Goal: Task Accomplishment & Management: Use online tool/utility

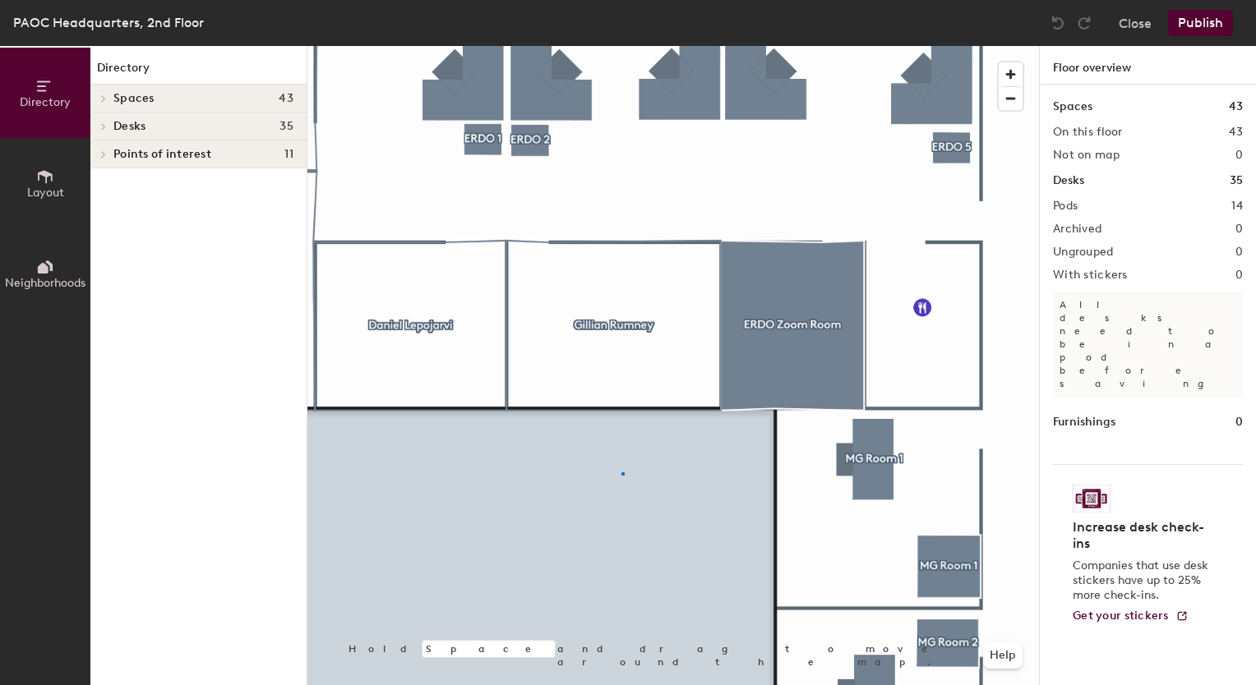
click at [621, 46] on div at bounding box center [672, 46] width 731 height 0
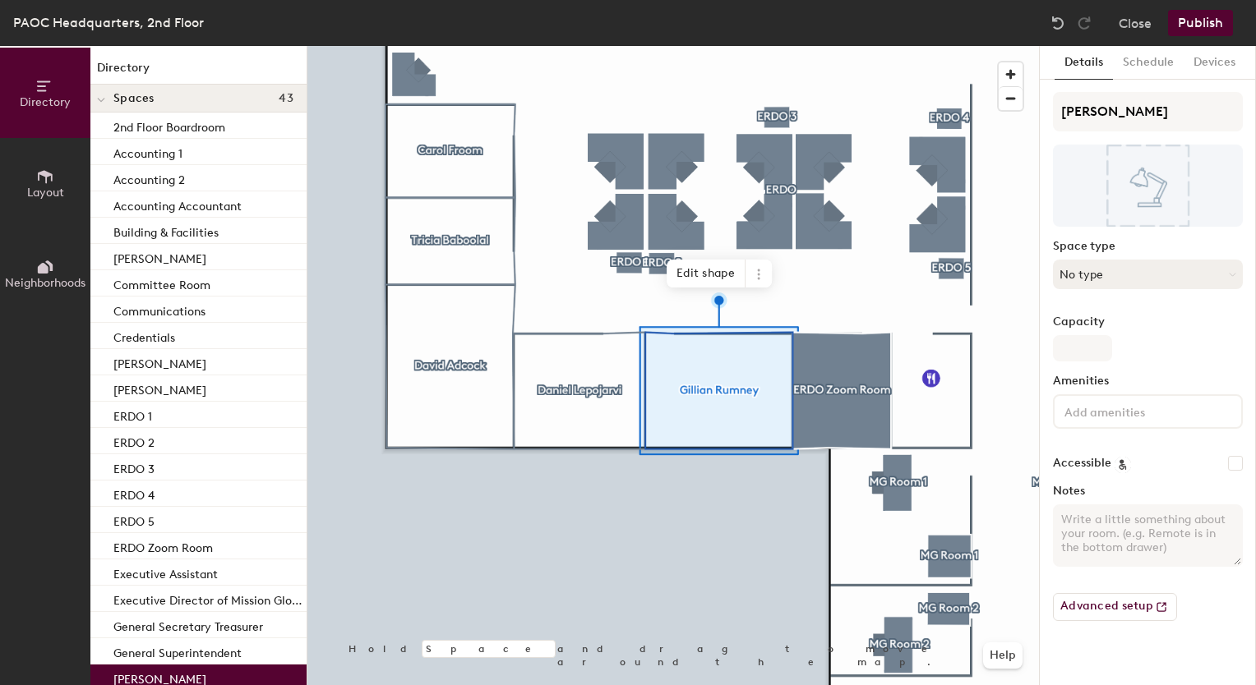
click at [1111, 265] on button "No type" at bounding box center [1148, 275] width 190 height 30
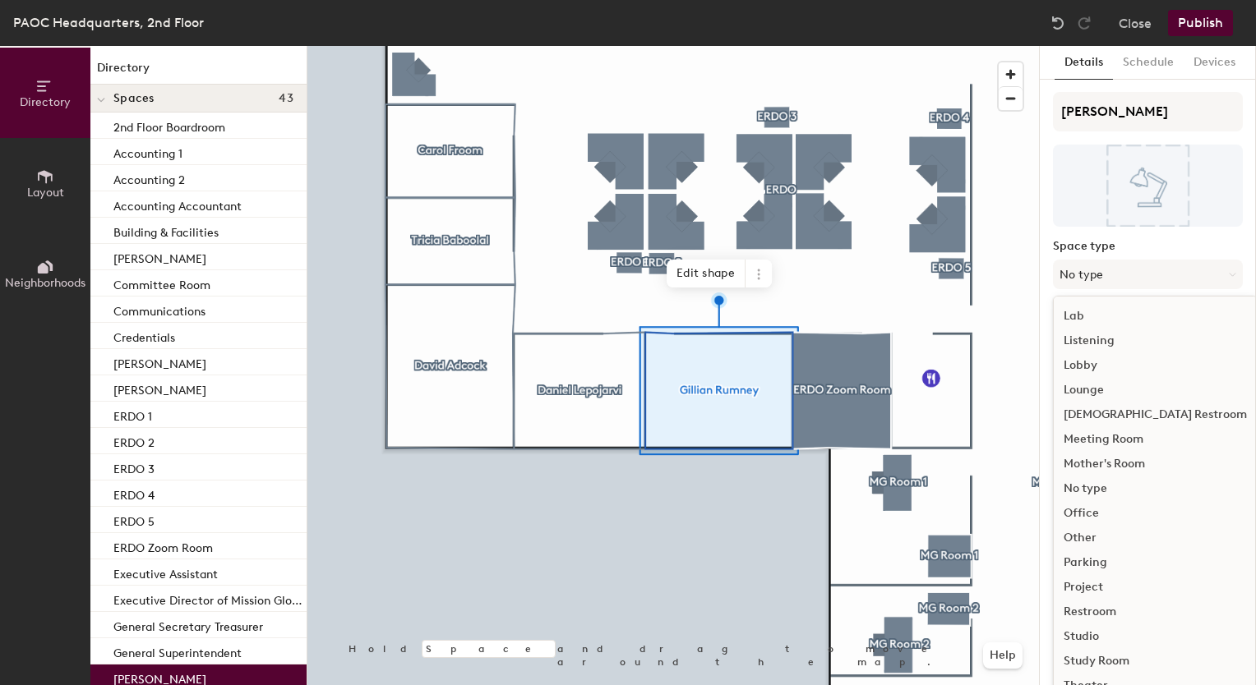
scroll to position [344, 0]
click at [1095, 487] on div "Office" at bounding box center [1155, 489] width 203 height 25
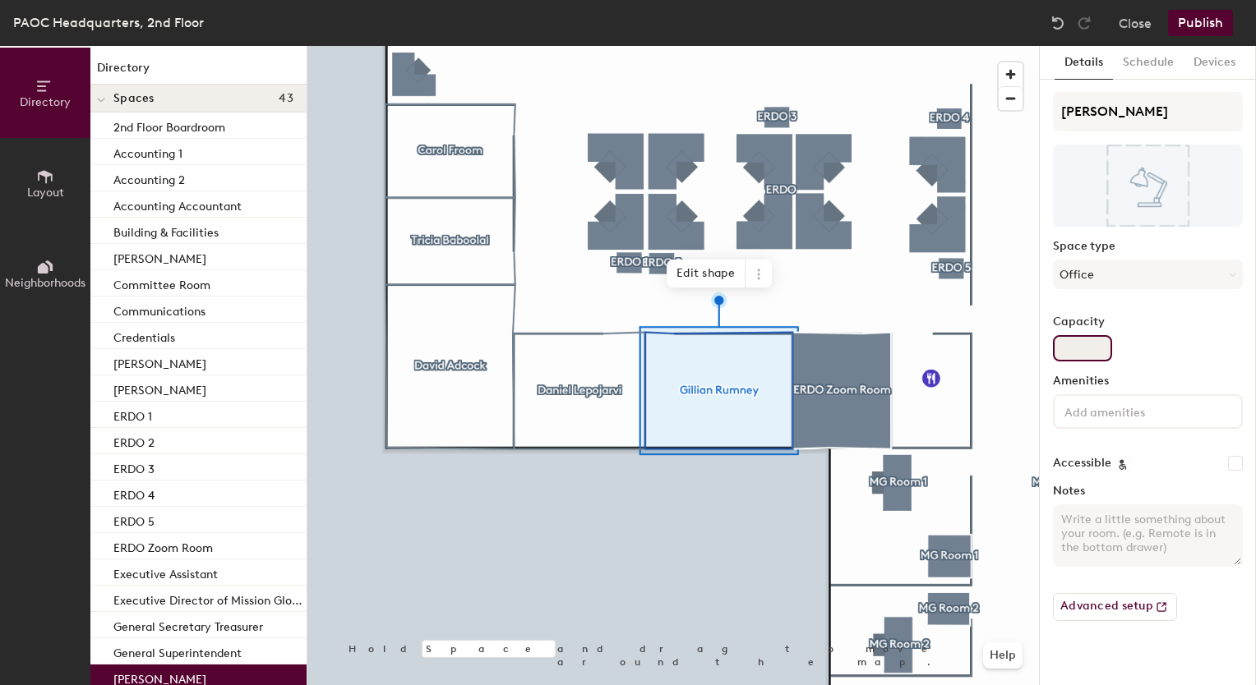
click at [1097, 340] on input "Capacity" at bounding box center [1082, 348] width 59 height 26
type input "1"
click at [1168, 465] on div "Accessible" at bounding box center [1148, 463] width 190 height 16
click at [1146, 117] on input "Gillian Rumney" at bounding box center [1148, 111] width 190 height 39
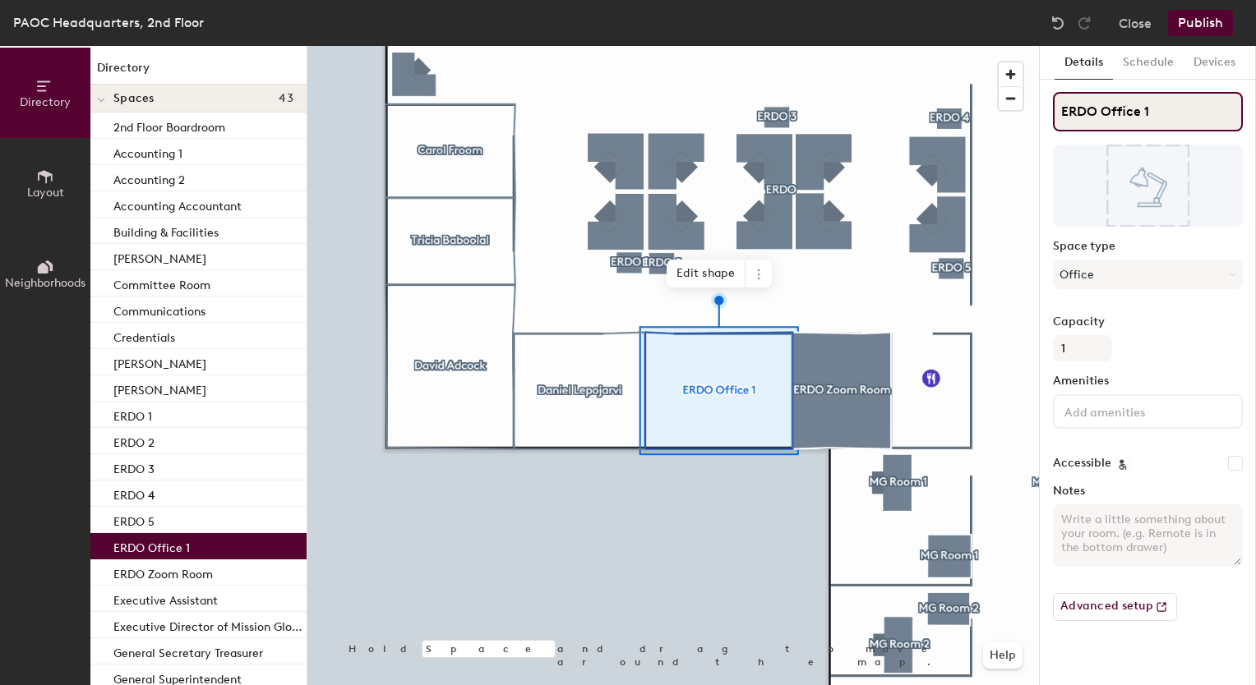
type input "ERDO Office 1"
click at [1142, 63] on button "Schedule" at bounding box center [1148, 63] width 71 height 34
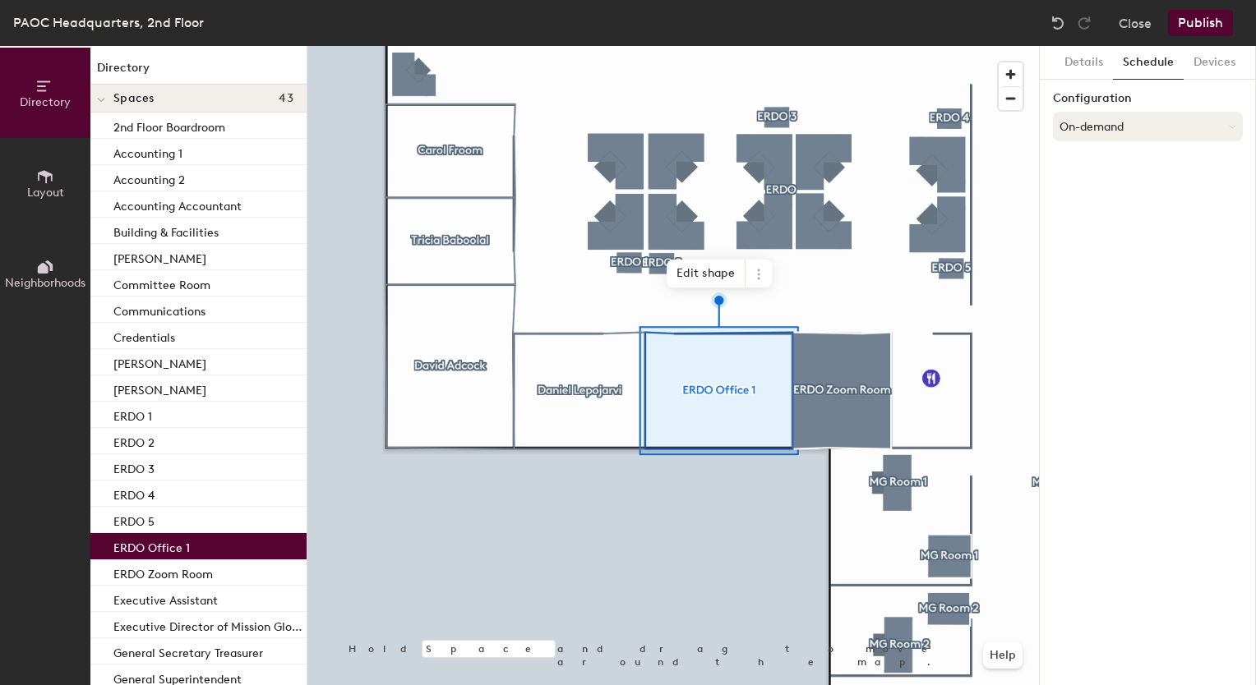
click at [1141, 119] on button "On-demand" at bounding box center [1148, 127] width 190 height 30
click at [1100, 196] on div "Scheduled" at bounding box center [1148, 192] width 188 height 25
click at [1162, 173] on button "Select account" at bounding box center [1148, 163] width 190 height 30
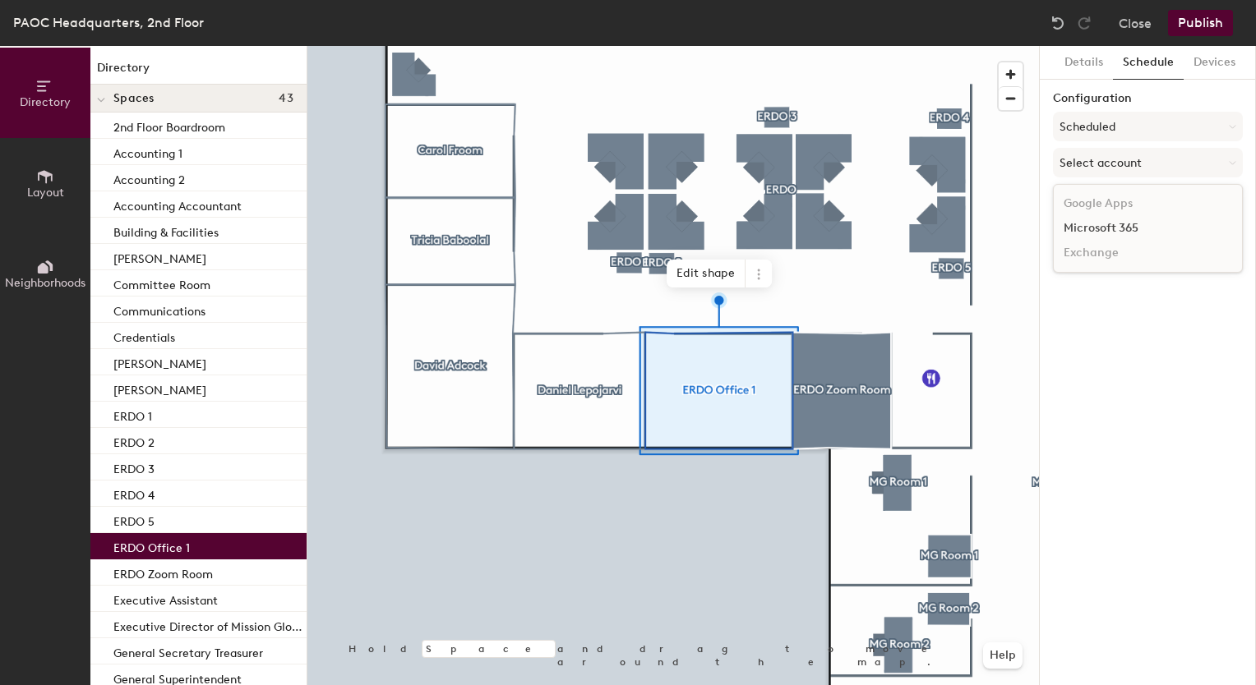
click at [1135, 225] on div "Microsoft 365" at bounding box center [1148, 228] width 188 height 25
click at [1135, 224] on input at bounding box center [1148, 227] width 190 height 30
click at [1114, 127] on button "Scheduled" at bounding box center [1148, 127] width 190 height 30
click at [1110, 160] on div "On-demand" at bounding box center [1148, 167] width 188 height 25
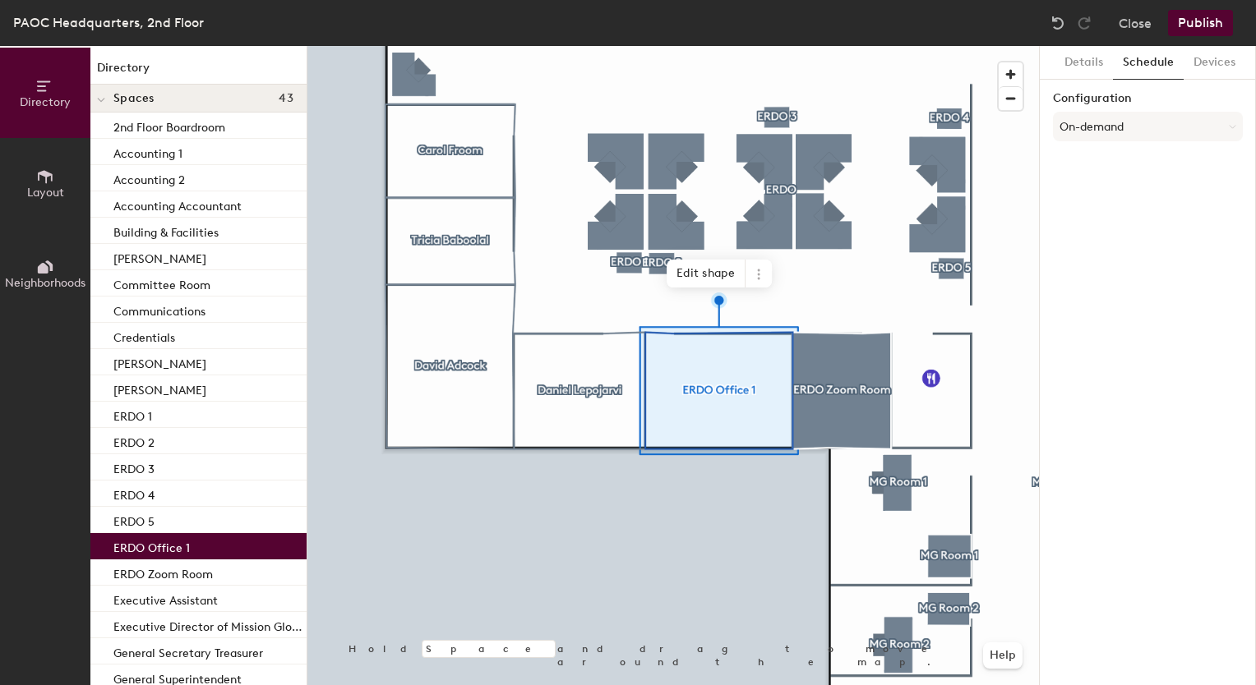
click at [1111, 166] on div "Details Schedule Devices Configuration On-demand" at bounding box center [1148, 365] width 216 height 639
click at [1214, 63] on button "Devices" at bounding box center [1214, 63] width 62 height 34
click at [1174, 64] on button "Schedule" at bounding box center [1148, 63] width 71 height 34
click at [1096, 56] on button "Details" at bounding box center [1083, 63] width 58 height 34
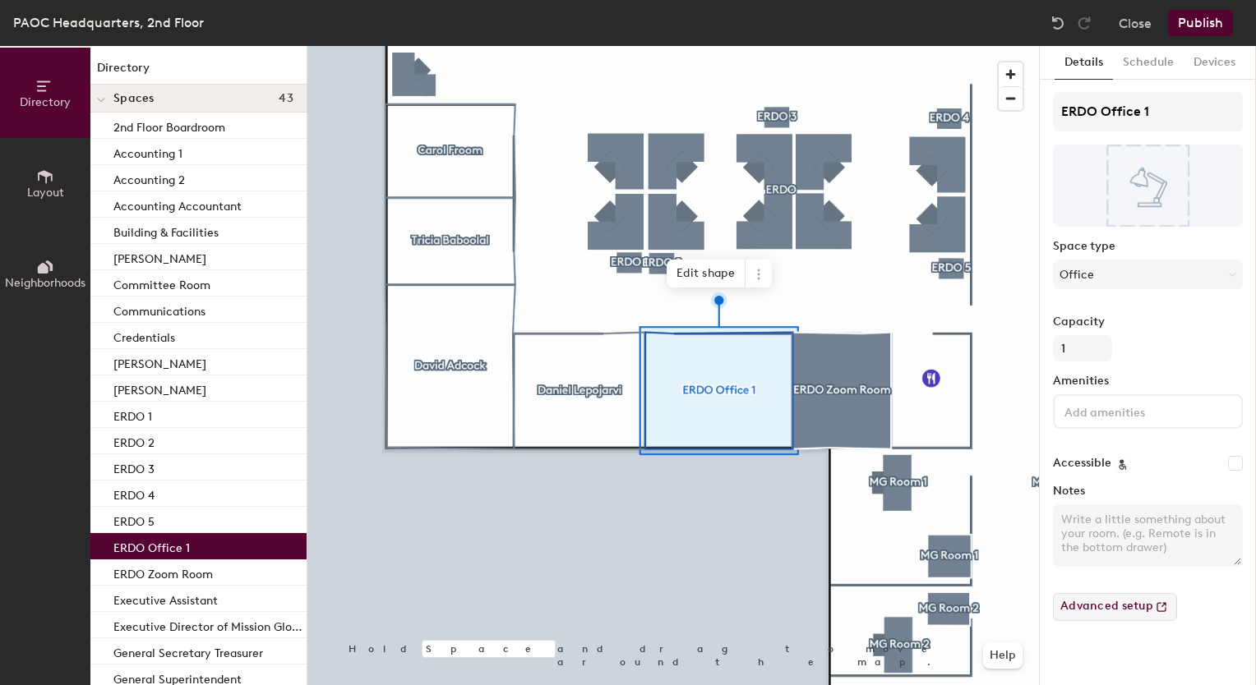
click at [1134, 605] on button "Advanced setup" at bounding box center [1115, 607] width 124 height 28
click at [707, 46] on div at bounding box center [672, 46] width 731 height 0
click at [1136, 282] on button "Office" at bounding box center [1148, 275] width 190 height 30
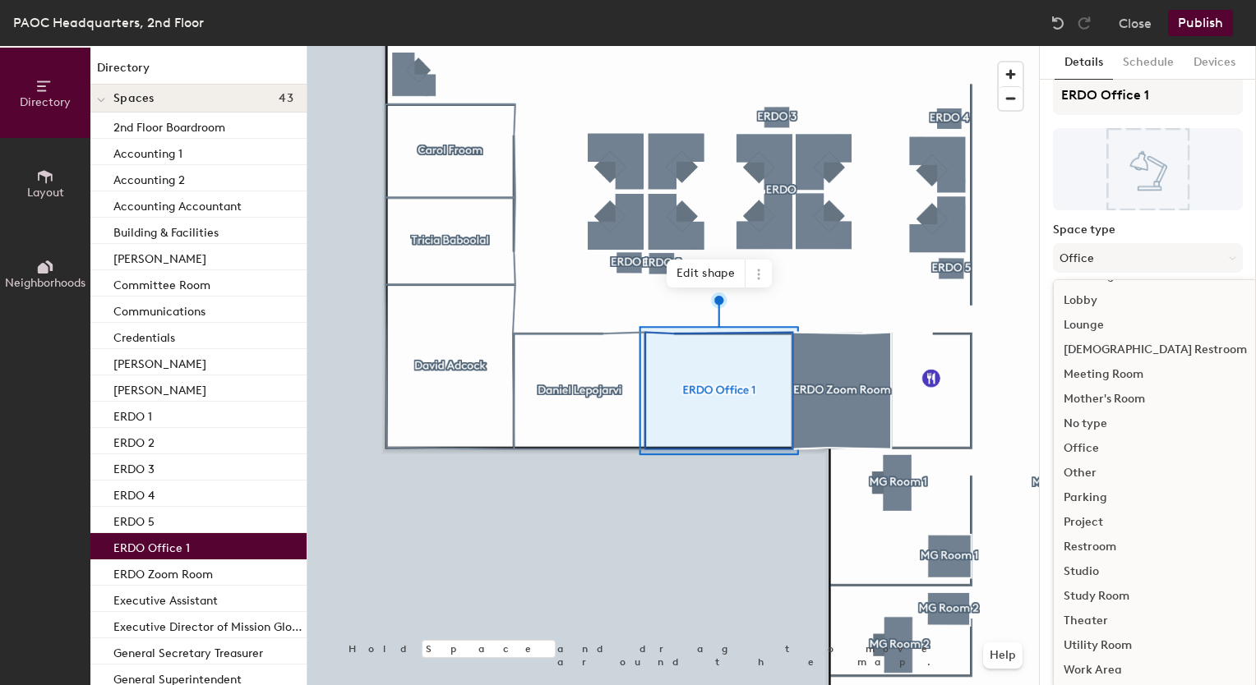
scroll to position [20, 0]
click at [1103, 662] on div "Work Area" at bounding box center [1155, 667] width 203 height 25
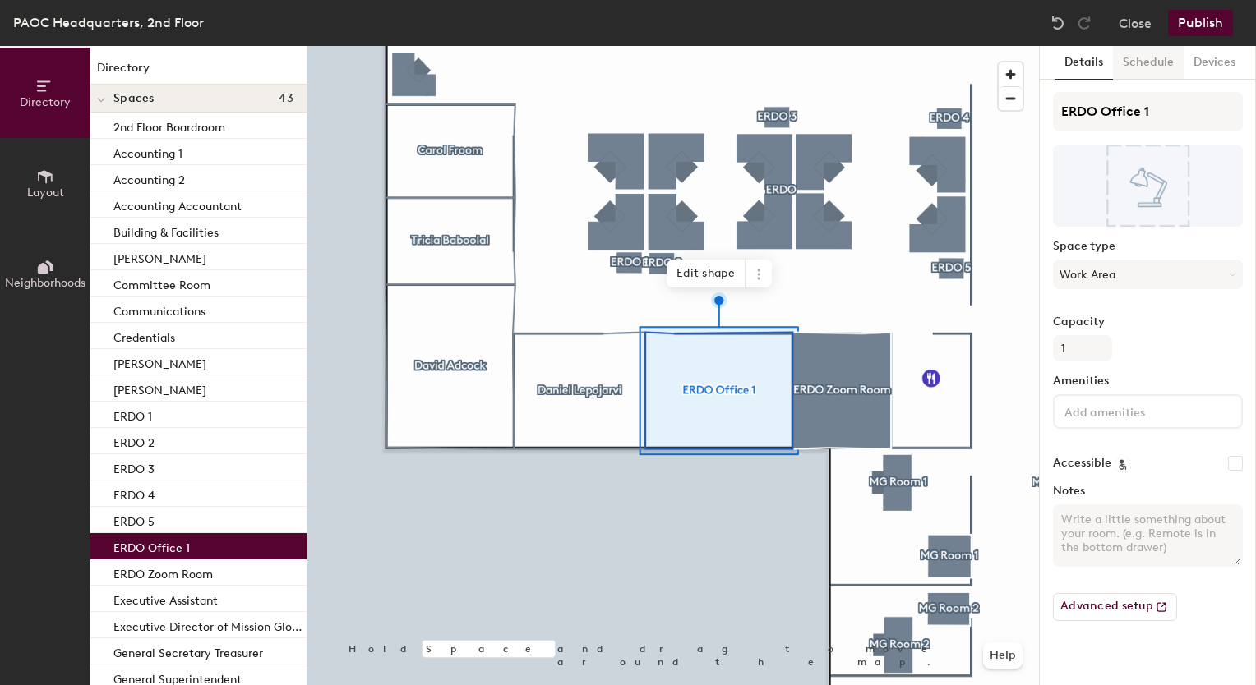
click at [1140, 65] on button "Schedule" at bounding box center [1148, 63] width 71 height 34
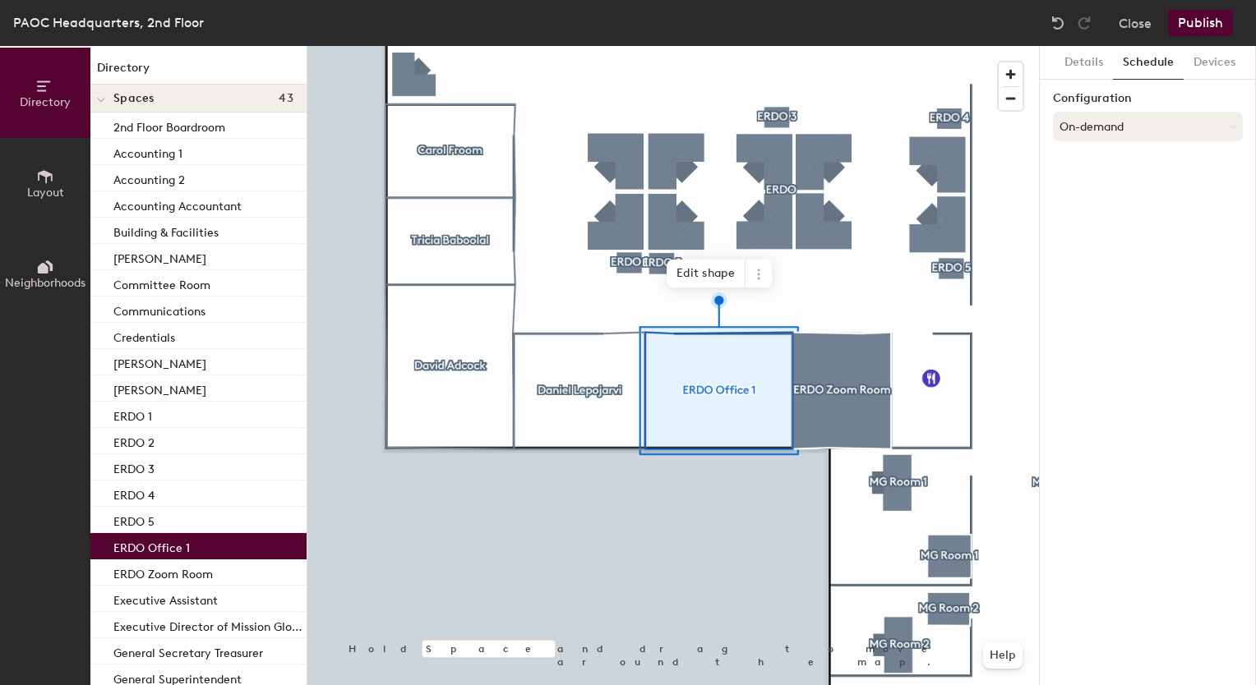
click at [1158, 123] on button "On-demand" at bounding box center [1148, 127] width 190 height 30
click at [1197, 67] on button "Devices" at bounding box center [1214, 63] width 62 height 34
click at [1083, 56] on button "Details" at bounding box center [1083, 63] width 58 height 34
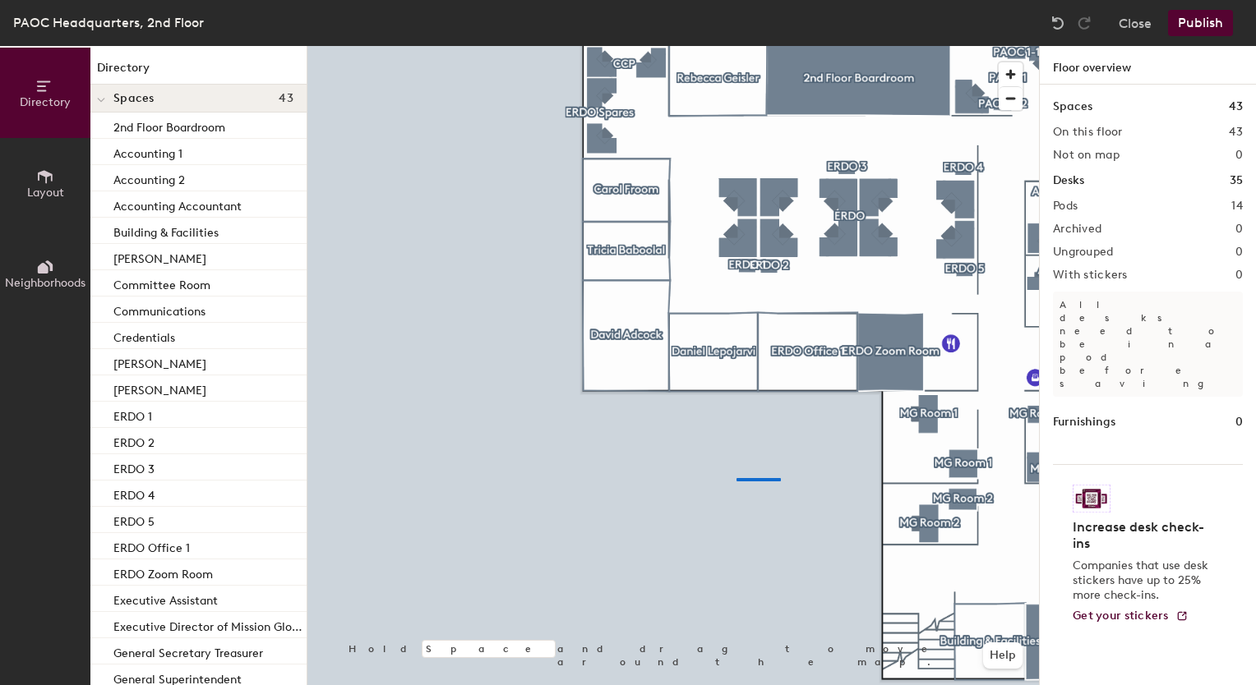
click at [703, 46] on div at bounding box center [672, 46] width 731 height 0
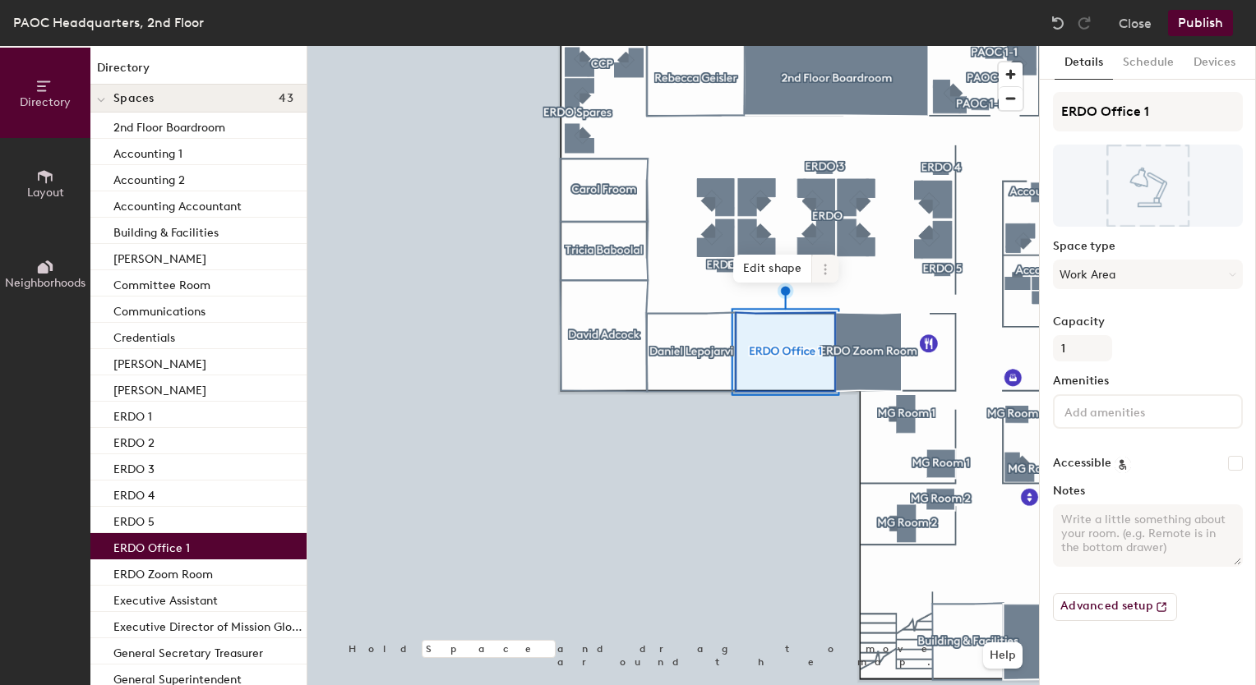
click at [828, 265] on icon at bounding box center [825, 269] width 13 height 13
click at [853, 329] on span "Activate" at bounding box center [884, 335] width 146 height 28
click at [1195, 31] on button "Publish" at bounding box center [1200, 23] width 65 height 26
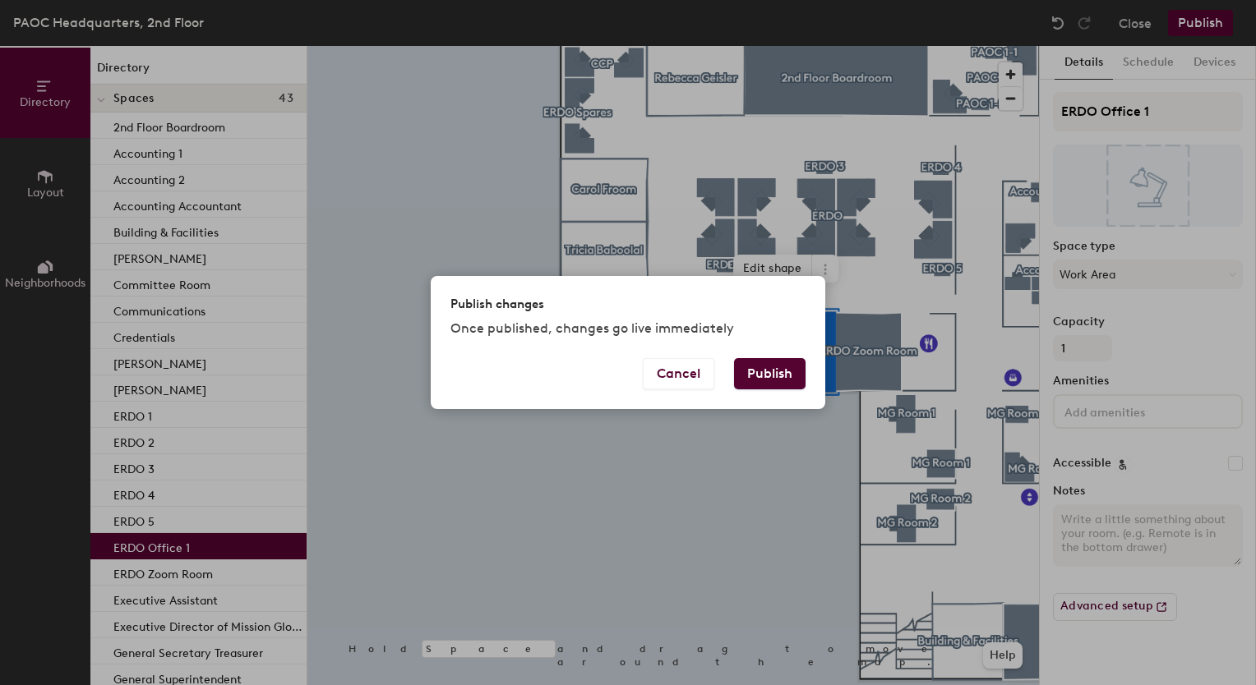
click at [787, 383] on button "Publish" at bounding box center [769, 373] width 71 height 31
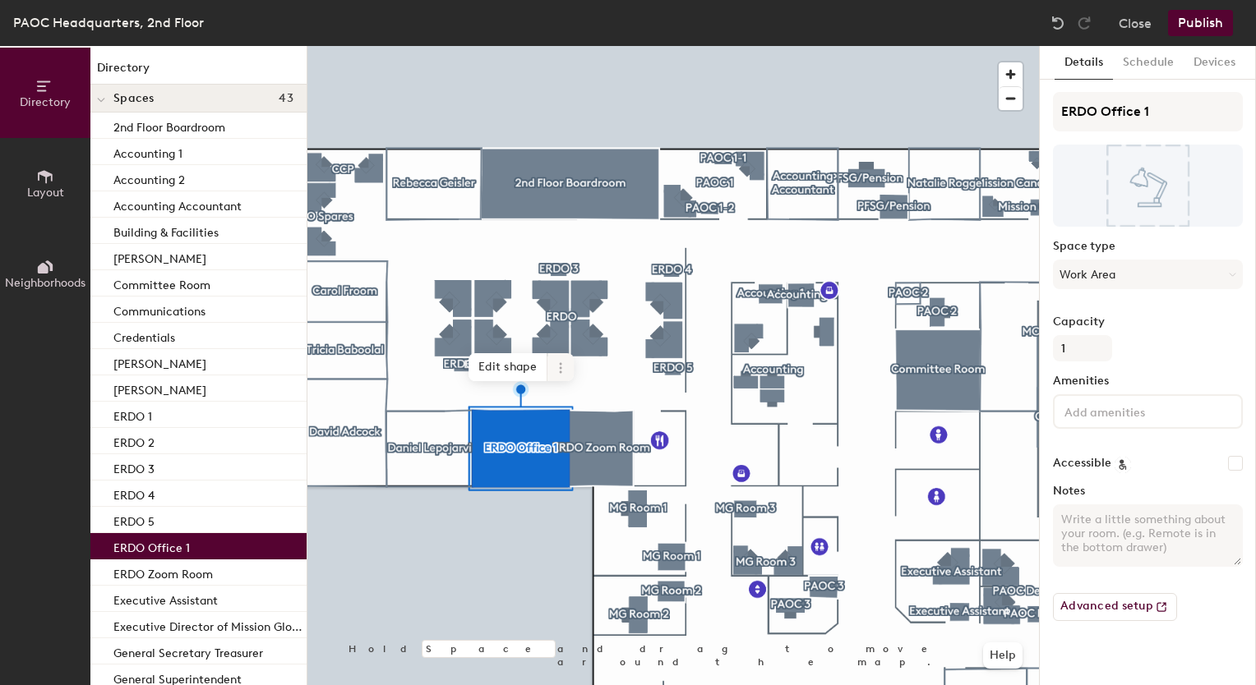
click at [558, 363] on icon at bounding box center [560, 368] width 13 height 13
click at [533, 376] on span "Edit shape" at bounding box center [507, 367] width 79 height 28
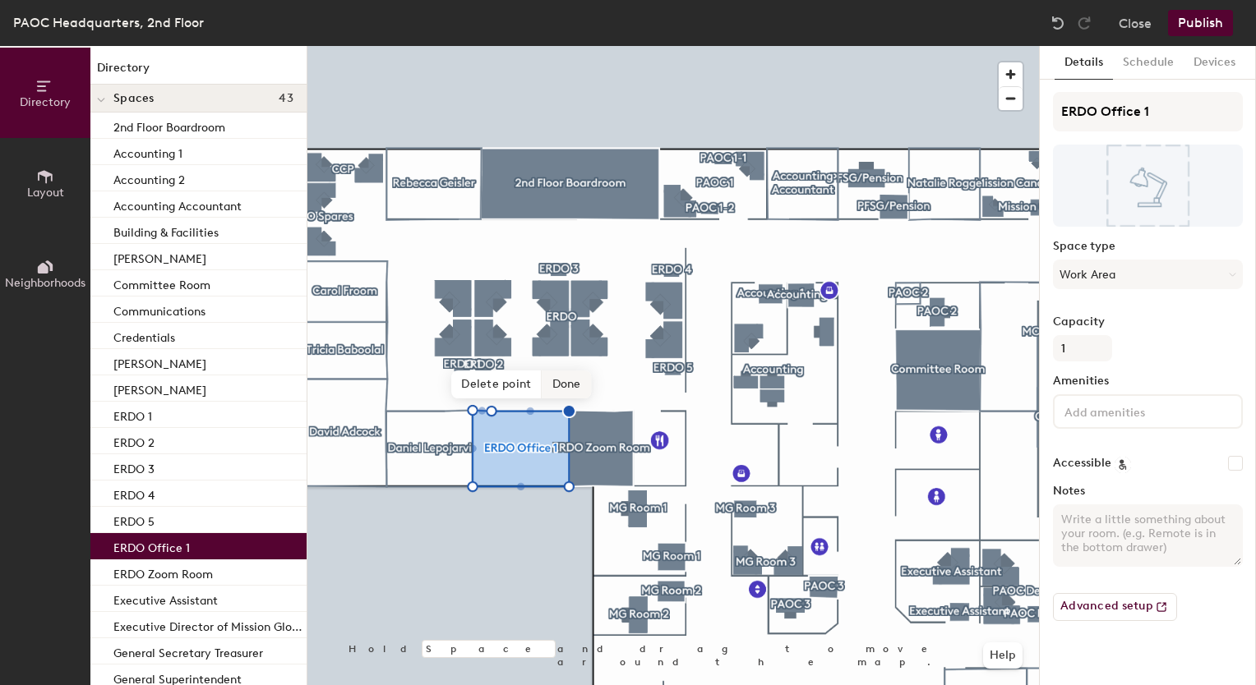
click at [568, 385] on span "Done" at bounding box center [566, 385] width 48 height 28
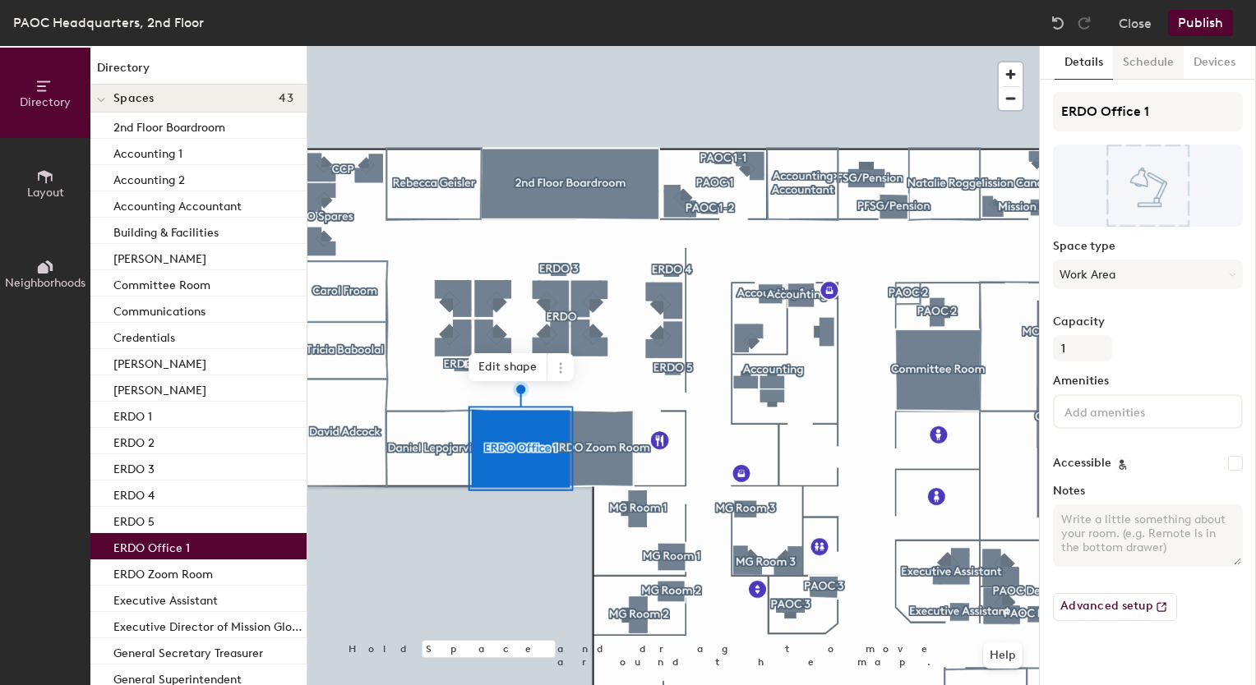
click at [1159, 71] on button "Schedule" at bounding box center [1148, 63] width 71 height 34
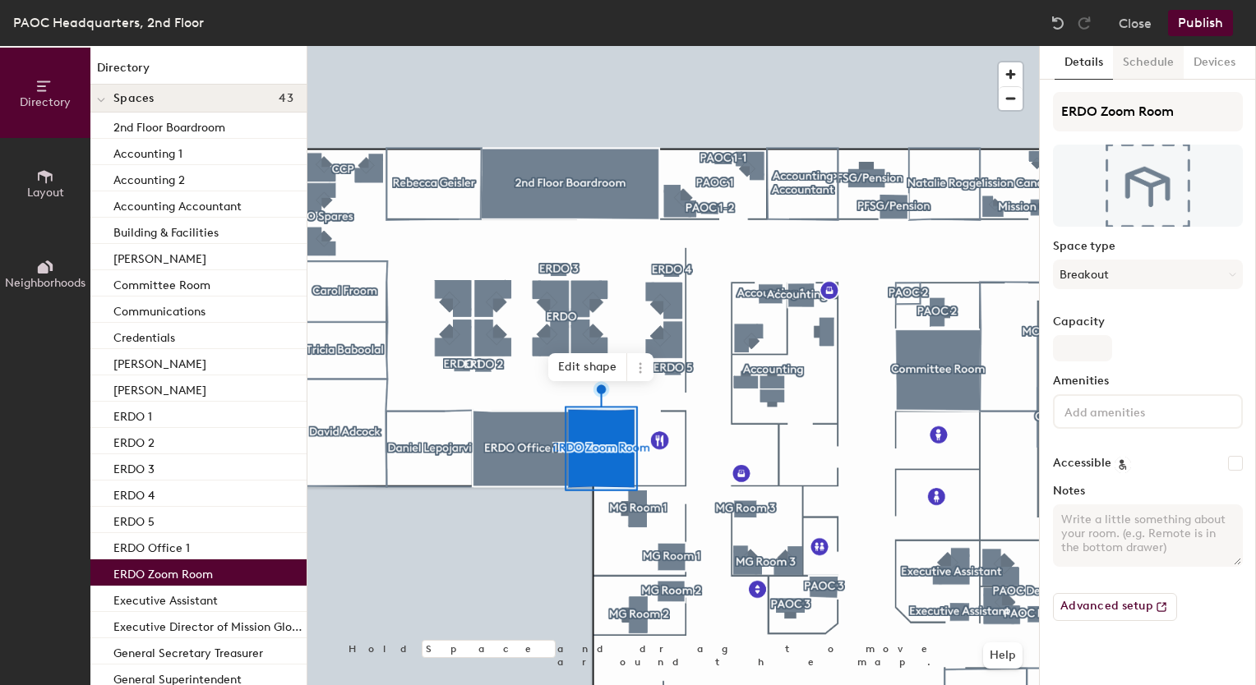
click at [1157, 57] on button "Schedule" at bounding box center [1148, 63] width 71 height 34
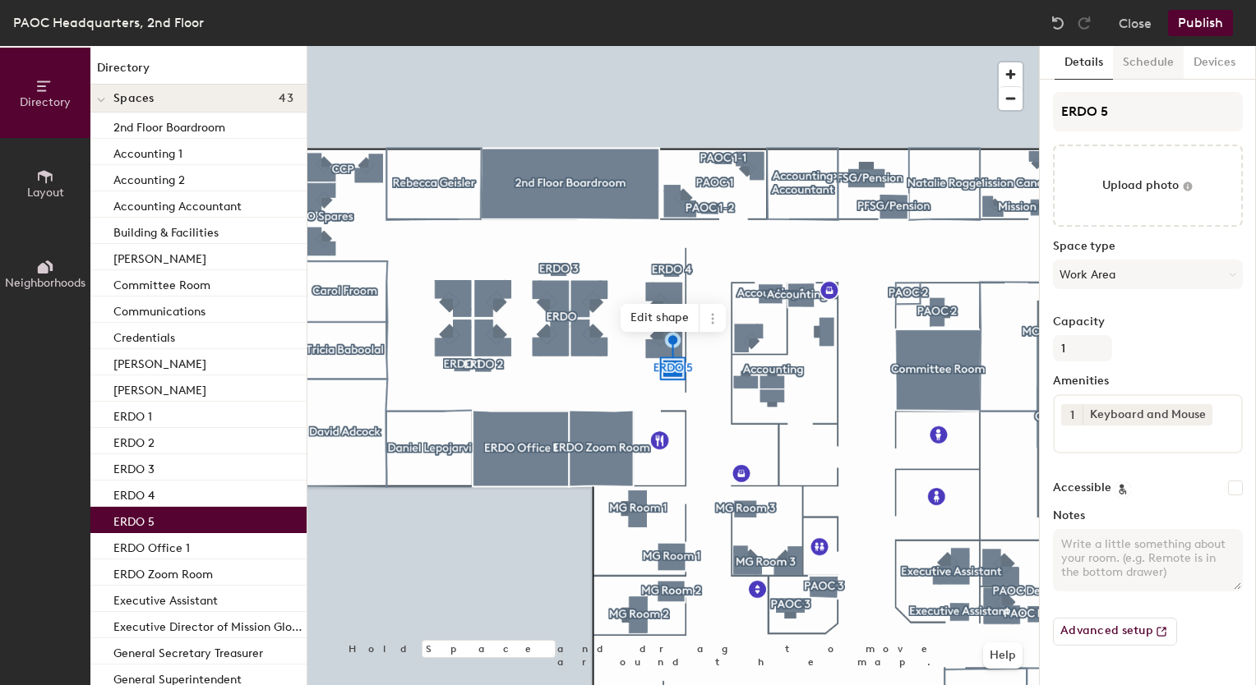
click at [1119, 61] on button "Schedule" at bounding box center [1148, 63] width 71 height 34
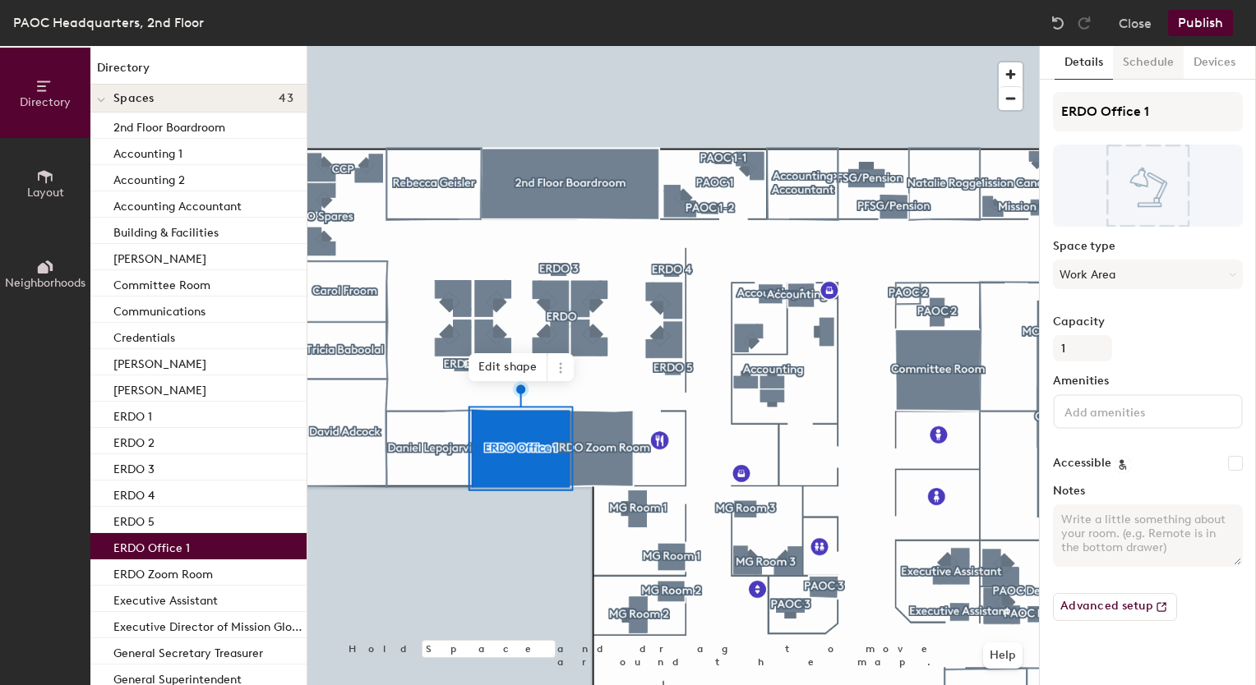
click at [1136, 58] on button "Schedule" at bounding box center [1148, 63] width 71 height 34
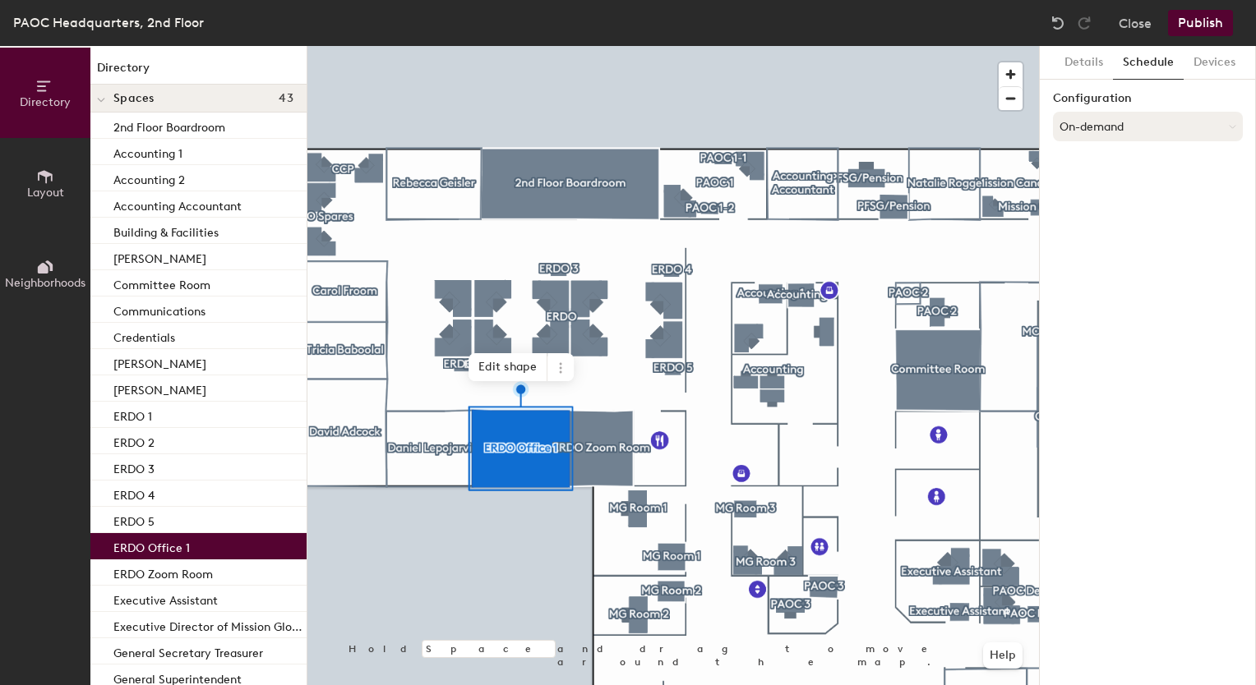
click at [1147, 114] on button "On-demand" at bounding box center [1148, 127] width 190 height 30
click at [1095, 184] on div "Scheduled" at bounding box center [1148, 192] width 188 height 25
click at [1124, 156] on button "Select account" at bounding box center [1148, 163] width 190 height 30
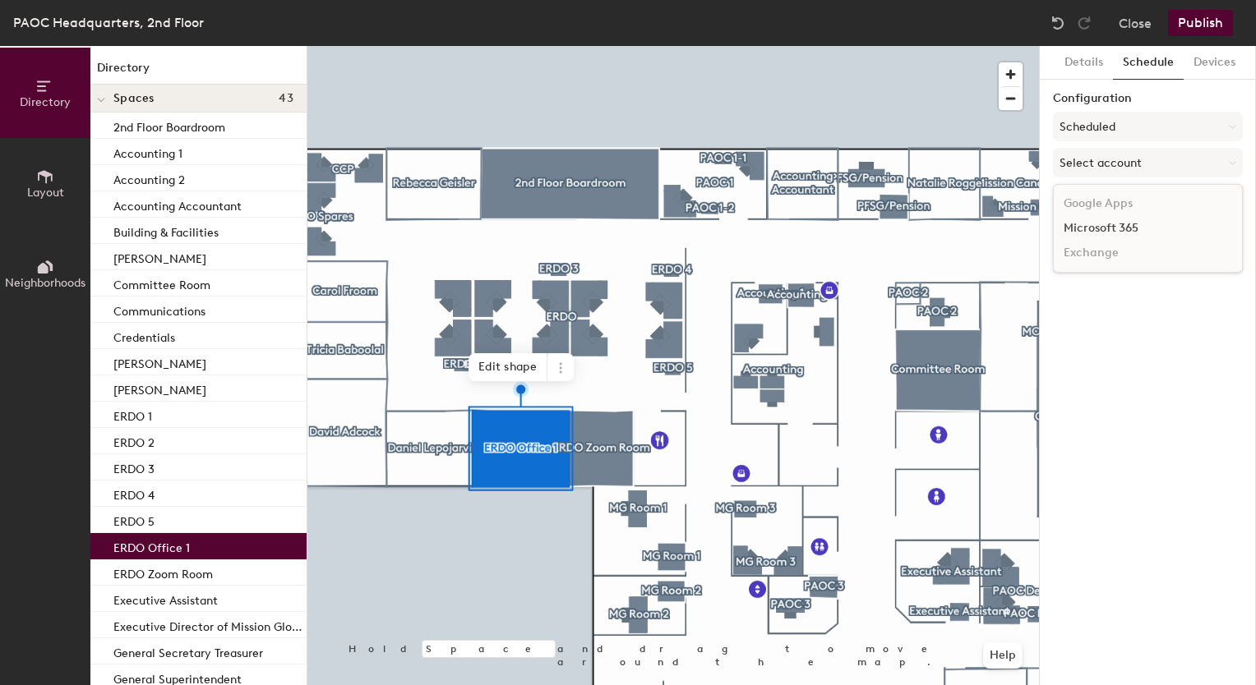
click at [1085, 220] on div "Microsoft 365" at bounding box center [1148, 228] width 188 height 25
click at [1123, 228] on input at bounding box center [1148, 227] width 190 height 30
click at [1131, 136] on button "Scheduled" at bounding box center [1148, 127] width 190 height 30
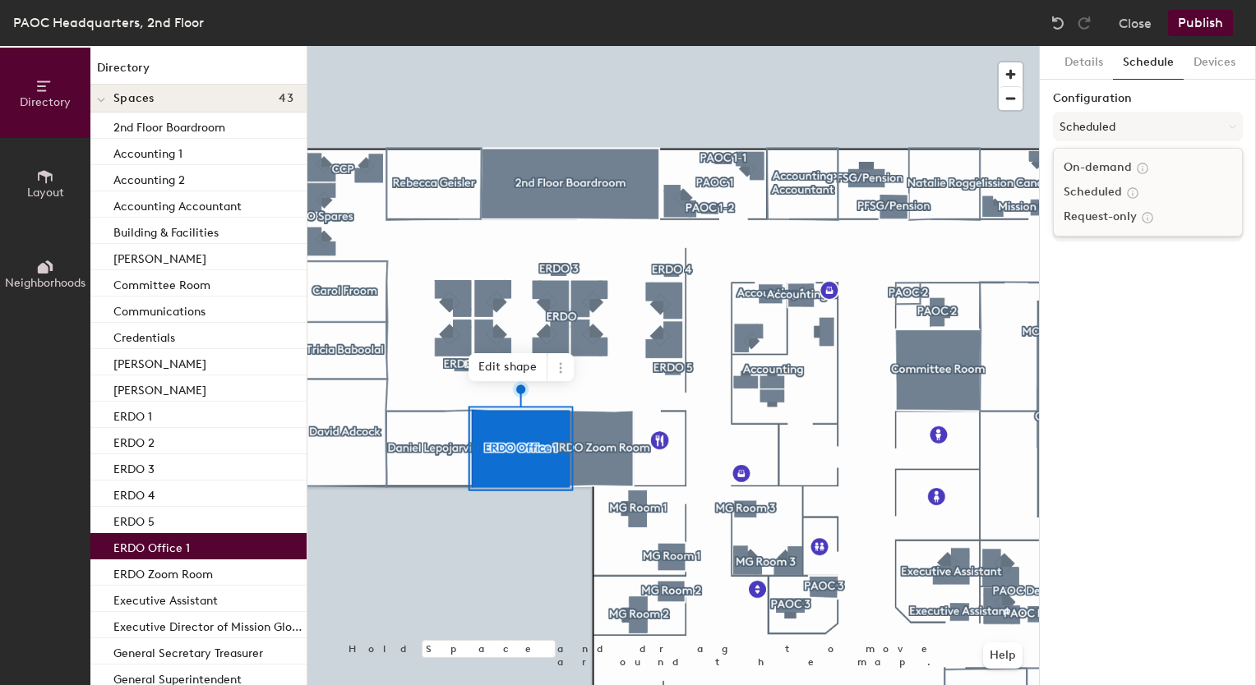
click at [1107, 216] on div "Request-only" at bounding box center [1148, 217] width 188 height 25
click at [1135, 163] on button "Microsoft 365" at bounding box center [1148, 163] width 190 height 30
click at [1150, 121] on button "Request-only" at bounding box center [1148, 127] width 190 height 30
click at [1123, 164] on div "On-demand" at bounding box center [1148, 167] width 188 height 25
click at [1196, 23] on button "Publish" at bounding box center [1200, 23] width 65 height 26
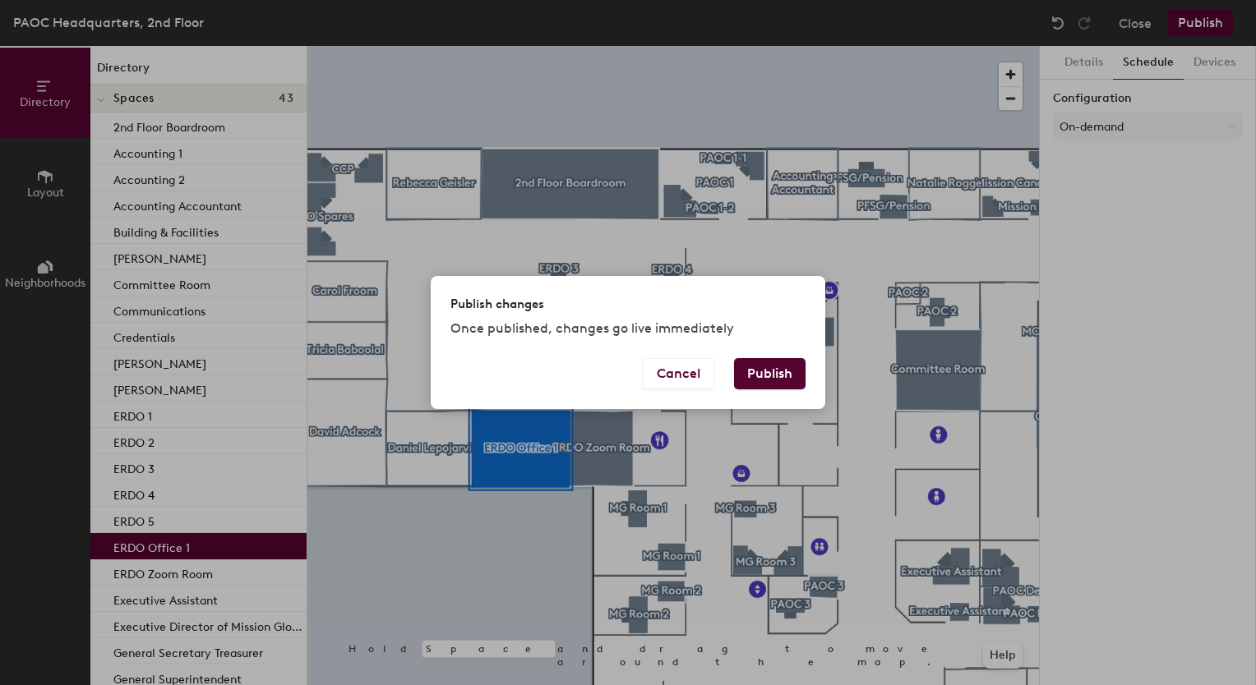
click at [786, 371] on button "Publish" at bounding box center [769, 373] width 71 height 31
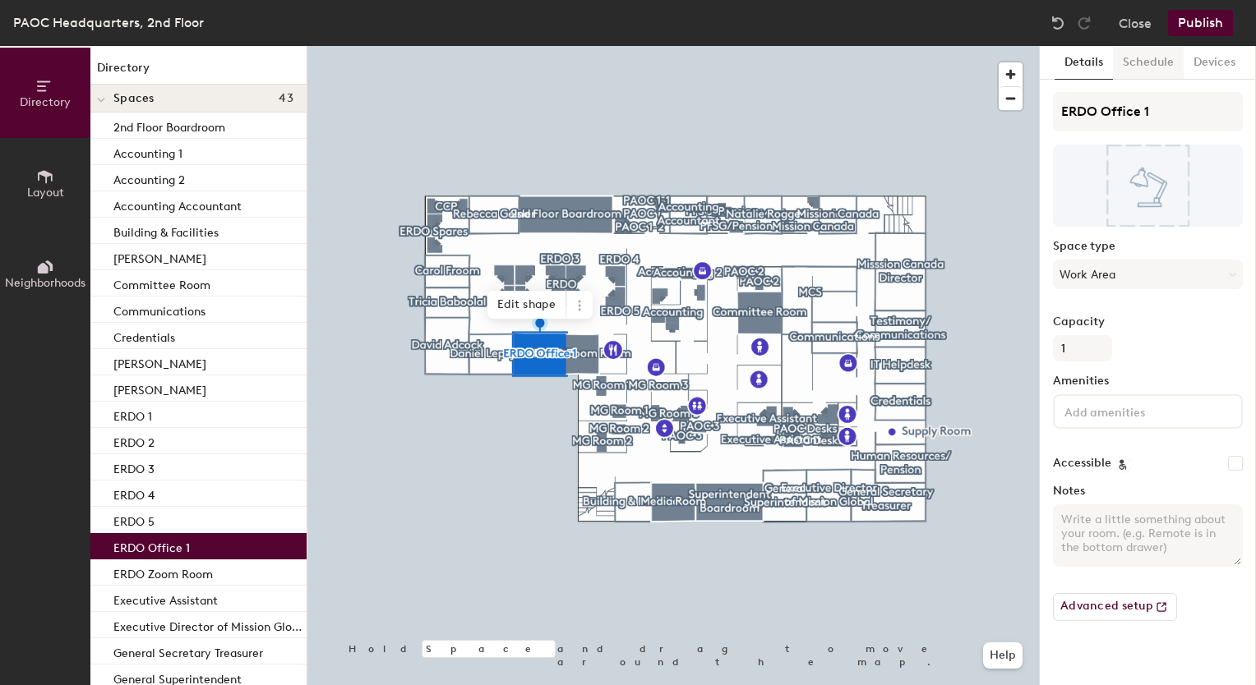
click at [1157, 53] on button "Schedule" at bounding box center [1148, 63] width 71 height 34
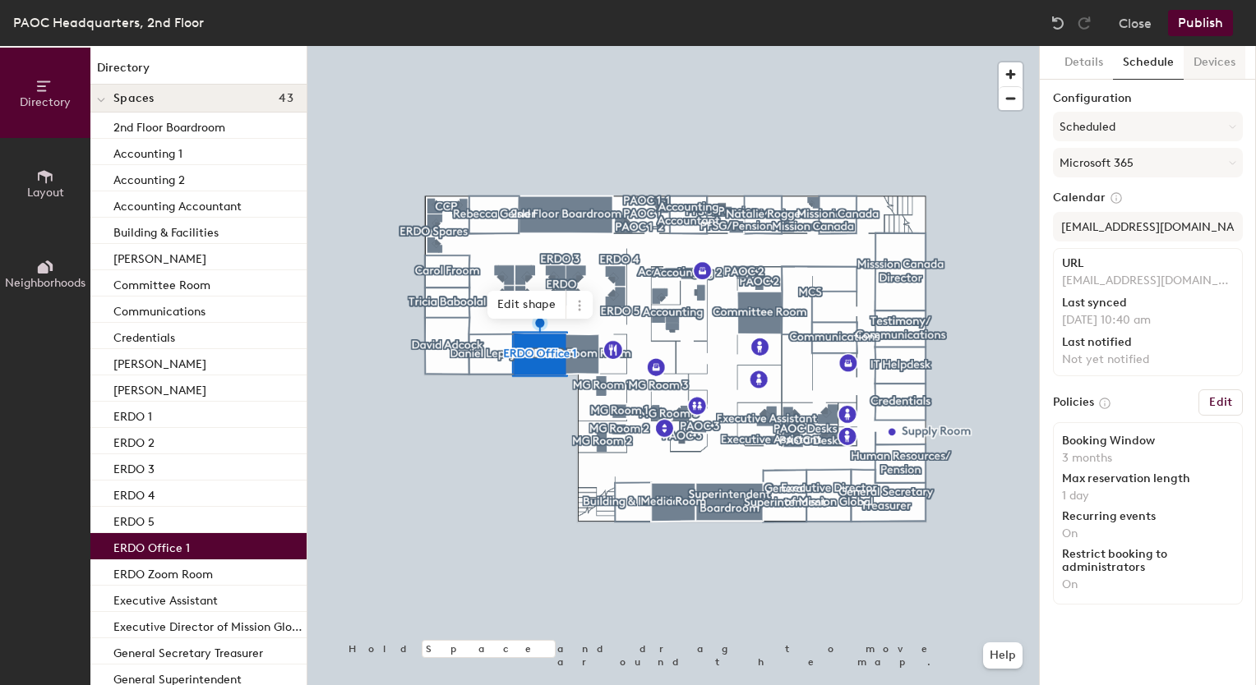
click at [1198, 62] on button "Devices" at bounding box center [1214, 63] width 62 height 34
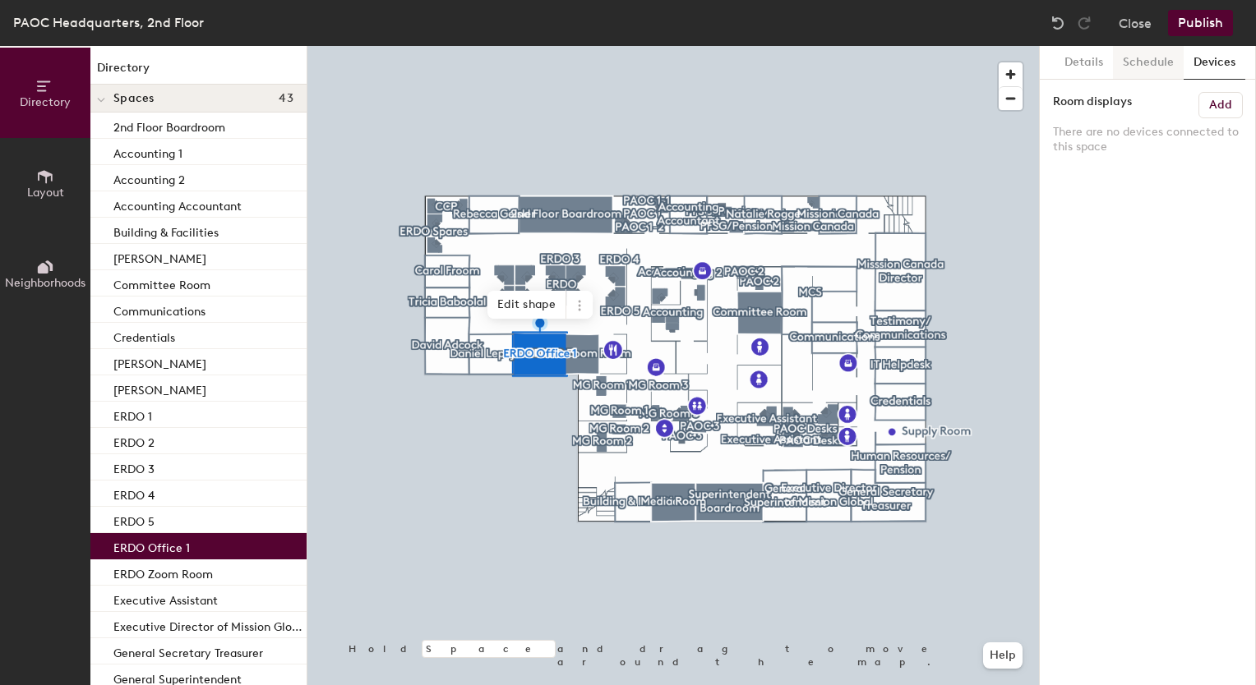
click at [1146, 67] on button "Schedule" at bounding box center [1148, 63] width 71 height 34
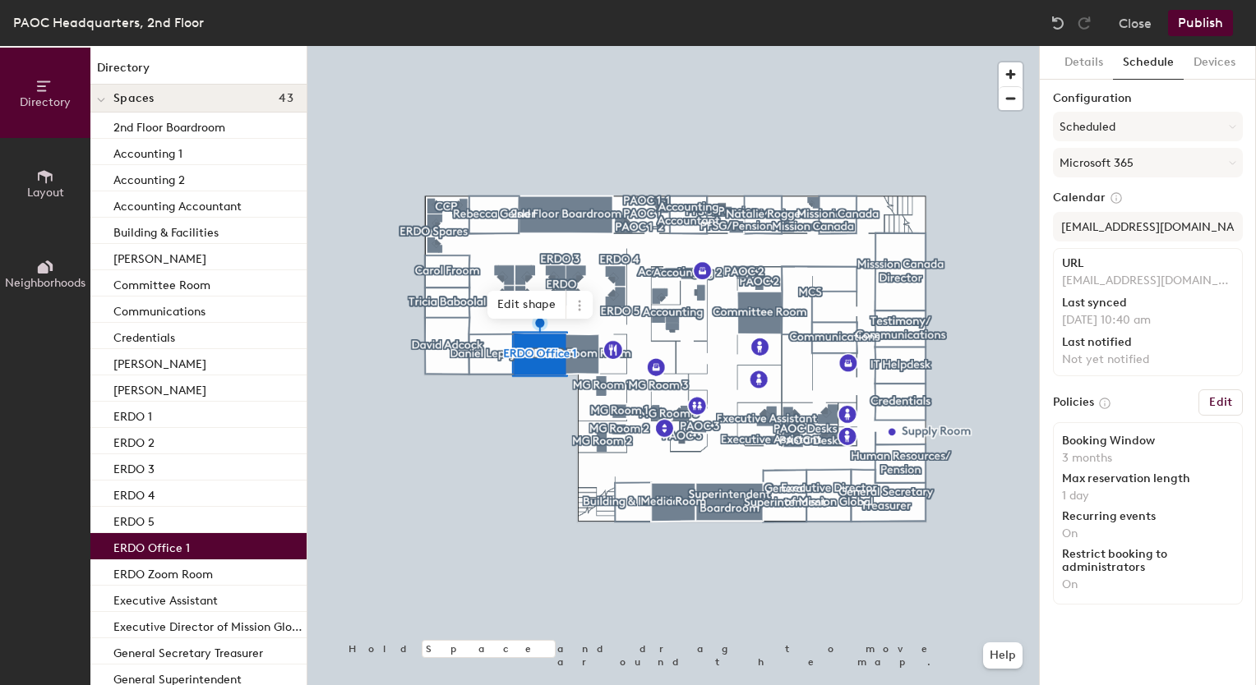
click at [1157, 28] on div "Close Publish" at bounding box center [1144, 23] width 198 height 26
click at [1136, 26] on button "Close" at bounding box center [1135, 23] width 33 height 26
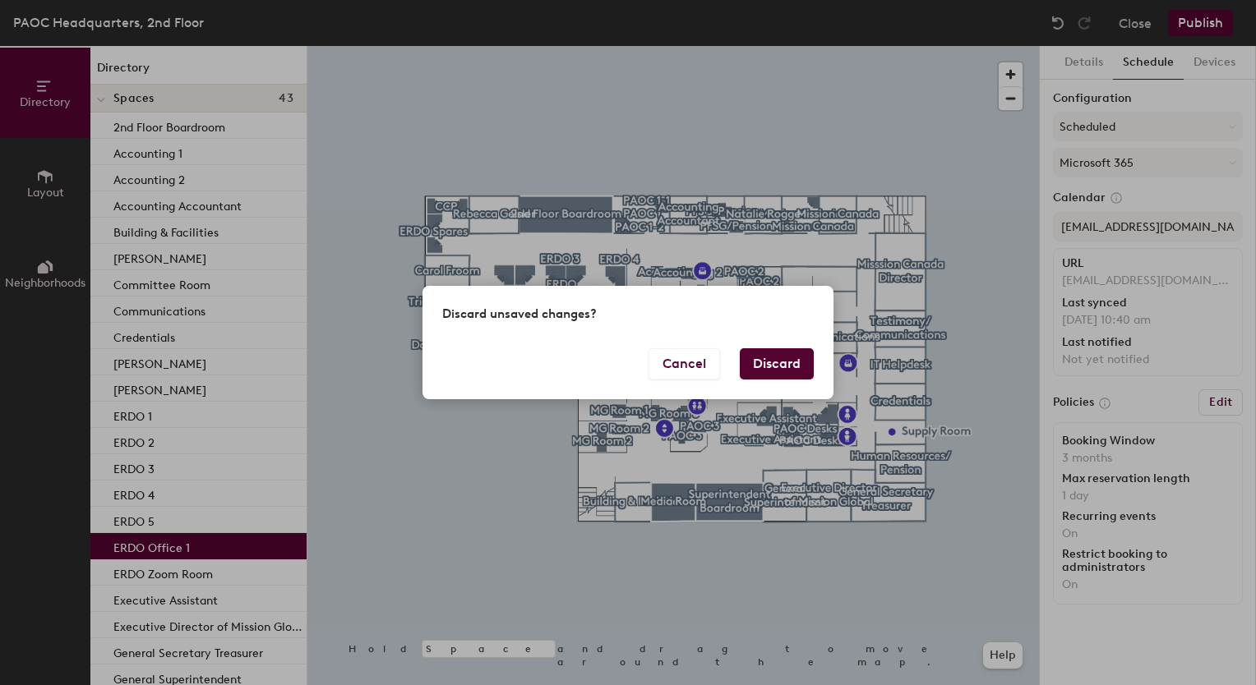
click at [764, 367] on button "Discard" at bounding box center [777, 363] width 74 height 31
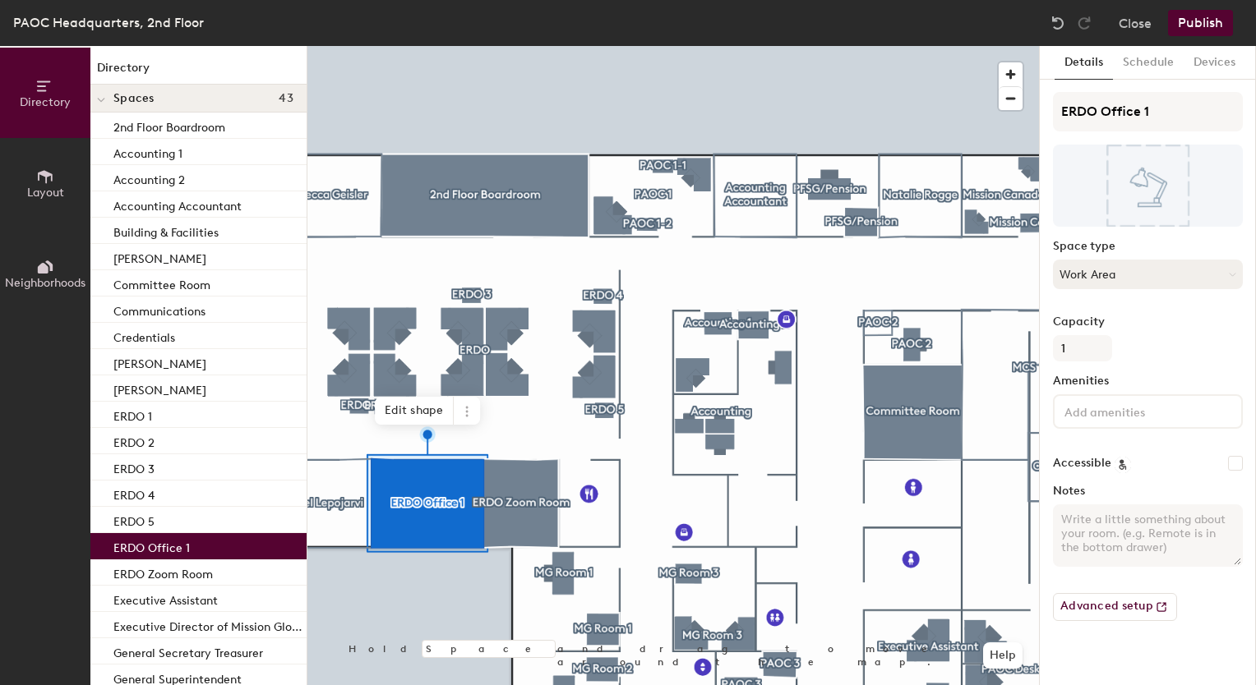
click at [1123, 278] on button "Work Area" at bounding box center [1148, 275] width 190 height 30
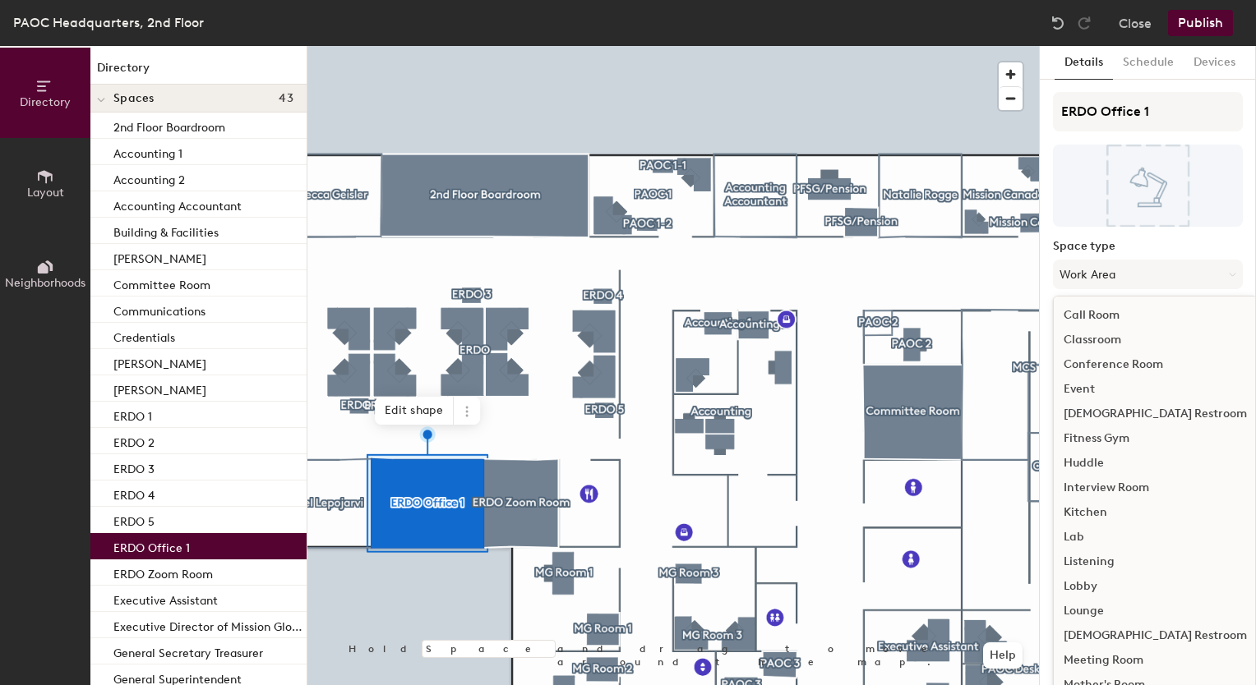
scroll to position [98, 0]
click at [1108, 358] on div "Conference Room" at bounding box center [1155, 365] width 203 height 25
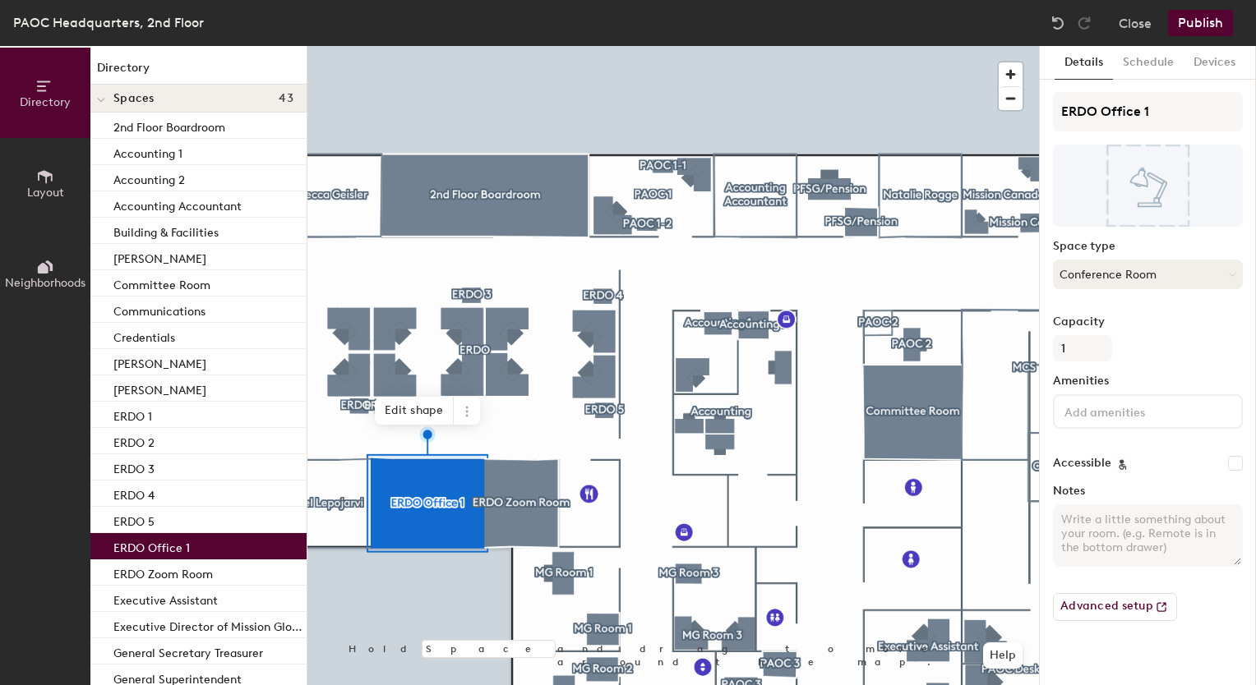
click at [1108, 284] on button "Conference Room" at bounding box center [1148, 275] width 190 height 30
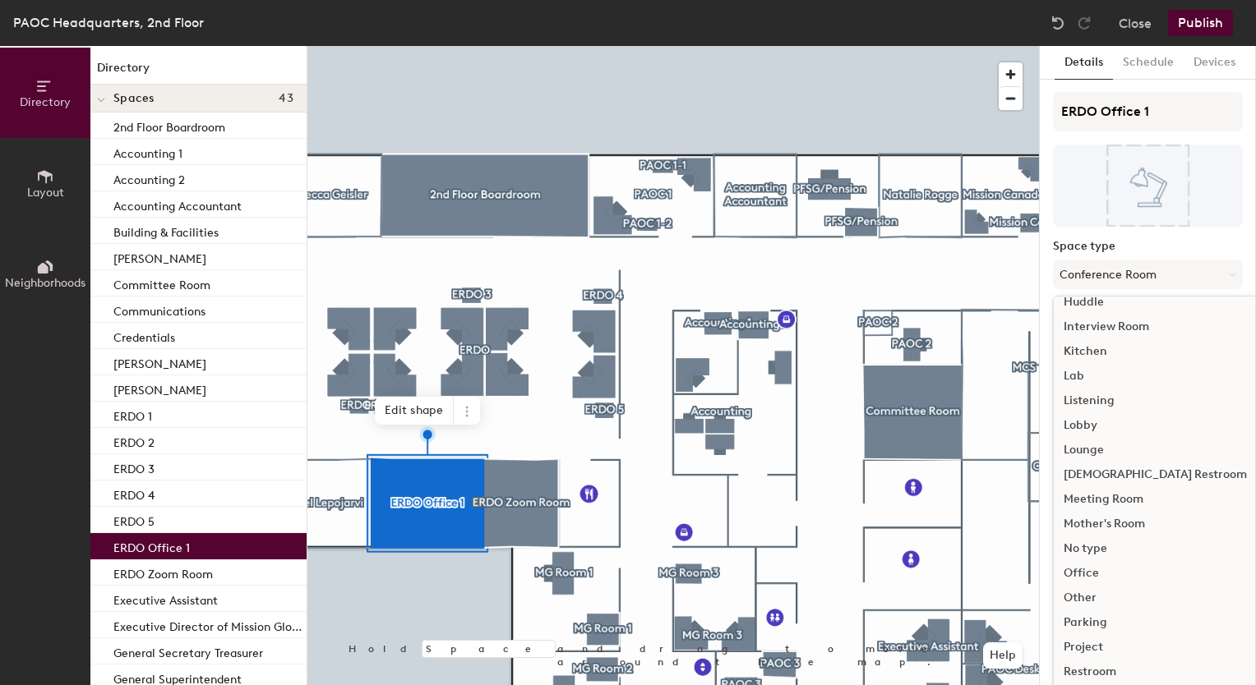
scroll to position [263, 0]
click at [1082, 570] on div "Office" at bounding box center [1155, 570] width 203 height 25
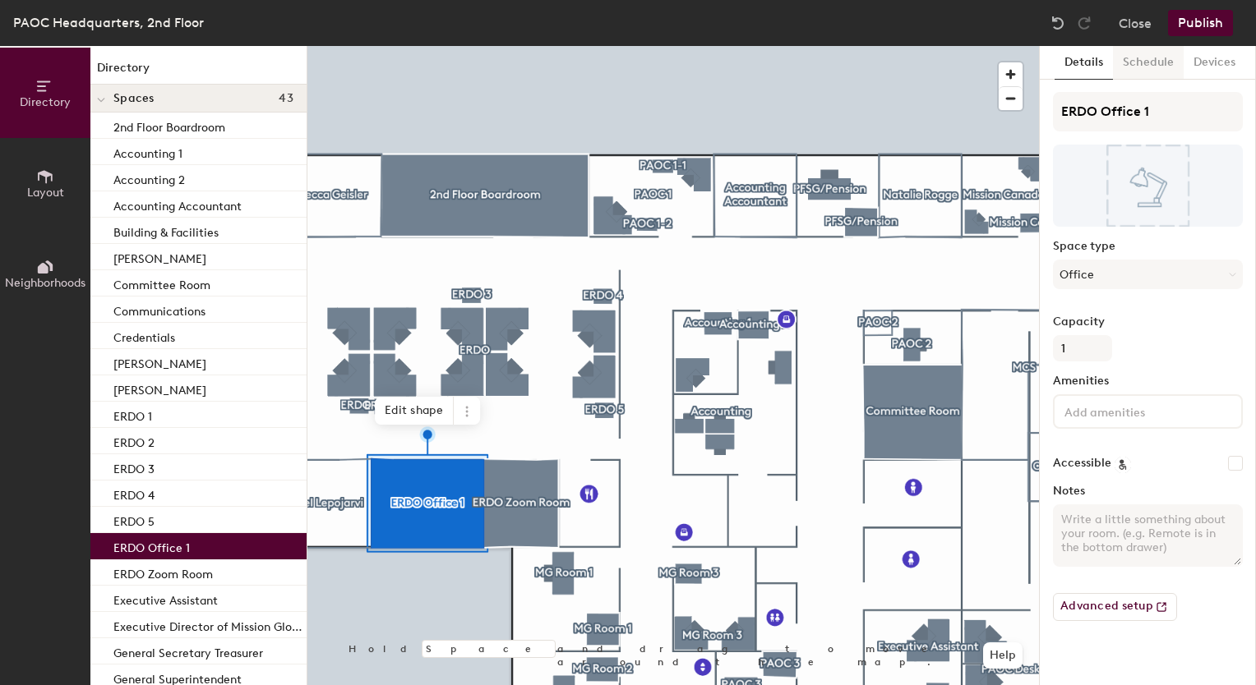
click at [1134, 61] on button "Schedule" at bounding box center [1148, 63] width 71 height 34
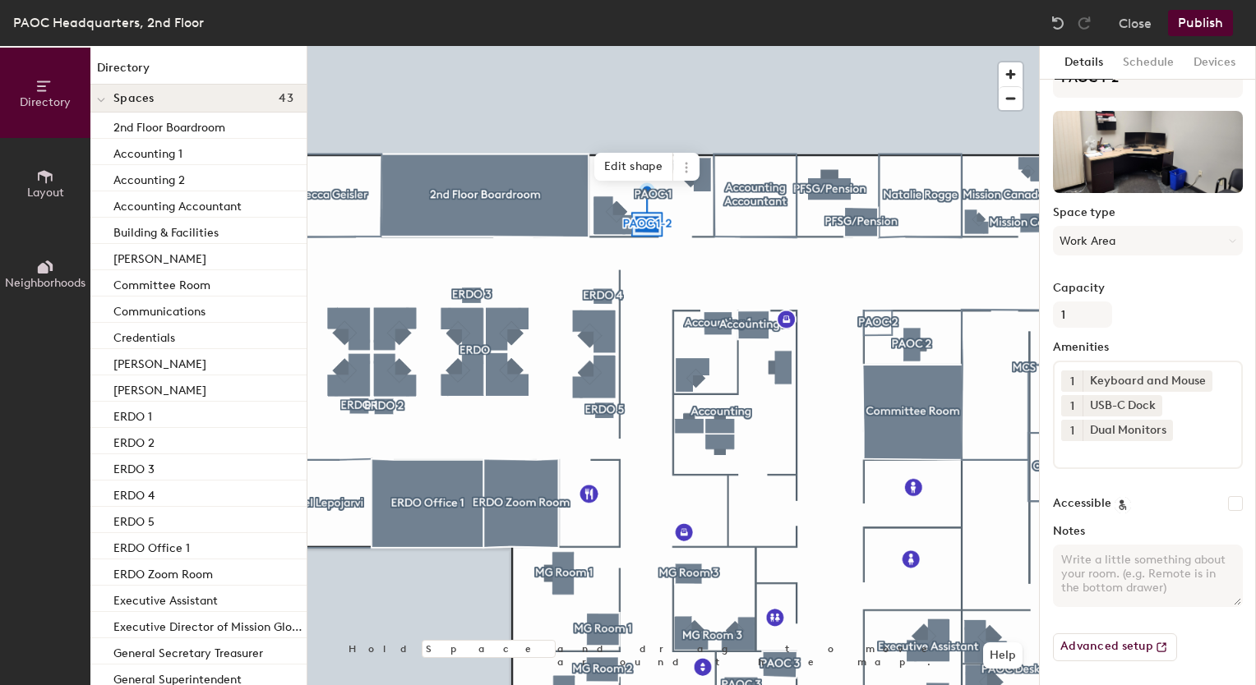
scroll to position [0, 0]
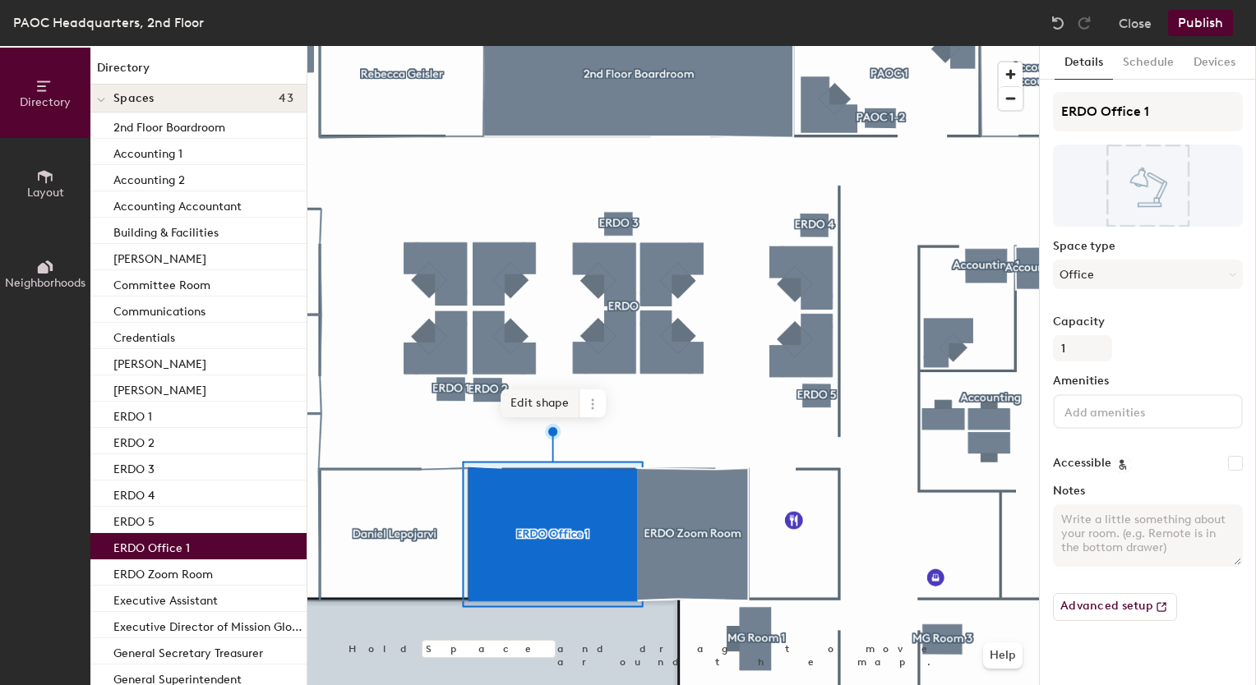
click at [557, 413] on span "Edit shape" at bounding box center [539, 404] width 79 height 28
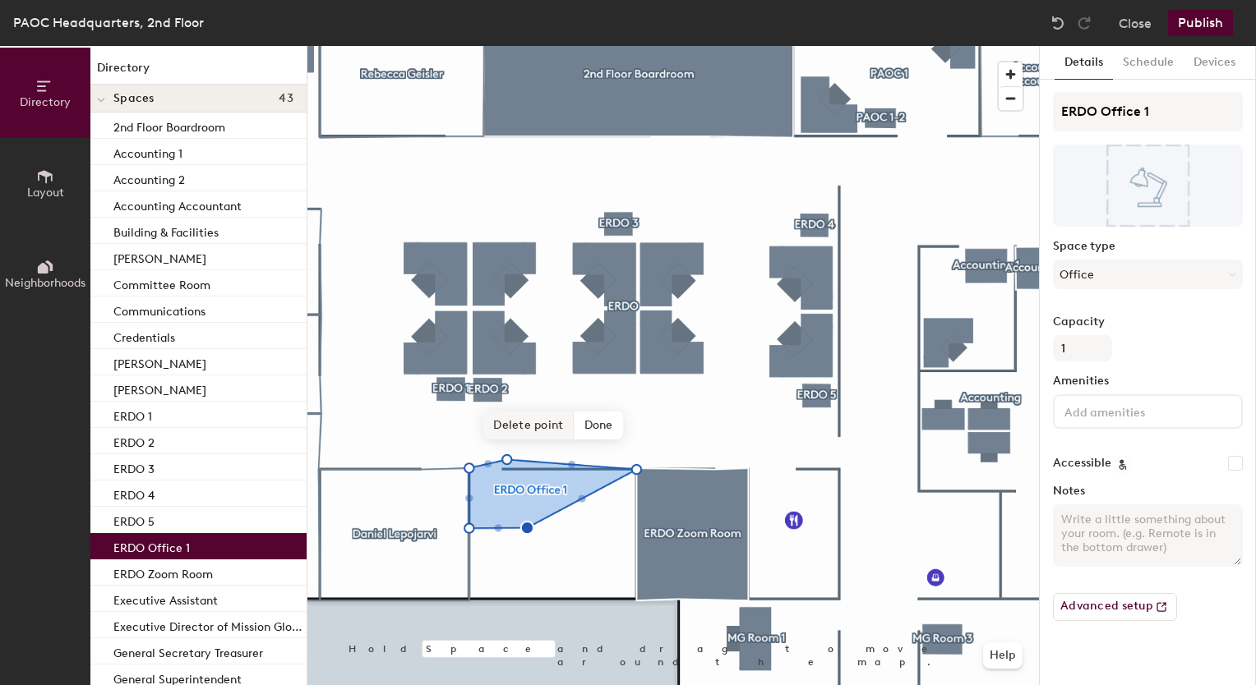
click at [525, 433] on span "Delete point" at bounding box center [528, 426] width 90 height 28
click at [579, 436] on span "Done" at bounding box center [585, 426] width 48 height 28
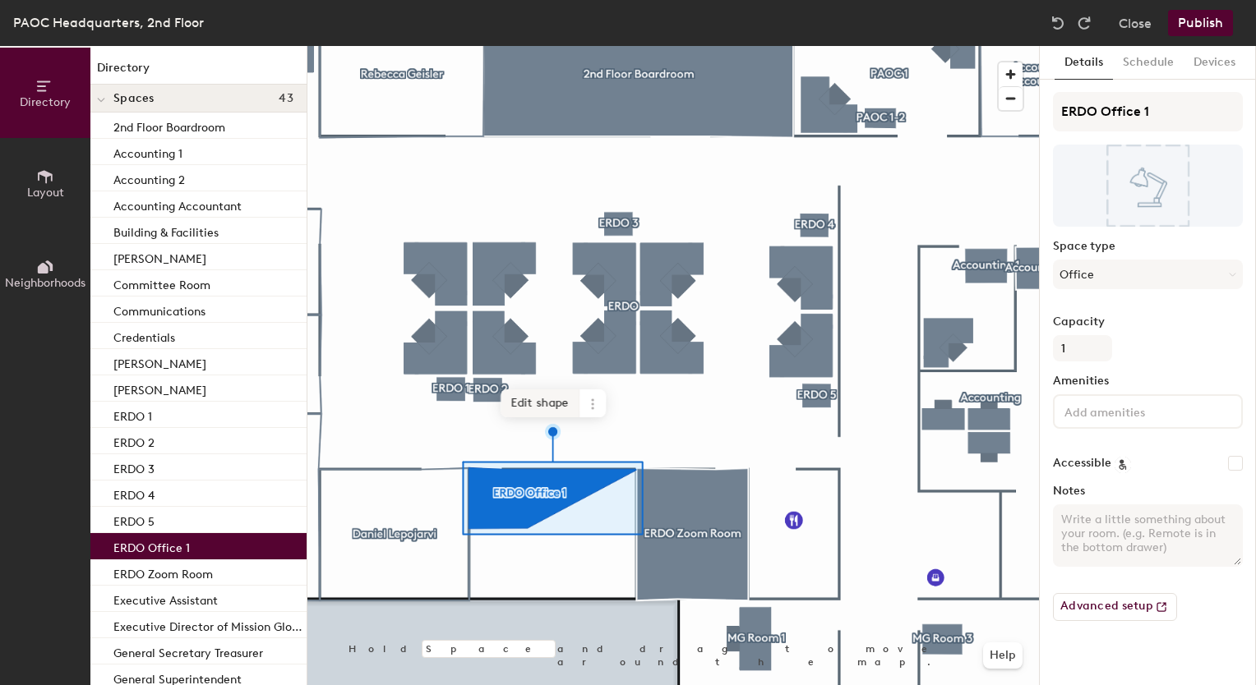
click at [539, 409] on span "Edit shape" at bounding box center [539, 404] width 79 height 28
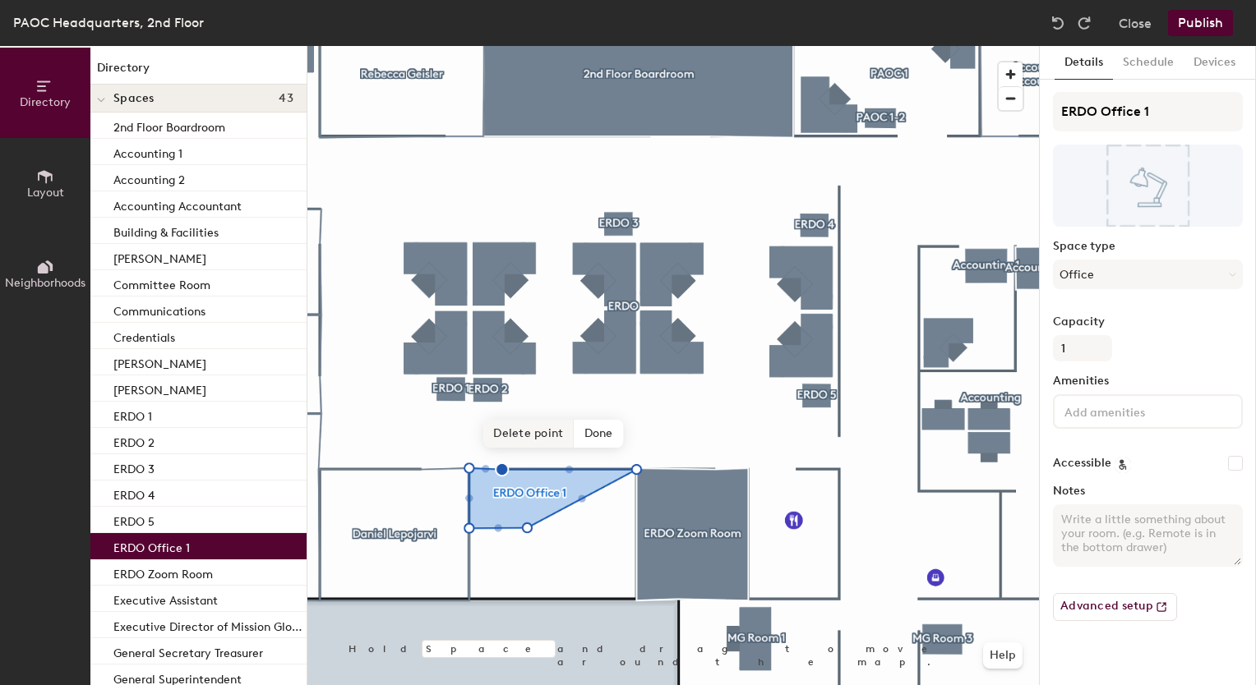
click at [533, 442] on span "Delete point" at bounding box center [528, 434] width 90 height 28
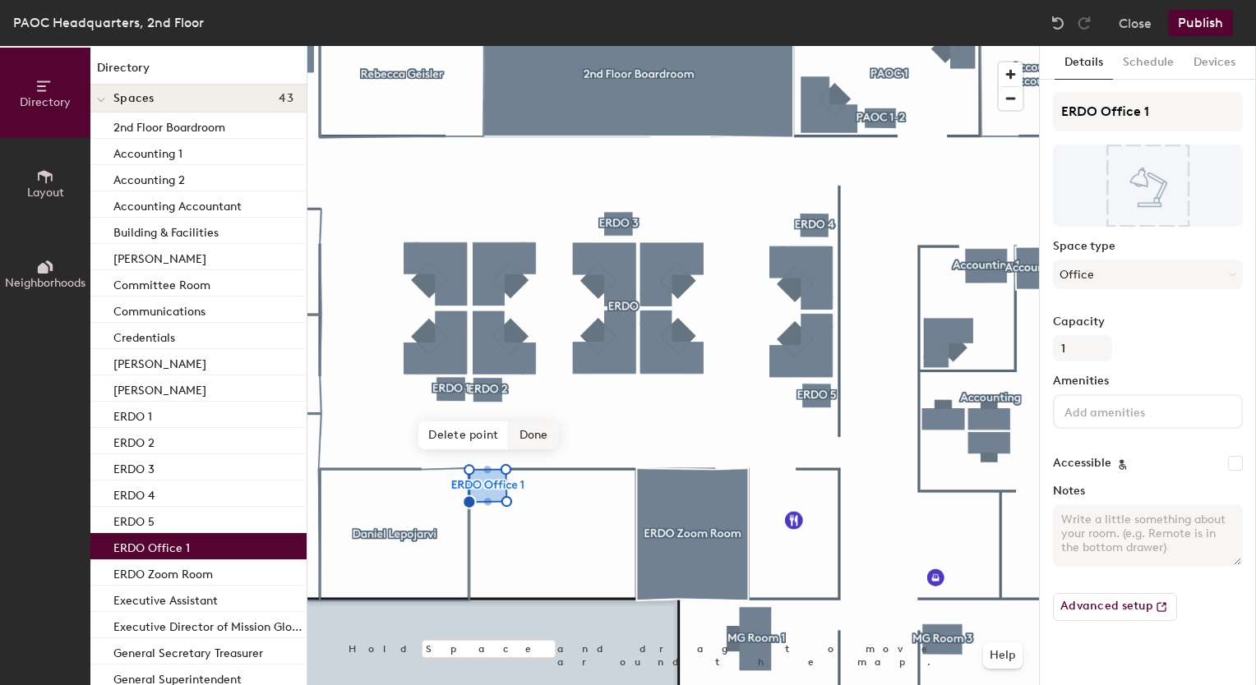
click at [525, 440] on span "Done" at bounding box center [534, 436] width 48 height 28
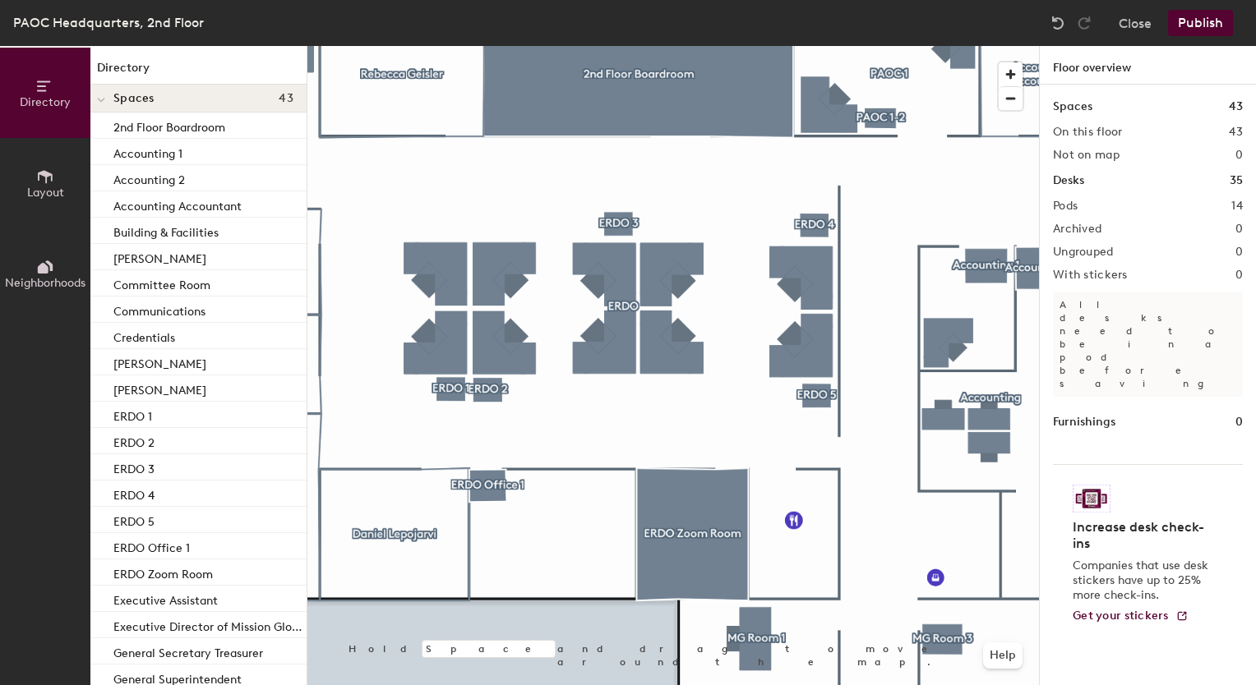
click at [525, 46] on div at bounding box center [672, 46] width 731 height 0
click at [47, 192] on span "Layout" at bounding box center [45, 193] width 37 height 14
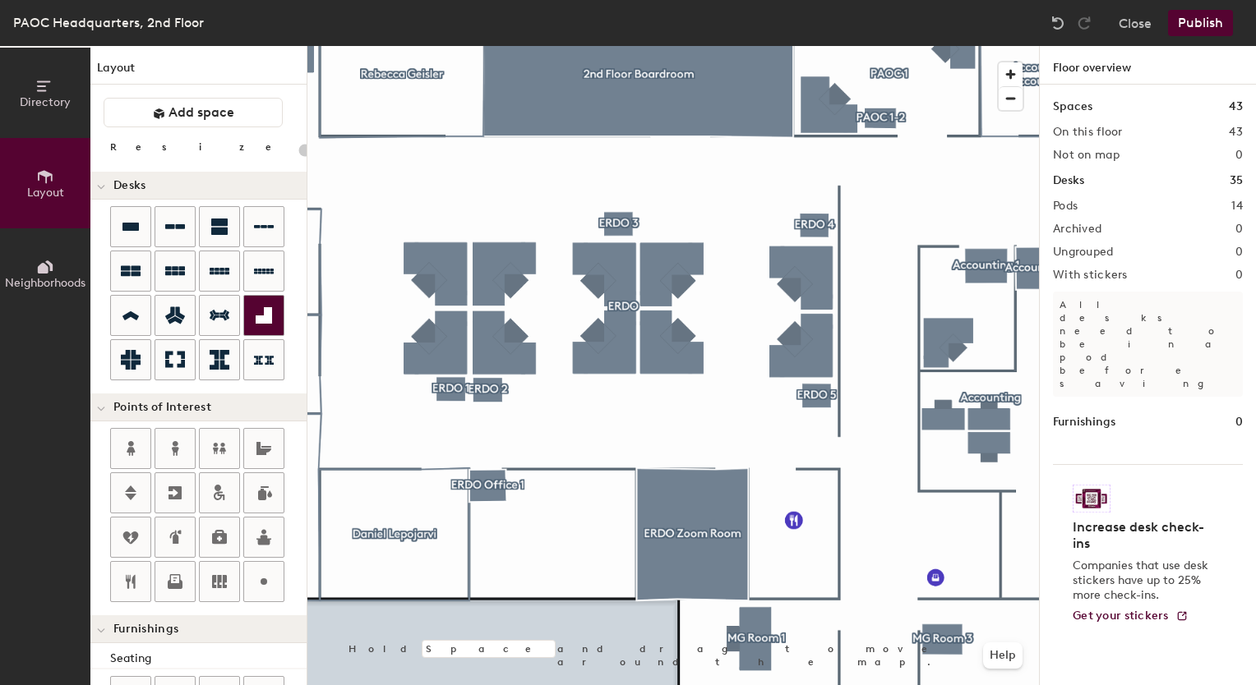
click at [549, 537] on div "Directory Layout Neighborhoods Layout Add space Resize Desks Points of Interest…" at bounding box center [628, 365] width 1256 height 639
type input "180"
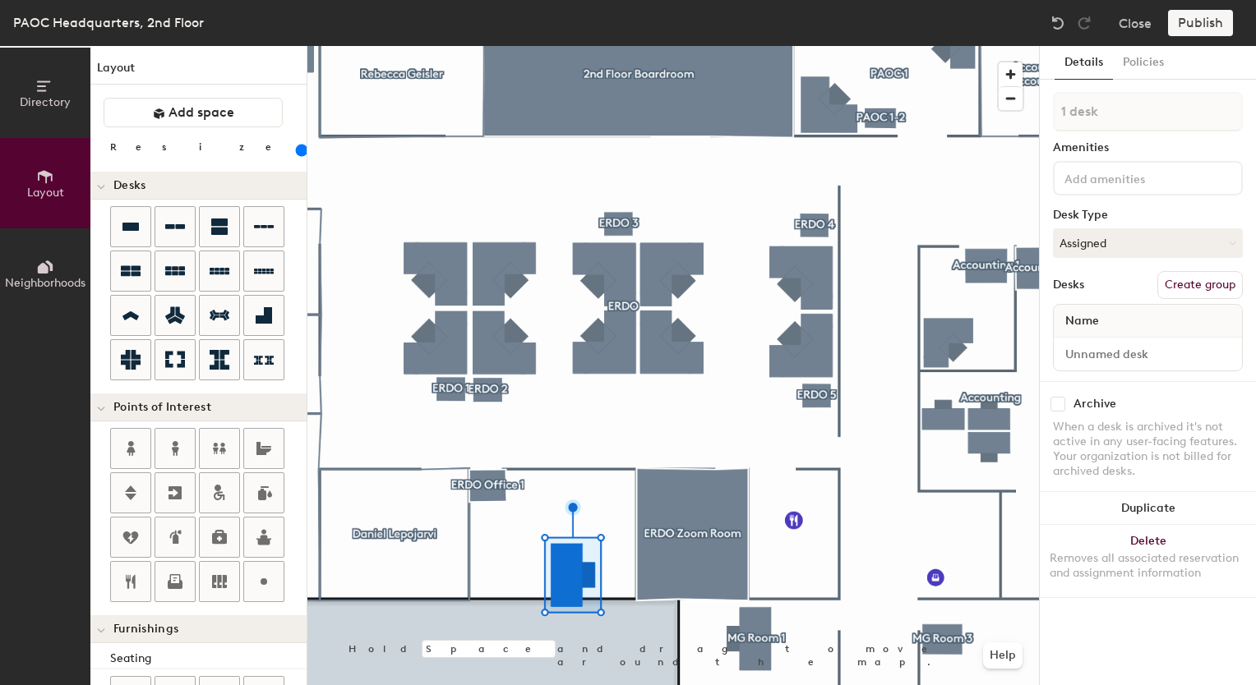
click at [1111, 262] on div "1 desk Amenities Desk Type Assigned Desks Create group Name" at bounding box center [1148, 236] width 190 height 289
click at [1111, 256] on button "Assigned" at bounding box center [1148, 243] width 190 height 30
click at [1088, 344] on div "Hoteled" at bounding box center [1136, 343] width 164 height 25
click at [1102, 256] on div "1 desk Amenities Desk Type Hoteled Desks Create group Name" at bounding box center [1148, 236] width 190 height 289
click at [1102, 254] on button "Hoteled" at bounding box center [1148, 243] width 190 height 30
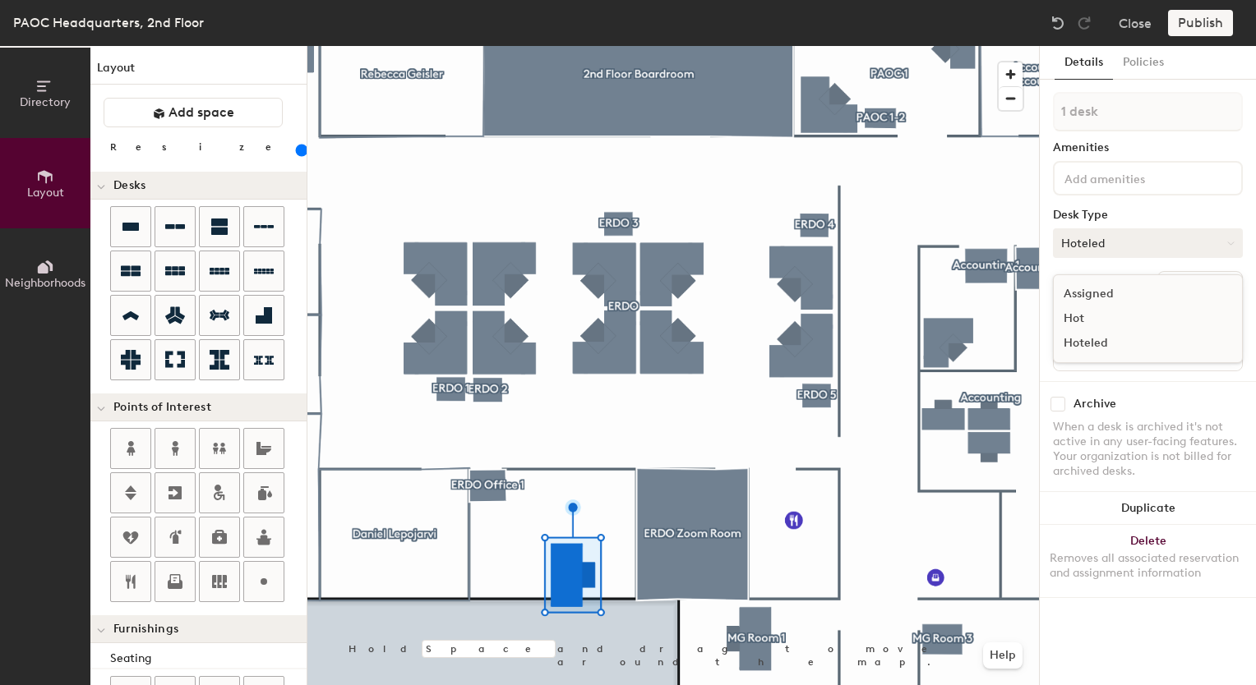
click at [1101, 245] on button "Hoteled" at bounding box center [1148, 243] width 190 height 30
click at [1109, 239] on button "Hoteled" at bounding box center [1148, 243] width 190 height 30
click at [1095, 350] on input at bounding box center [1148, 354] width 182 height 23
type input "ERDO Office 1"
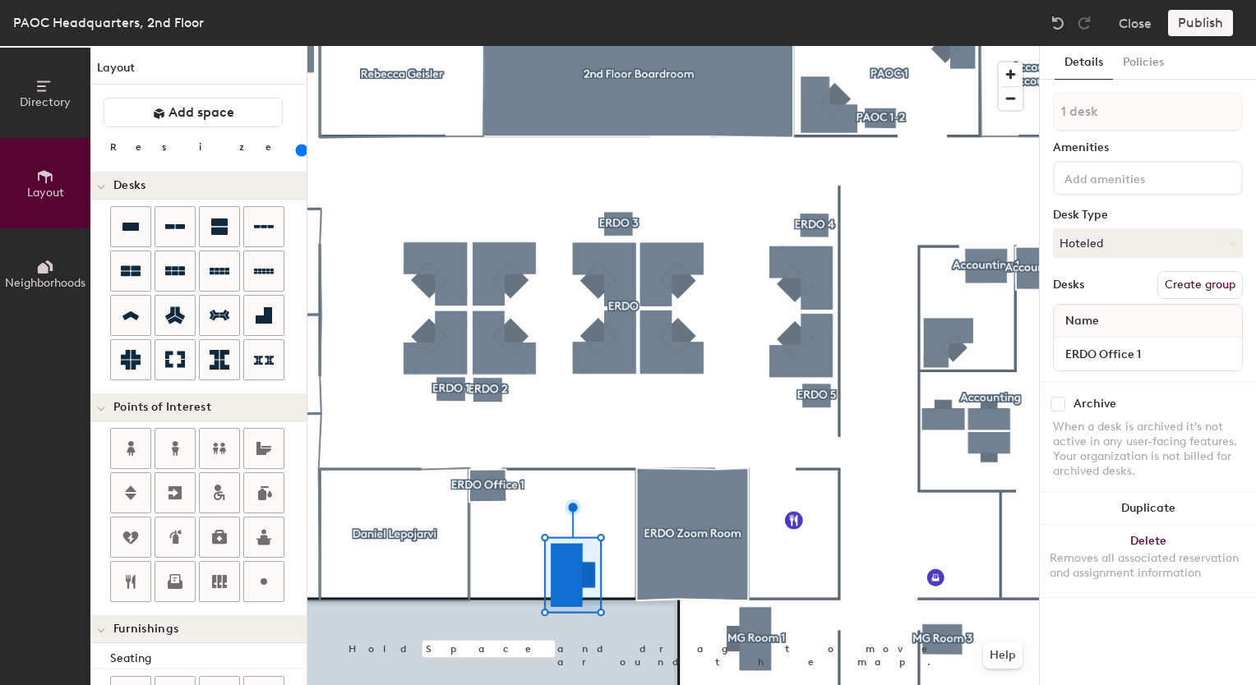
click at [1125, 286] on div "Desks Create group" at bounding box center [1148, 285] width 190 height 28
click at [1146, 353] on input "ERDO Office 1" at bounding box center [1148, 354] width 182 height 23
click at [1128, 310] on div "Name" at bounding box center [1148, 321] width 188 height 33
click at [1146, 65] on button "Policies" at bounding box center [1143, 63] width 61 height 34
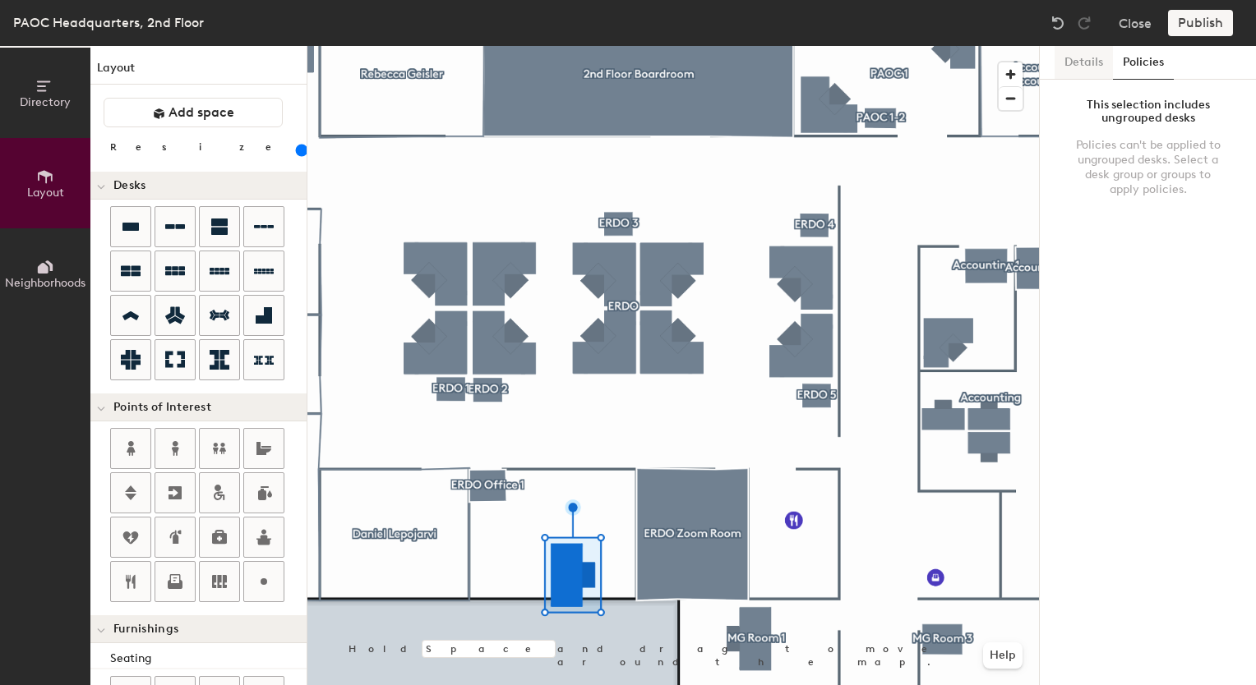
click at [1064, 63] on button "Details" at bounding box center [1083, 63] width 58 height 34
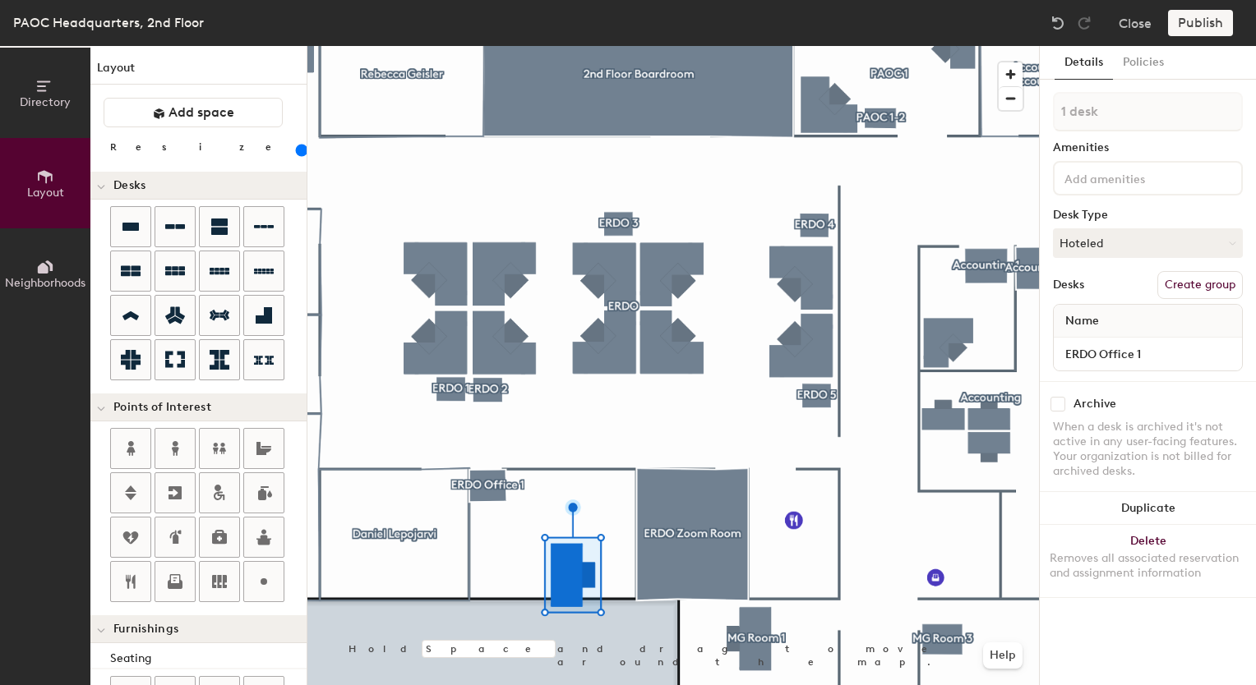
click at [1185, 282] on button "Create group" at bounding box center [1199, 285] width 85 height 28
click at [1150, 68] on button "Policies" at bounding box center [1143, 63] width 61 height 34
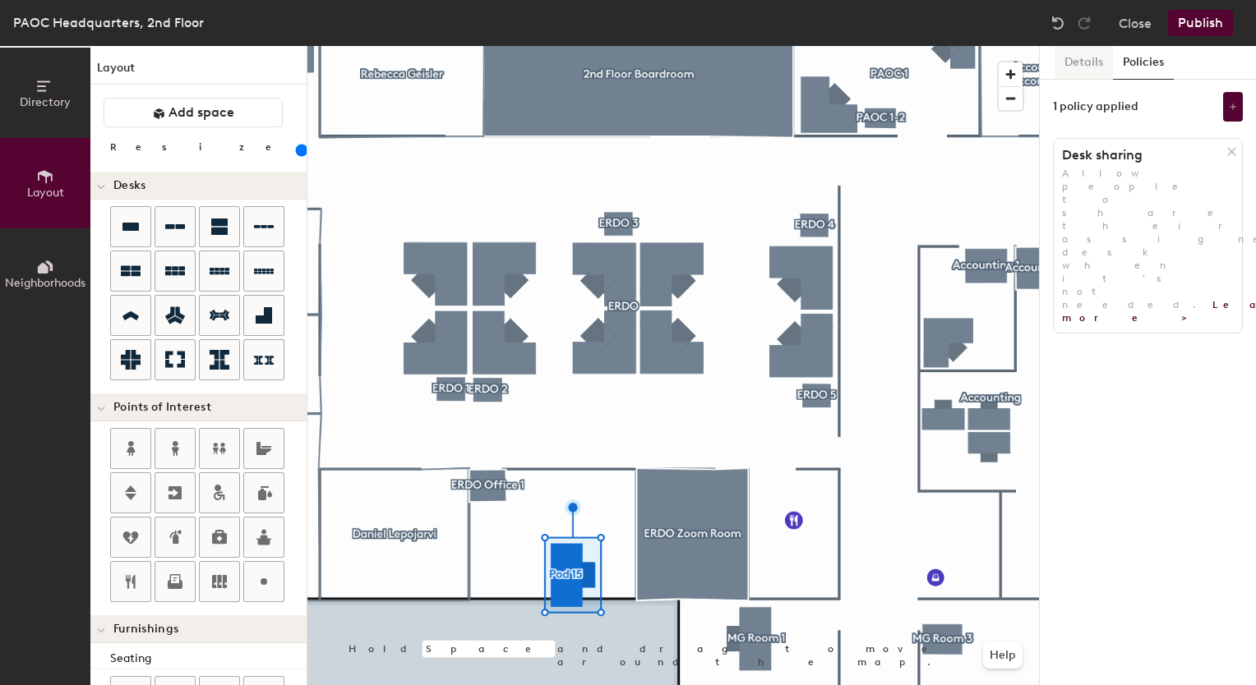
click at [1077, 67] on button "Details" at bounding box center [1083, 63] width 58 height 34
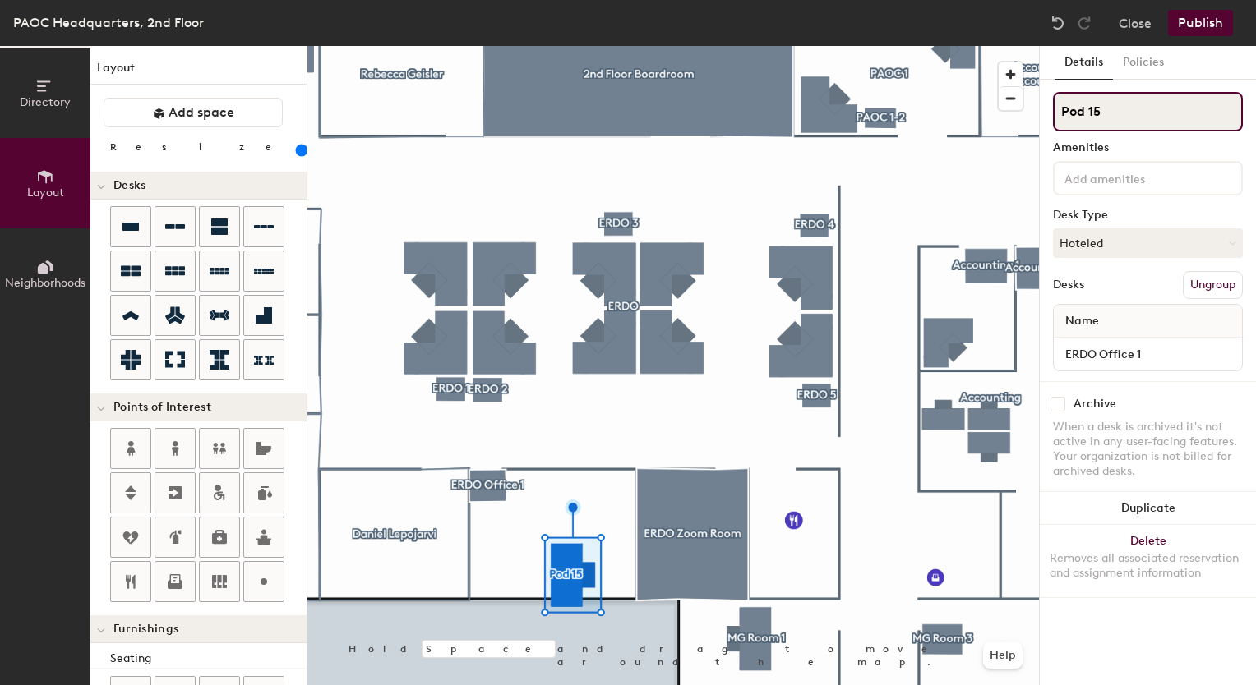
click at [1124, 120] on input "Pod 15" at bounding box center [1148, 111] width 190 height 39
click at [1195, 284] on button "Ungroup" at bounding box center [1213, 285] width 60 height 28
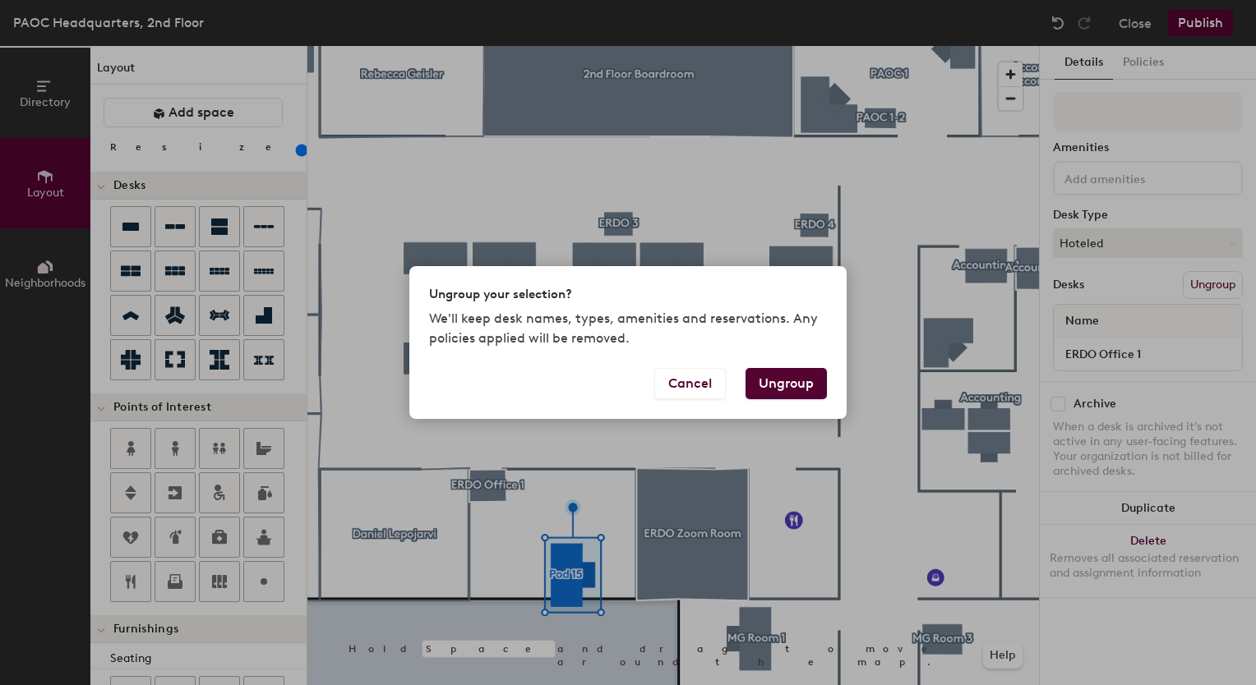
click at [786, 391] on button "Ungroup" at bounding box center [785, 383] width 81 height 31
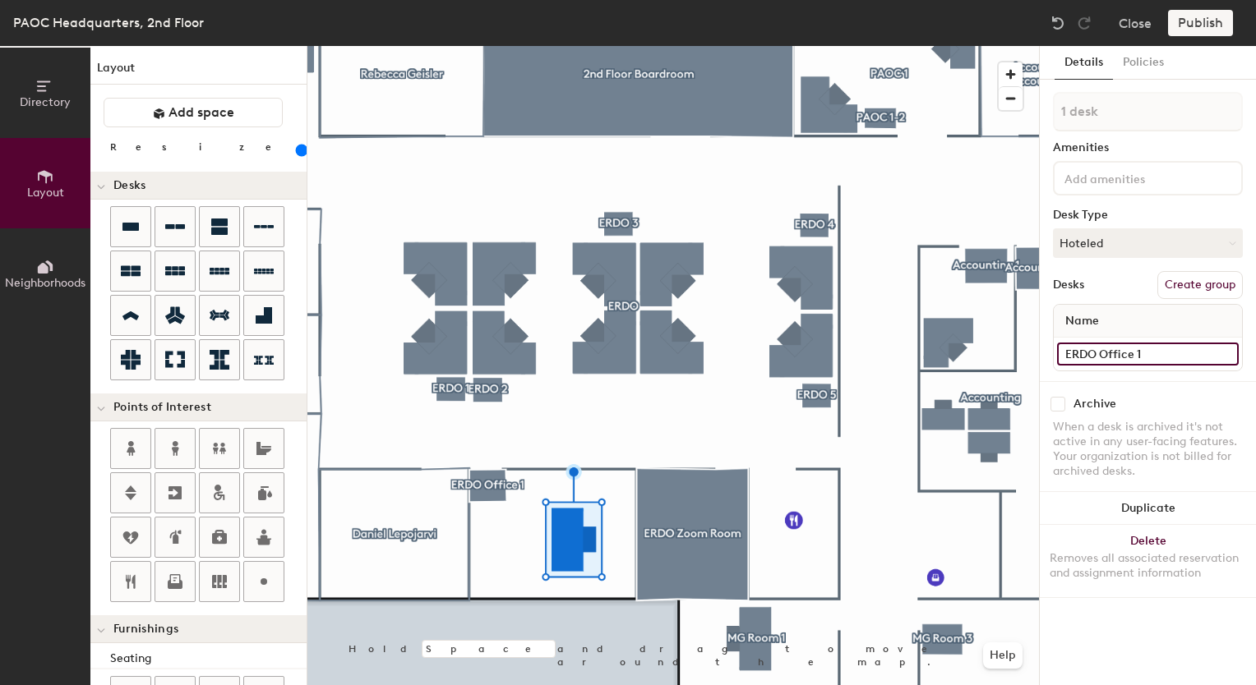
click at [1114, 350] on input "ERDO Office 1" at bounding box center [1148, 354] width 182 height 23
click at [1178, 274] on button "Create group" at bounding box center [1199, 285] width 85 height 28
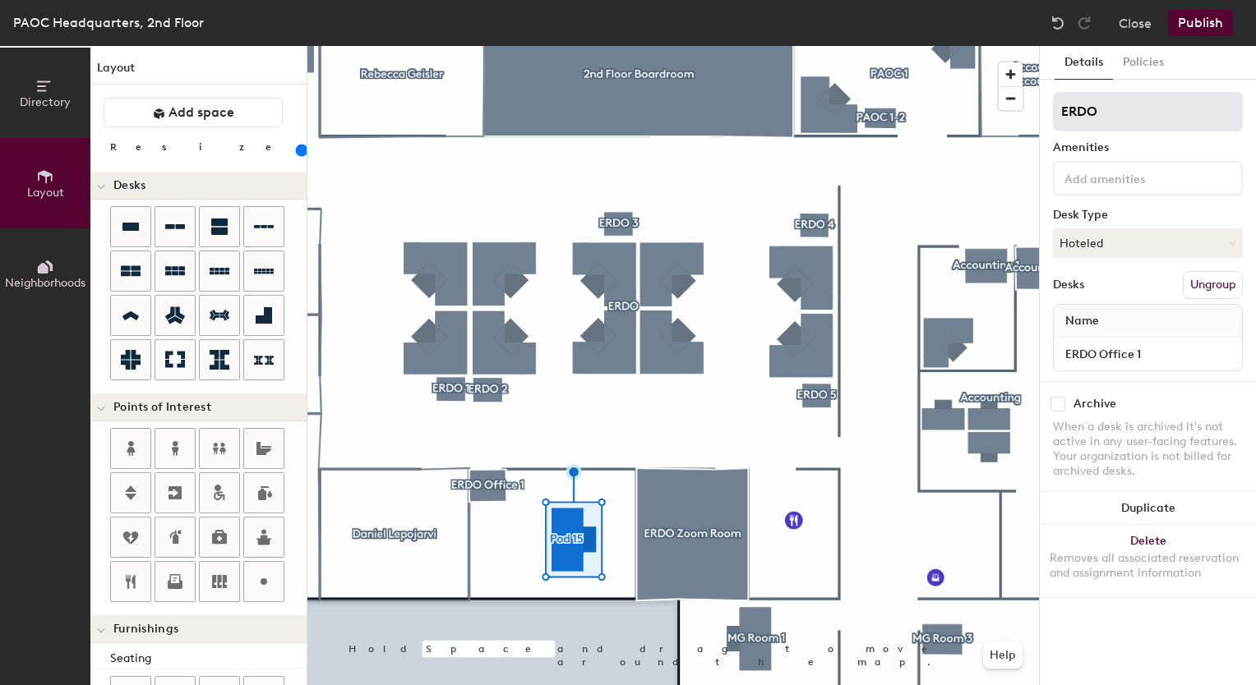
type input "ERDO"
click at [1112, 186] on input at bounding box center [1135, 178] width 148 height 20
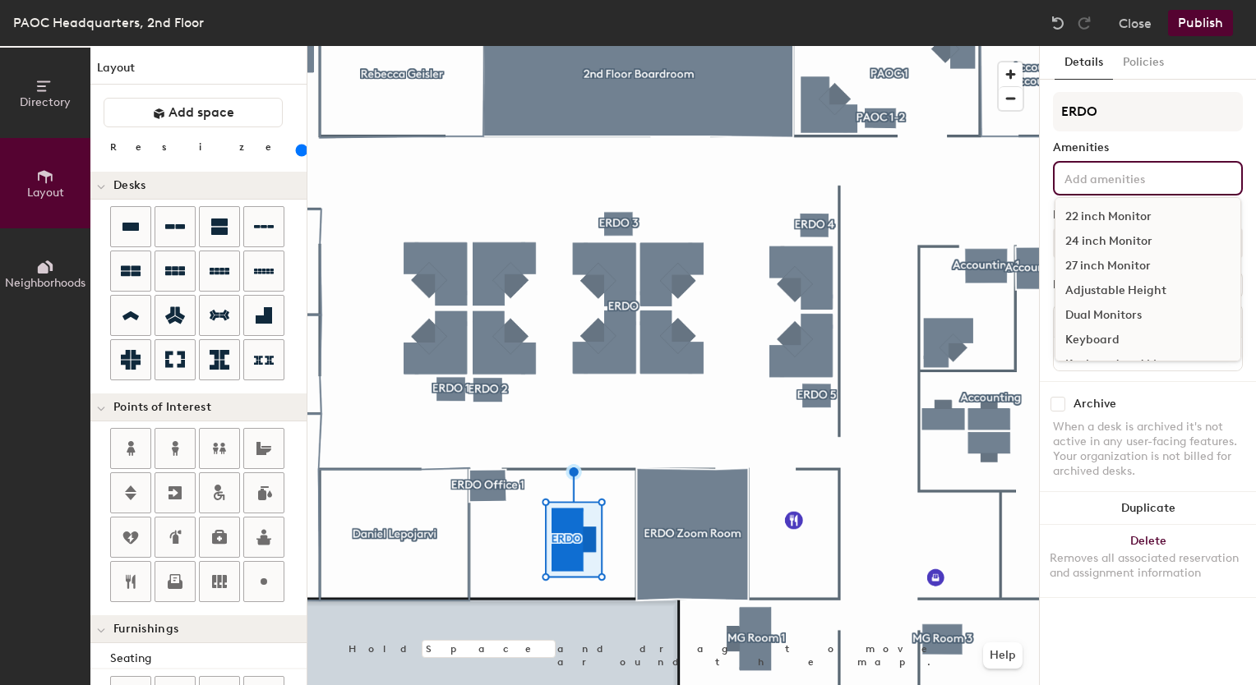
click at [1119, 234] on div "24 inch Monitor" at bounding box center [1147, 241] width 185 height 25
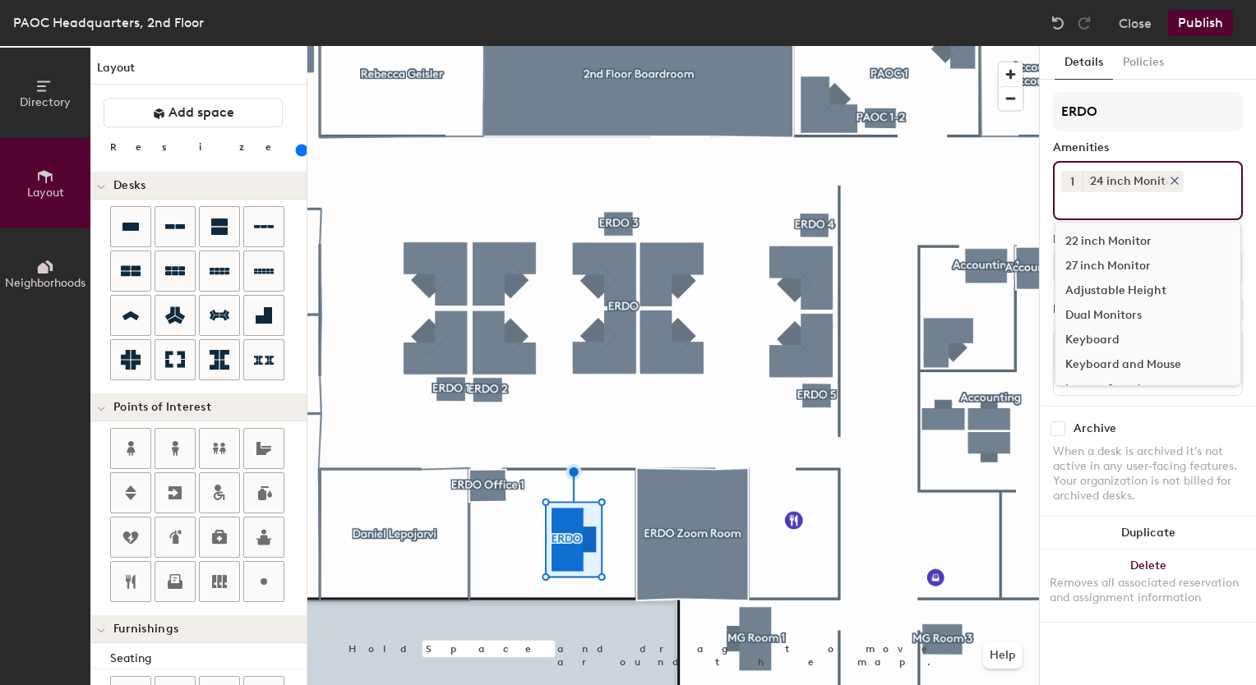
click at [1169, 180] on icon at bounding box center [1175, 181] width 12 height 12
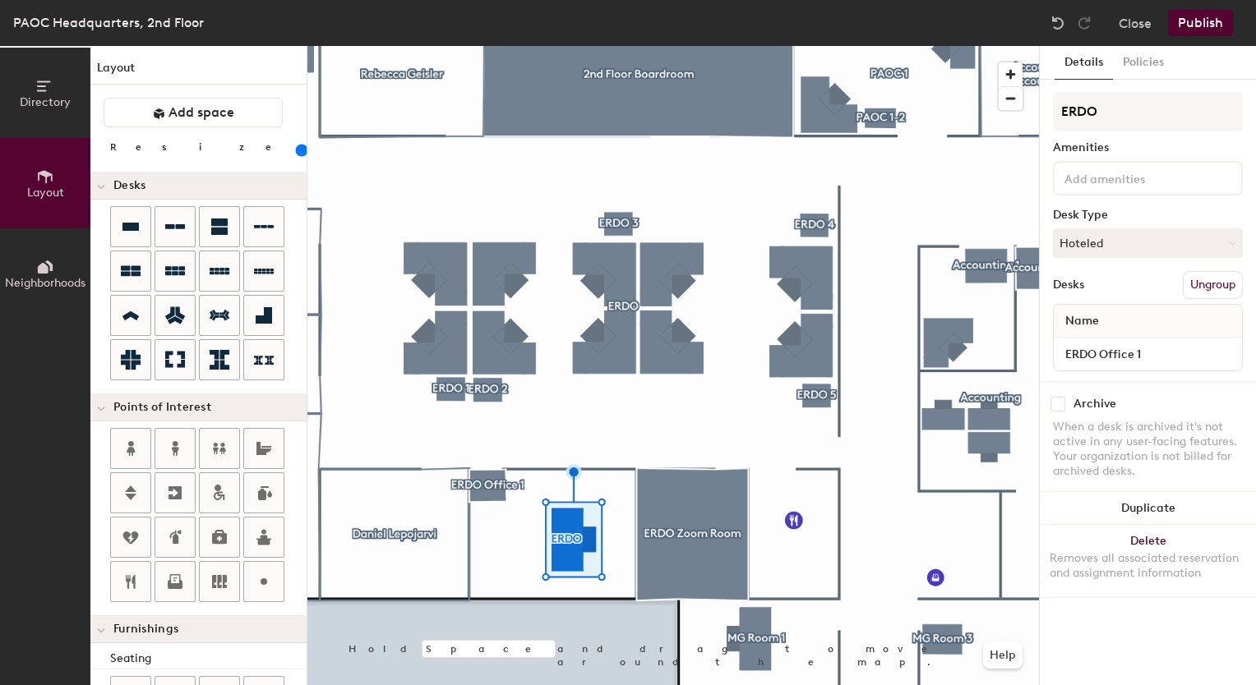
click at [1167, 180] on input at bounding box center [1135, 178] width 148 height 20
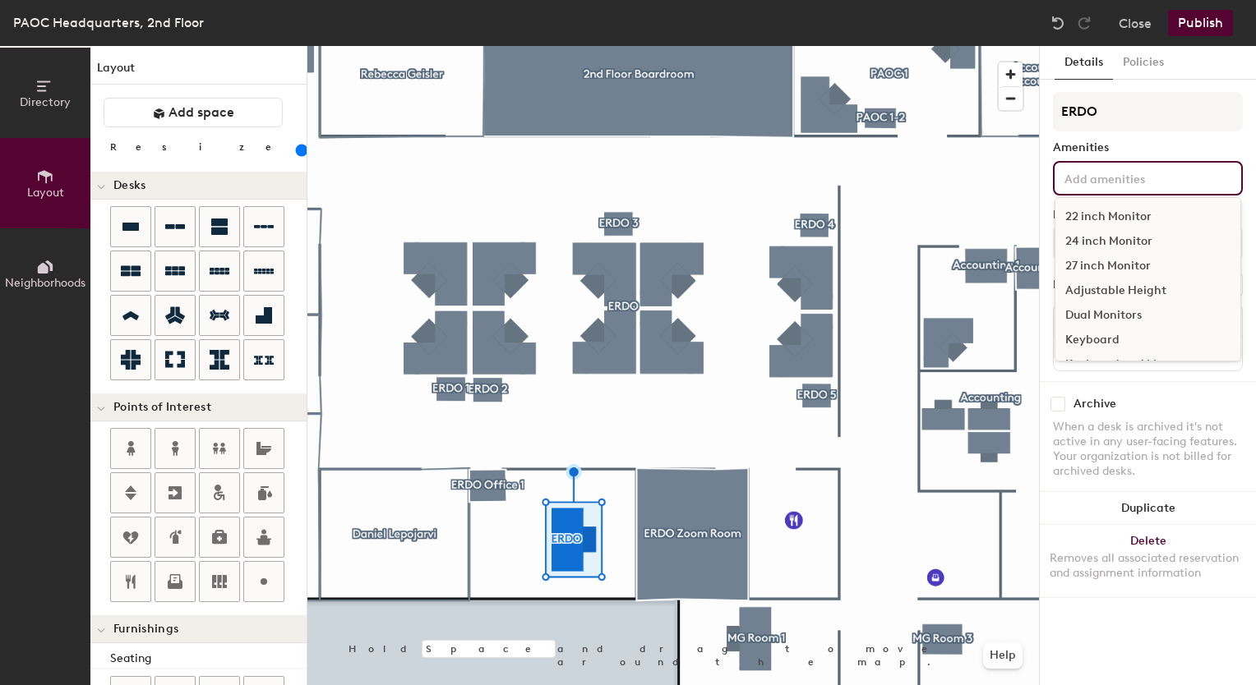
click at [1130, 238] on div "24 inch Monitor" at bounding box center [1147, 241] width 185 height 25
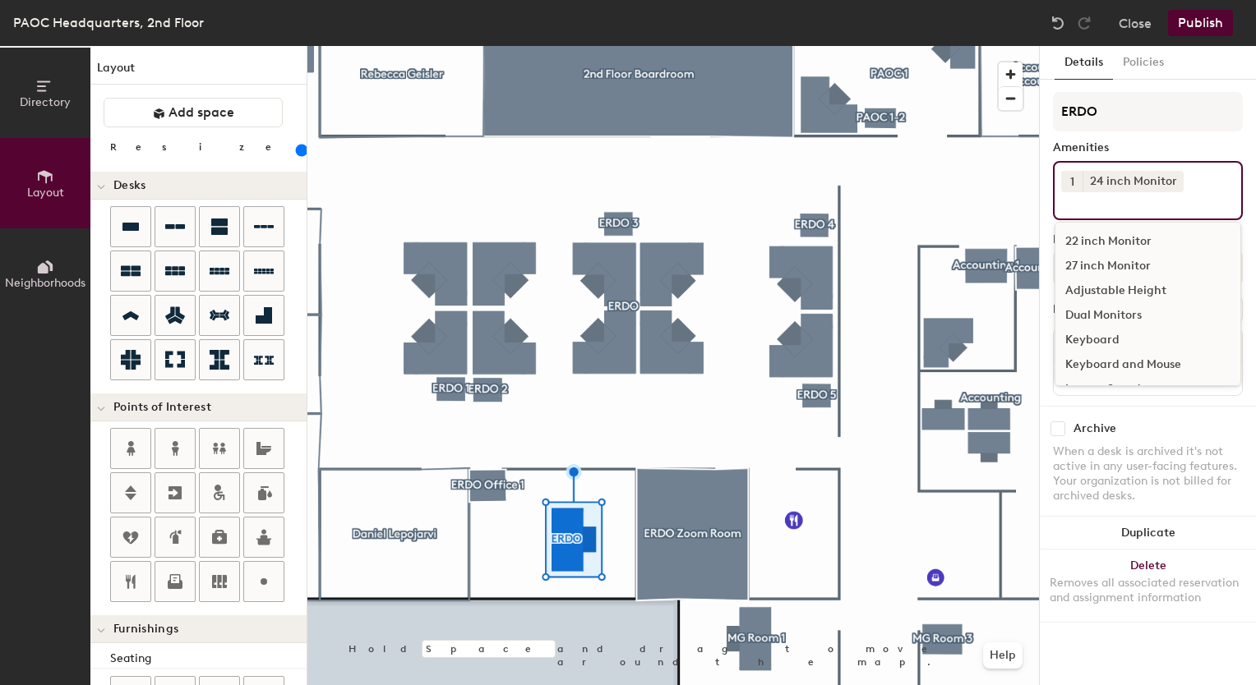
click at [1170, 205] on input at bounding box center [1135, 202] width 148 height 20
click at [1135, 281] on div "Dual Monitors" at bounding box center [1147, 286] width 185 height 25
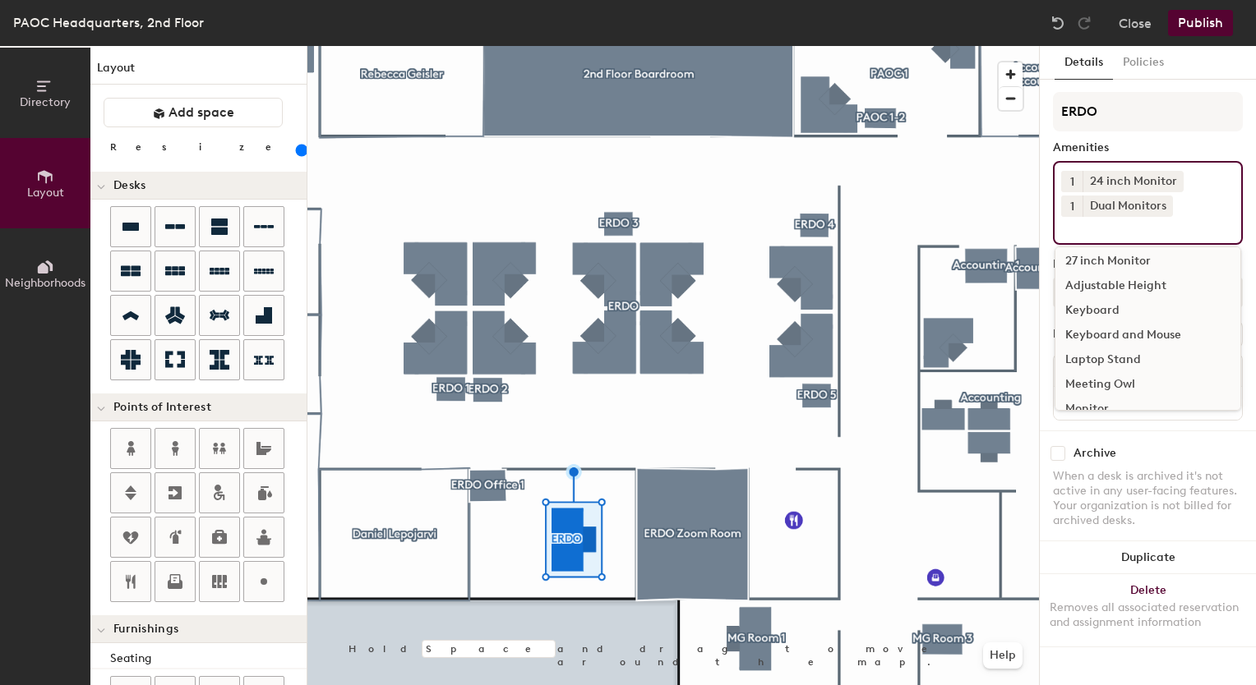
click at [1151, 225] on input at bounding box center [1135, 227] width 148 height 20
click at [1107, 393] on div "USB-C Dock" at bounding box center [1147, 392] width 185 height 25
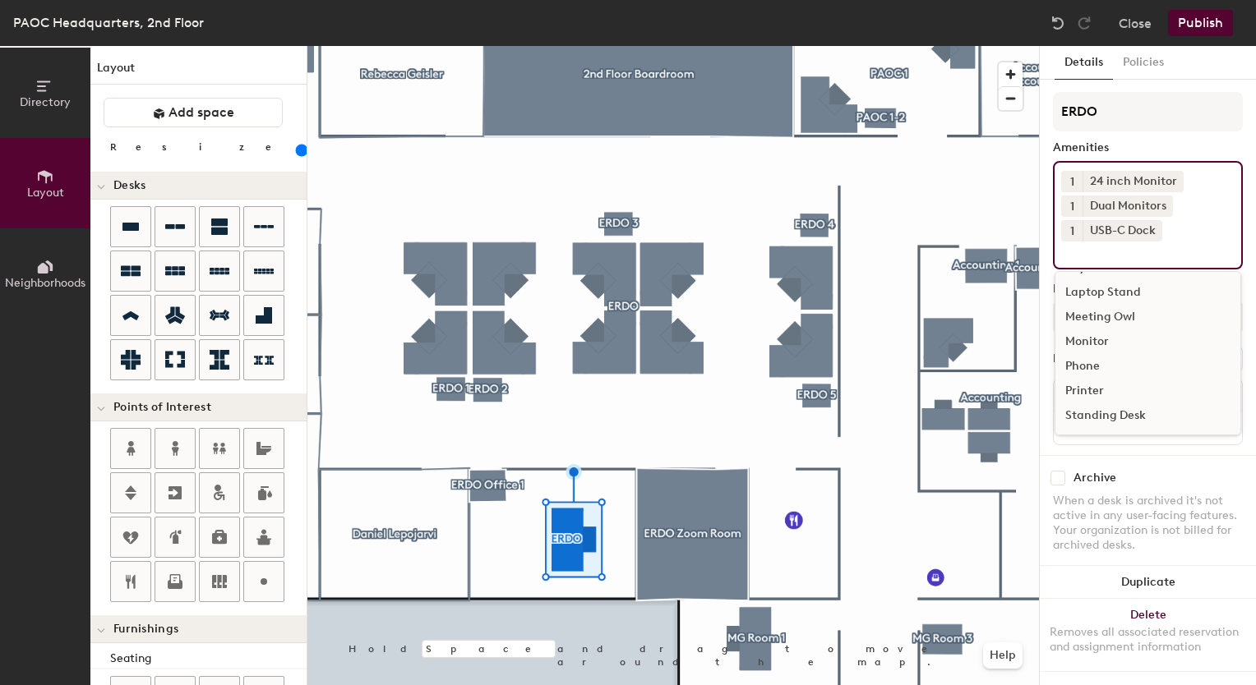
click at [1146, 471] on div "Archive" at bounding box center [1148, 478] width 190 height 15
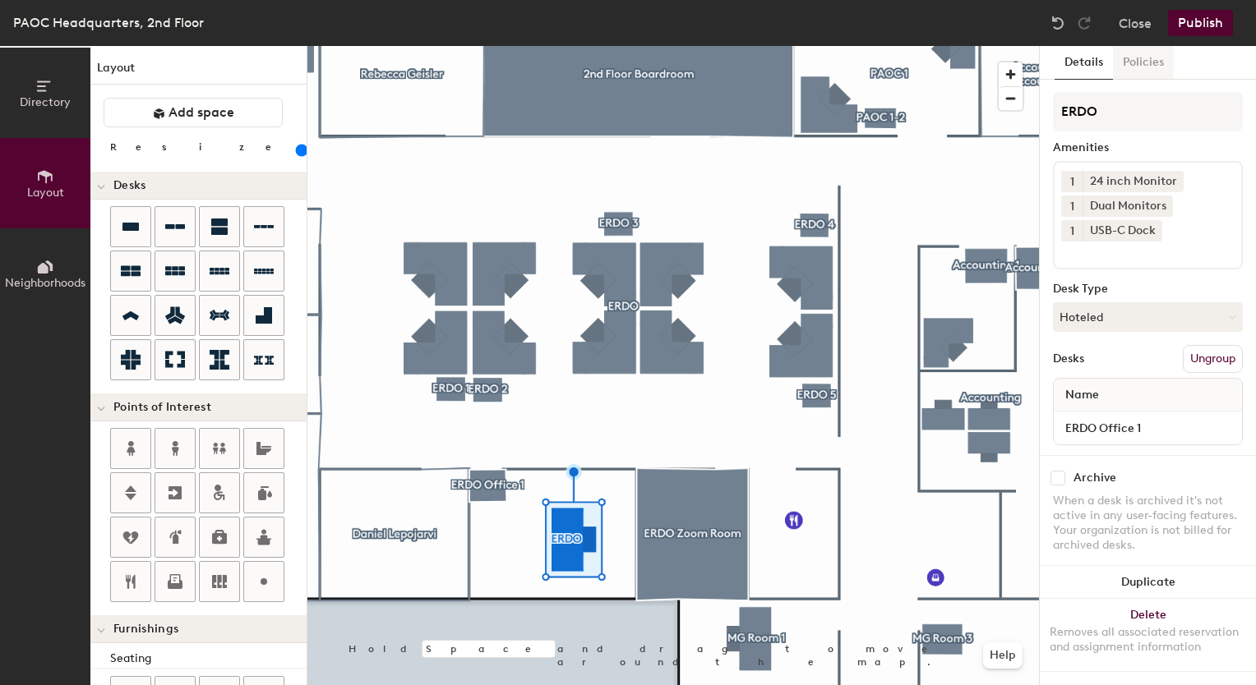
click at [1136, 67] on button "Policies" at bounding box center [1143, 63] width 61 height 34
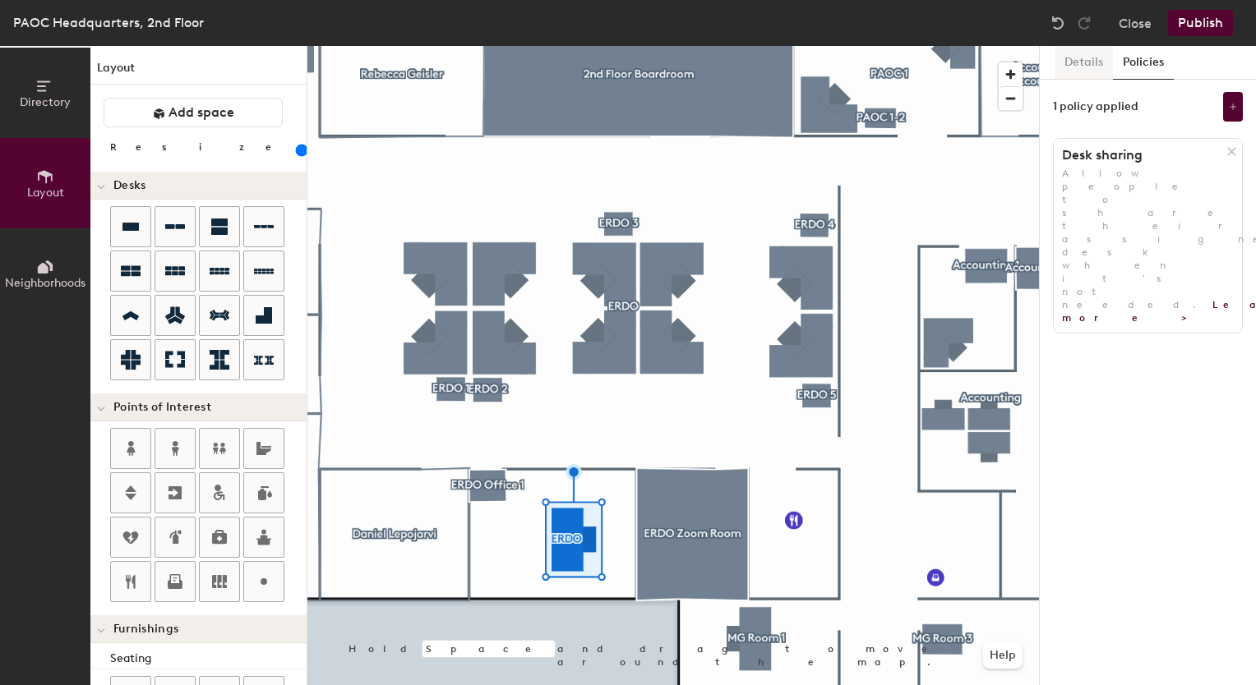
click at [620, 46] on div at bounding box center [672, 46] width 731 height 0
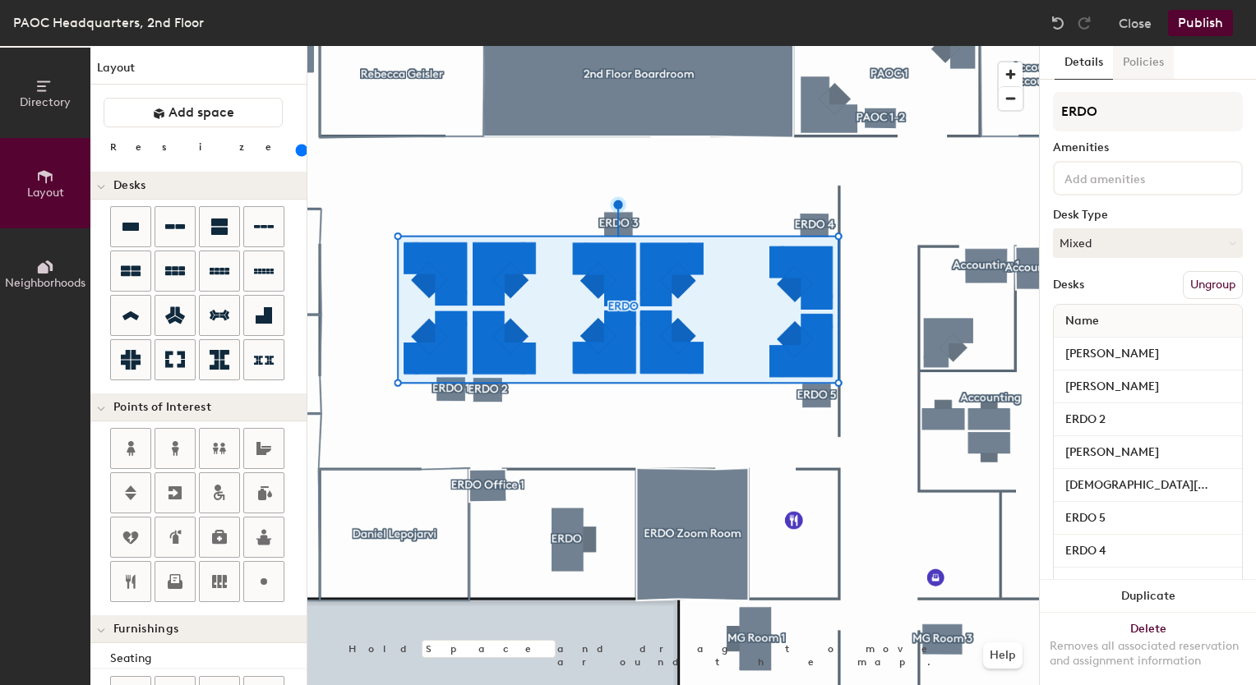
click at [1141, 73] on button "Policies" at bounding box center [1143, 63] width 61 height 34
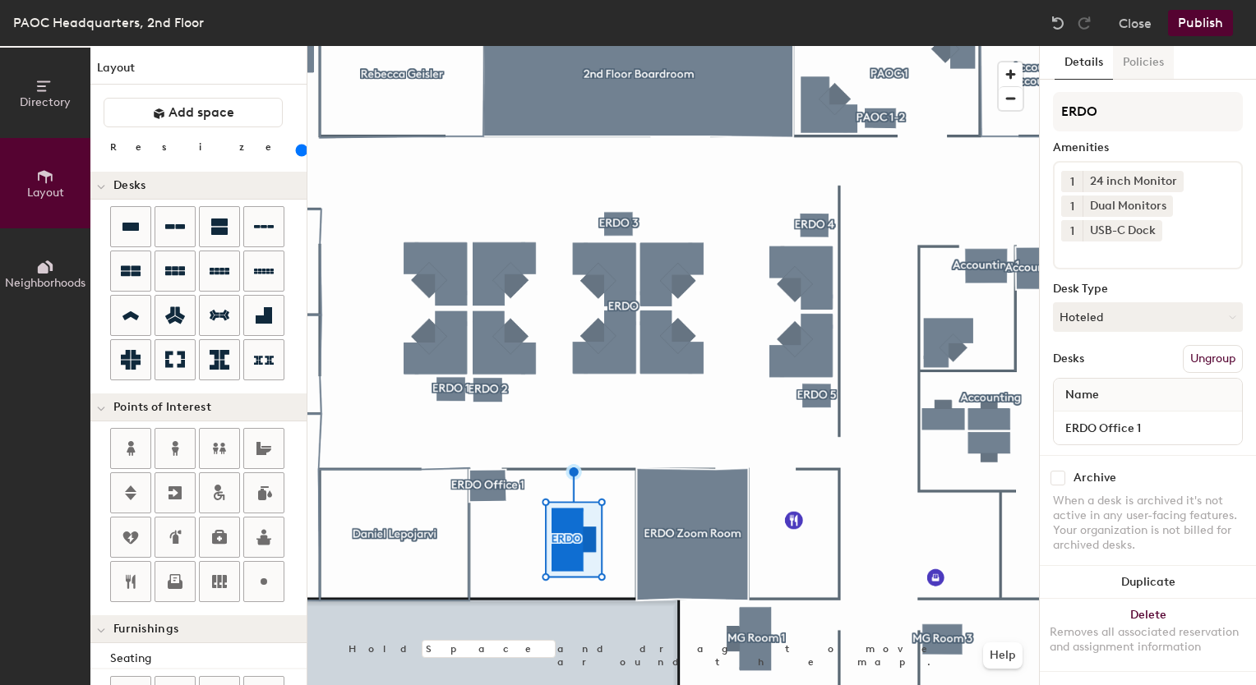
click at [1129, 53] on button "Policies" at bounding box center [1143, 63] width 61 height 34
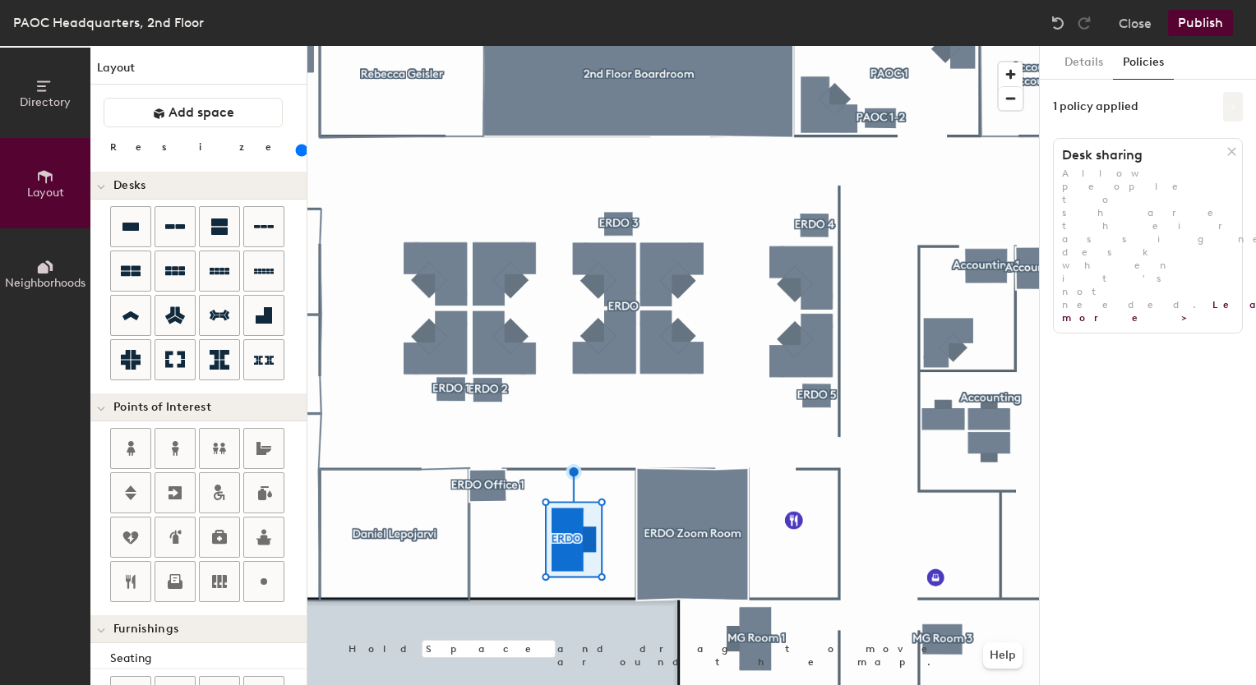
click at [1234, 108] on icon at bounding box center [1233, 107] width 8 height 8
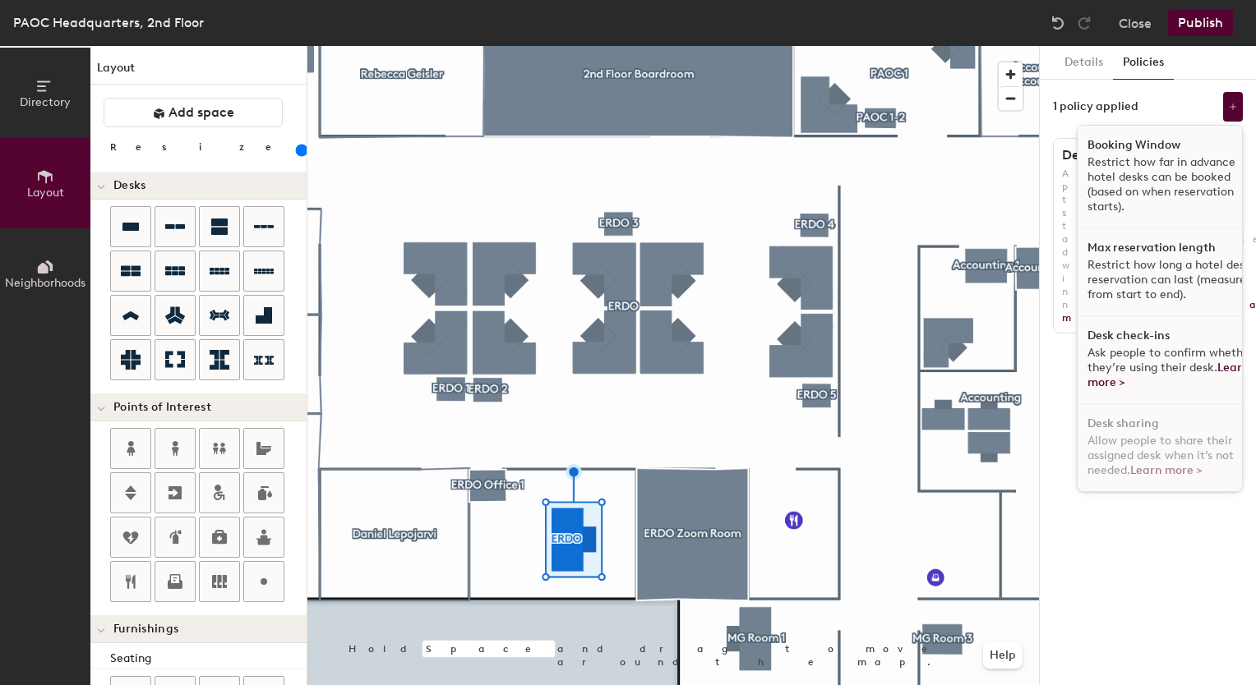
scroll to position [9, 0]
click at [1119, 545] on div "Details Policies 1 policy applied Booking Window Restrict how far in advance ho…" at bounding box center [1148, 365] width 216 height 639
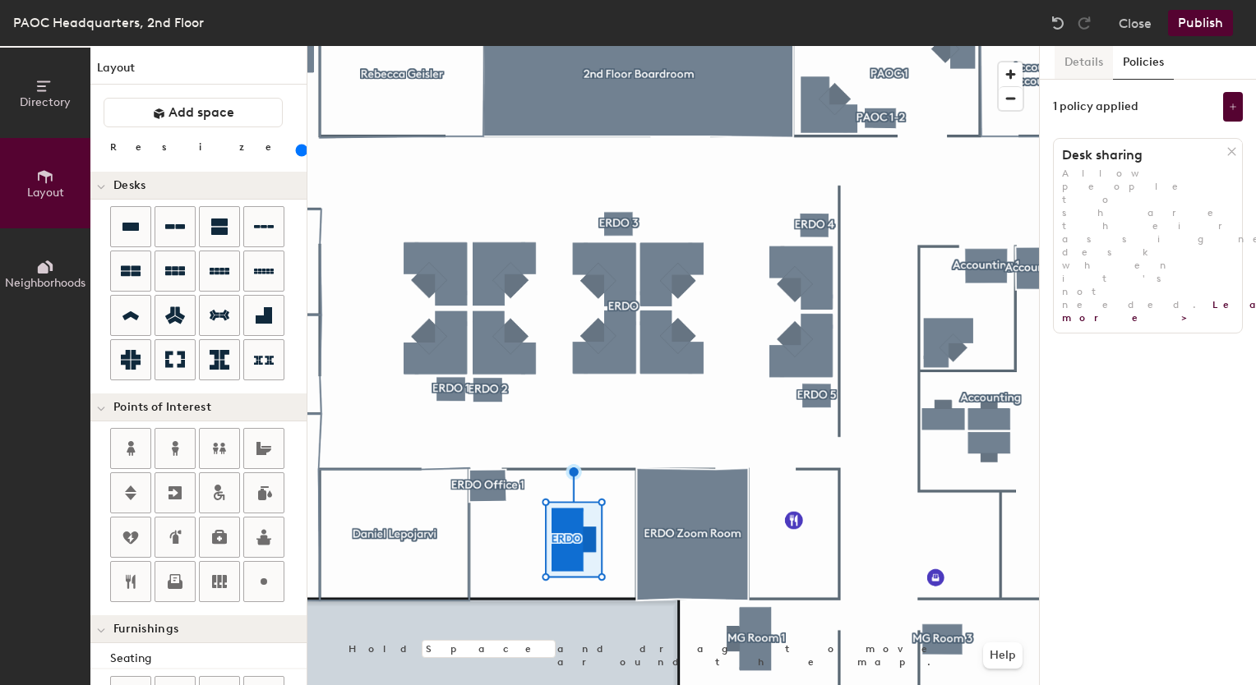
click at [1091, 70] on button "Details" at bounding box center [1083, 63] width 58 height 34
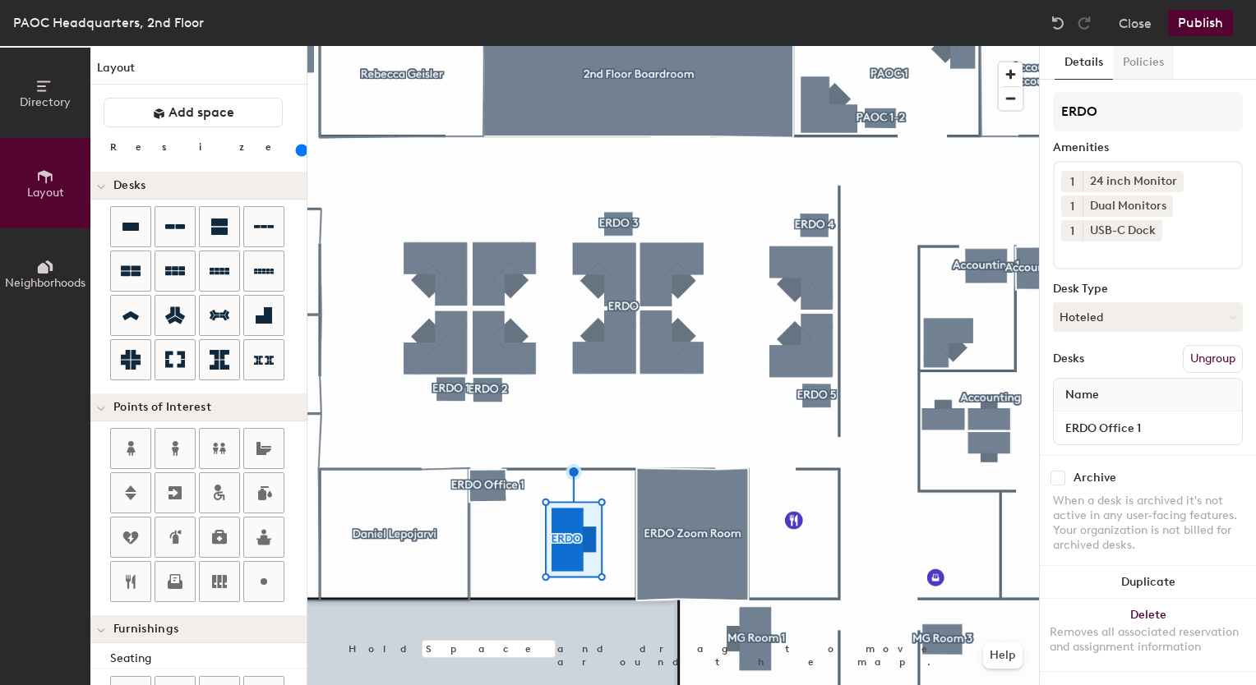
click at [1139, 61] on button "Policies" at bounding box center [1143, 63] width 61 height 34
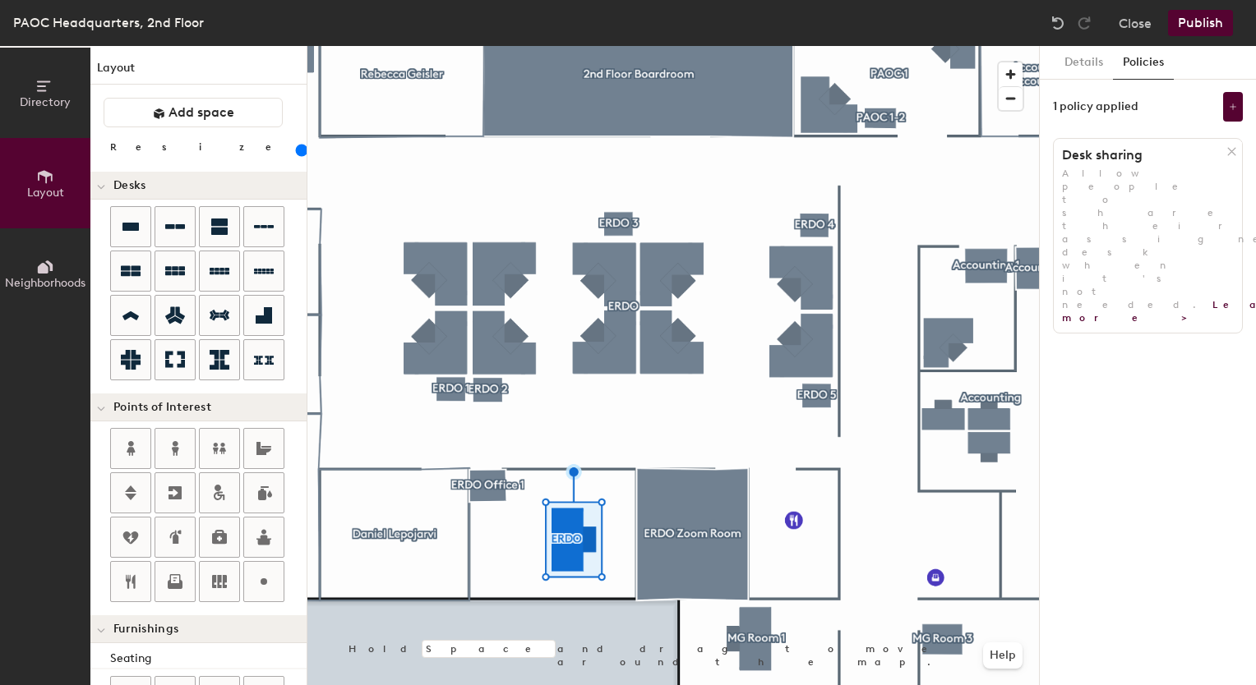
click at [1105, 175] on span "Allow people to share their assigned desk when it's not needed. Learn more >" at bounding box center [1194, 246] width 265 height 156
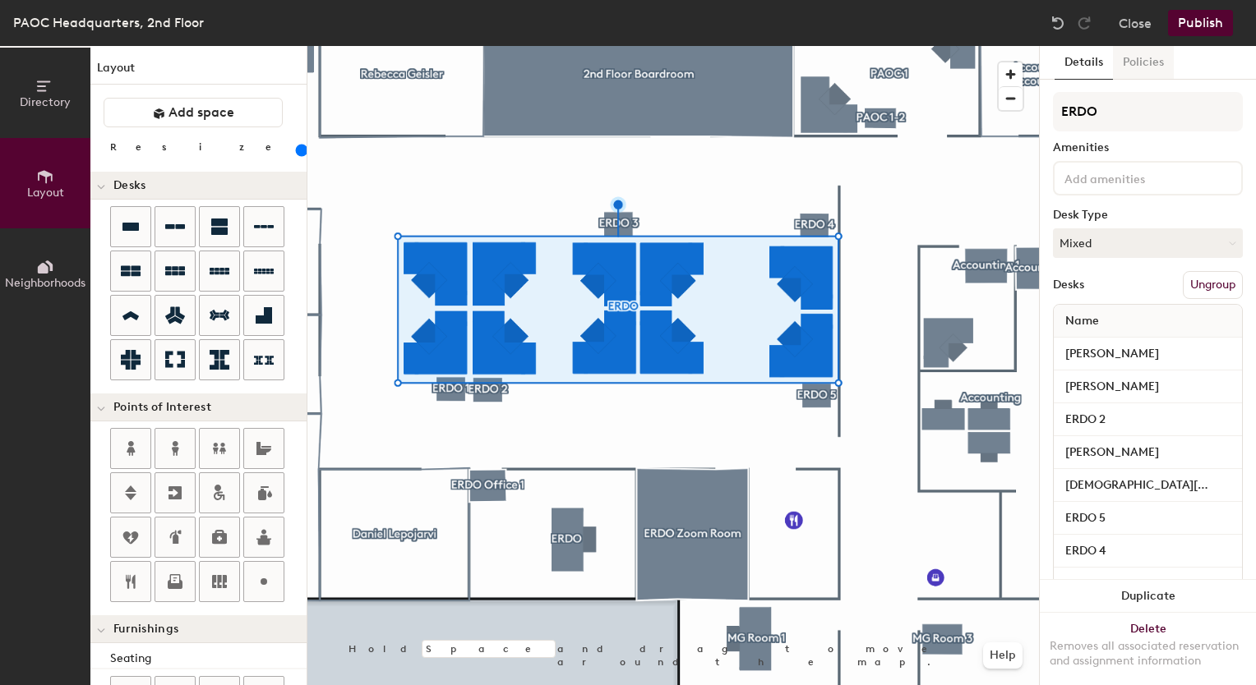
click at [1141, 64] on button "Policies" at bounding box center [1143, 63] width 61 height 34
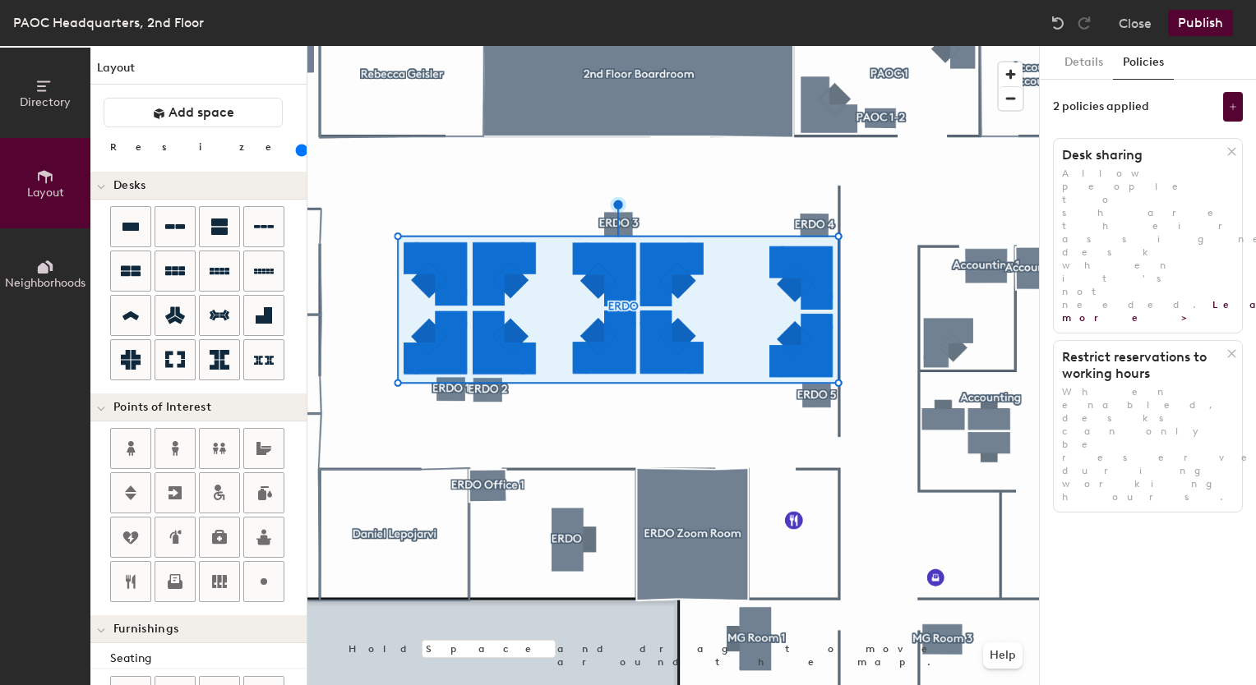
click at [1113, 386] on span "When enabled, desks can only be reserved during working hours." at bounding box center [1174, 444] width 224 height 117
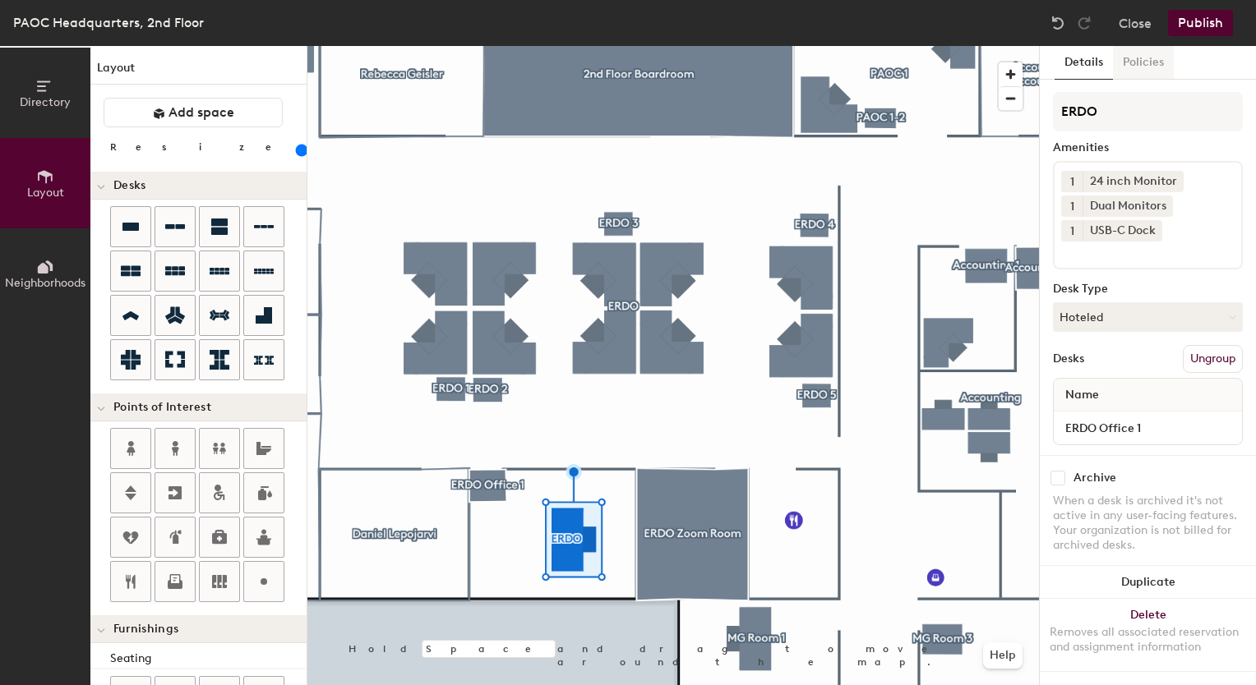
click at [1121, 77] on button "Policies" at bounding box center [1143, 63] width 61 height 34
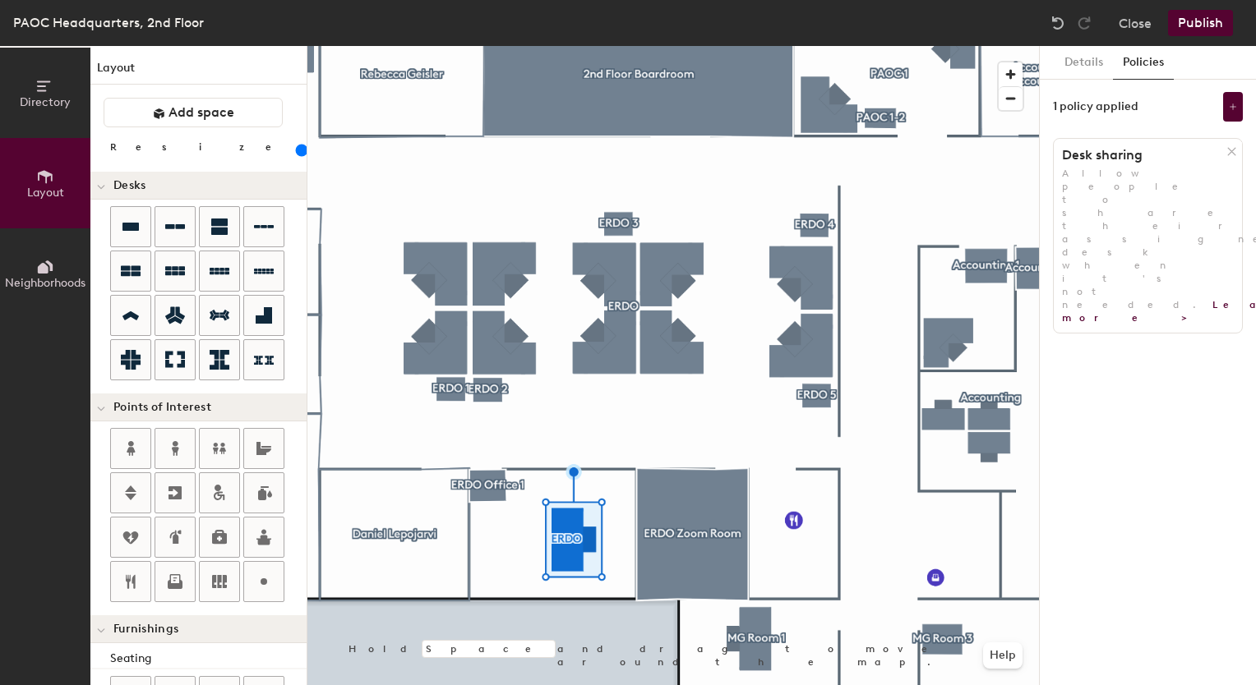
click at [1114, 176] on span "Allow people to share their assigned desk when it's not needed. Learn more >" at bounding box center [1194, 246] width 265 height 156
click at [1231, 112] on button at bounding box center [1233, 107] width 20 height 30
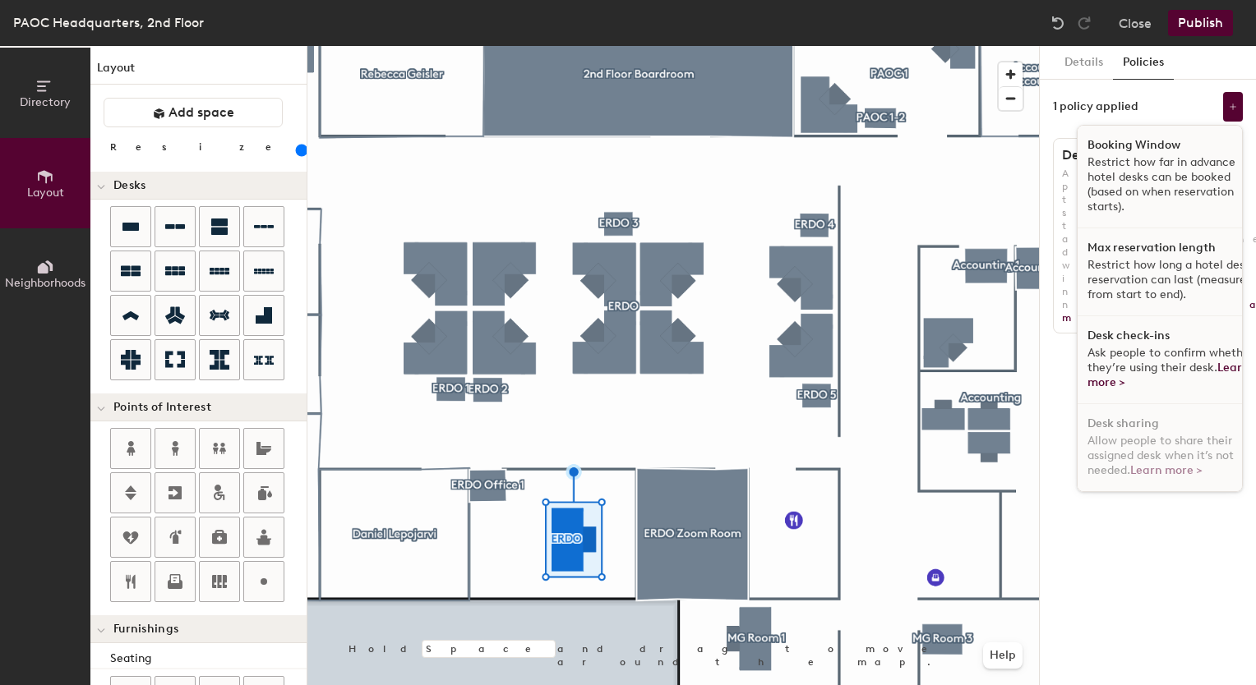
scroll to position [0, 0]
click at [1092, 604] on div "Details Policies 1 policy applied Booking Window Restrict how far in advance ho…" at bounding box center [1148, 365] width 216 height 639
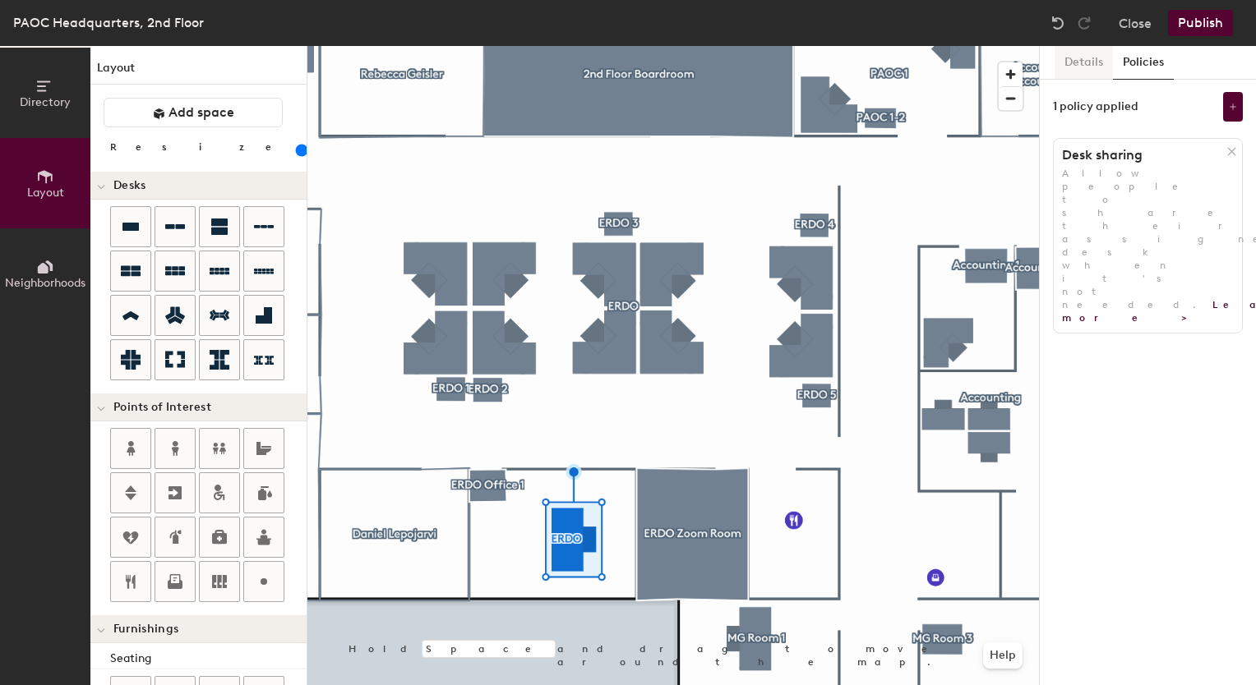
click at [1081, 74] on button "Details" at bounding box center [1083, 63] width 58 height 34
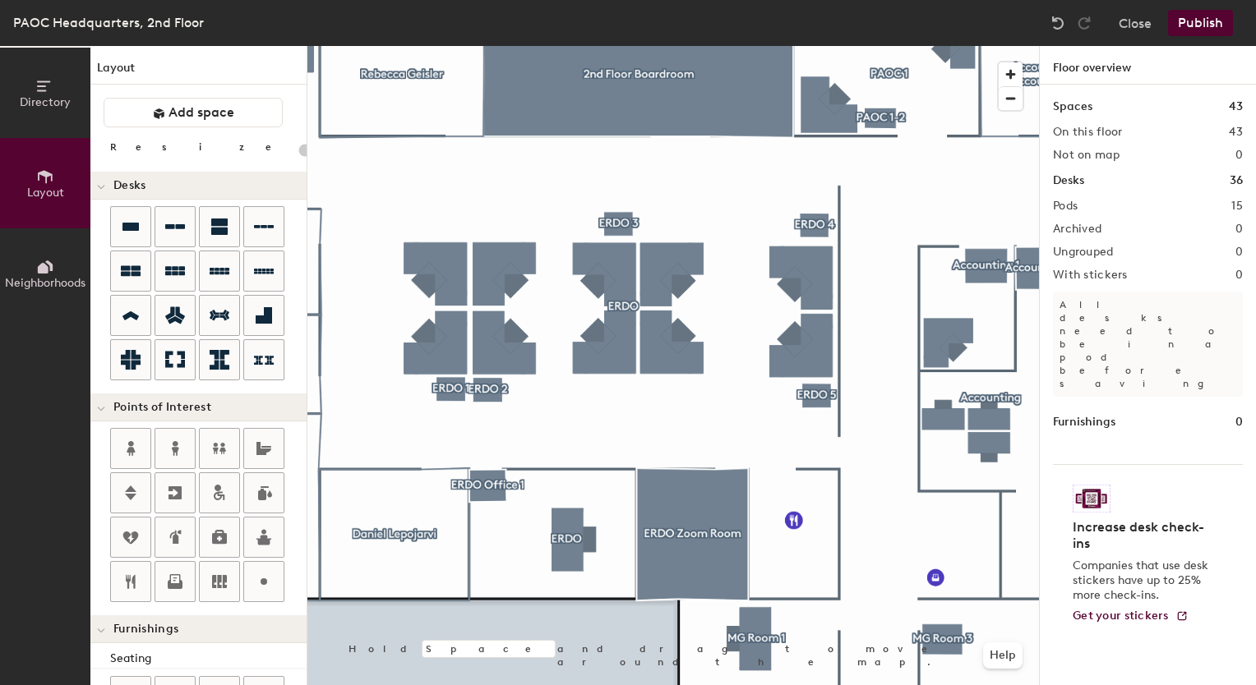
click at [1204, 21] on button "Publish" at bounding box center [1200, 23] width 65 height 26
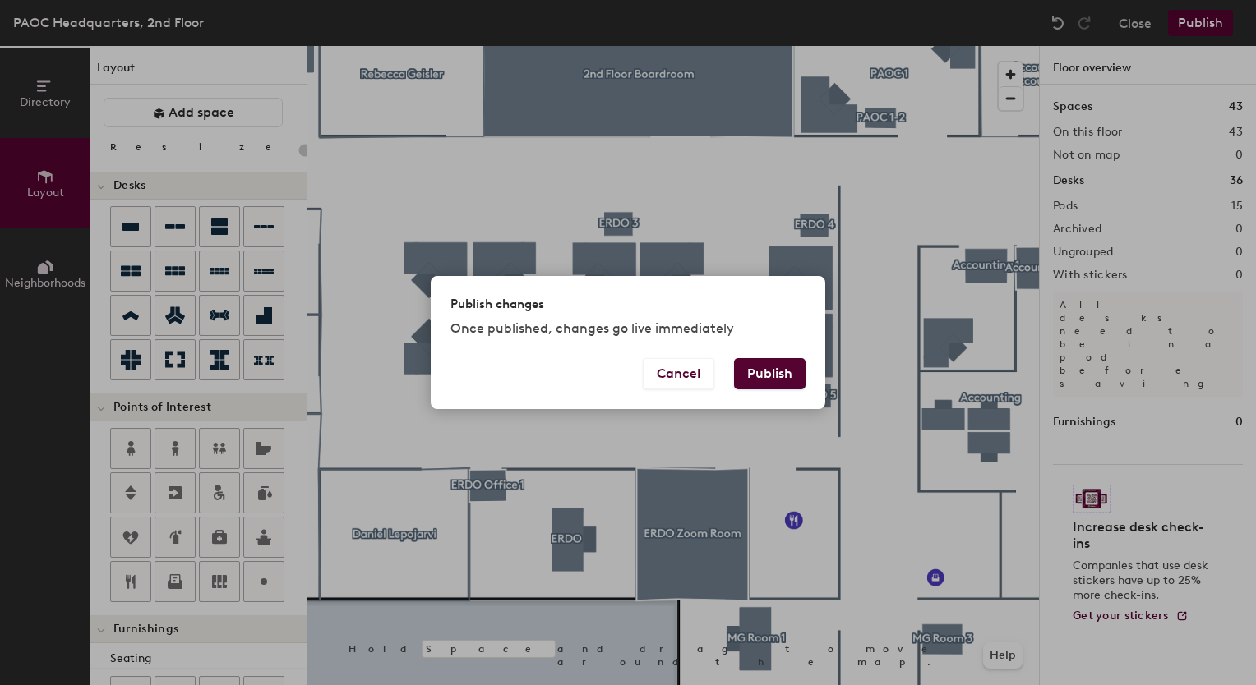
click at [773, 388] on button "Publish" at bounding box center [769, 373] width 71 height 31
type input "20"
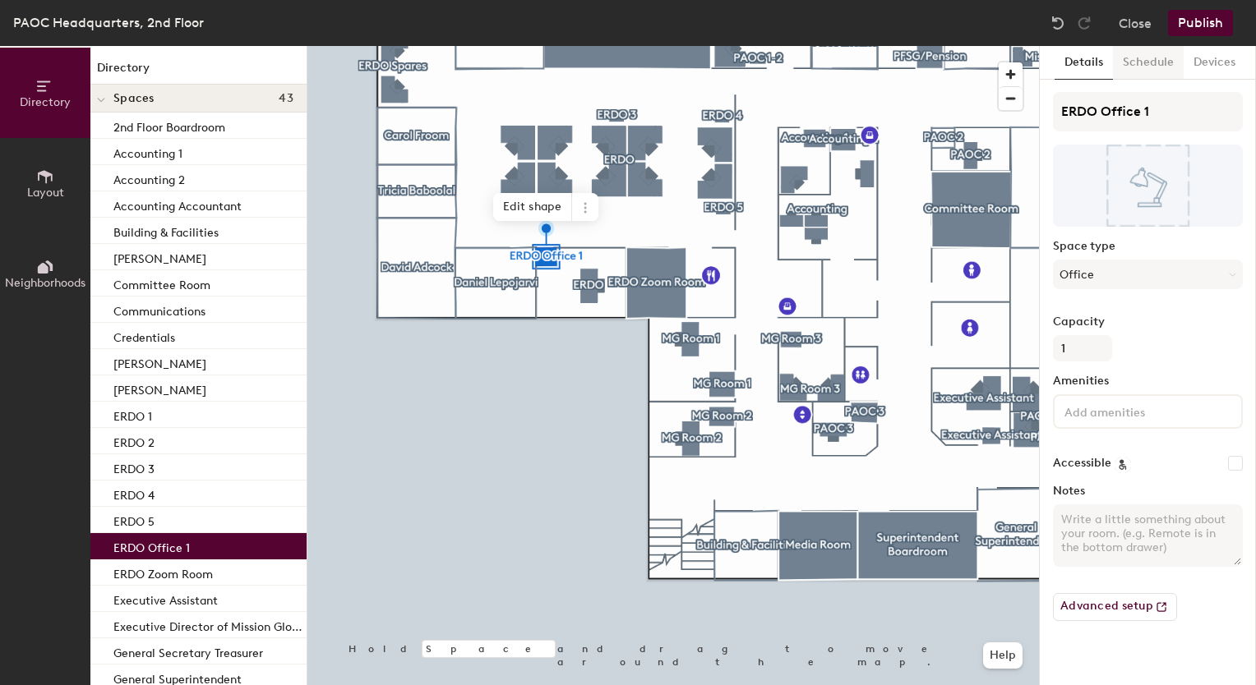
click at [1155, 62] on button "Schedule" at bounding box center [1148, 63] width 71 height 34
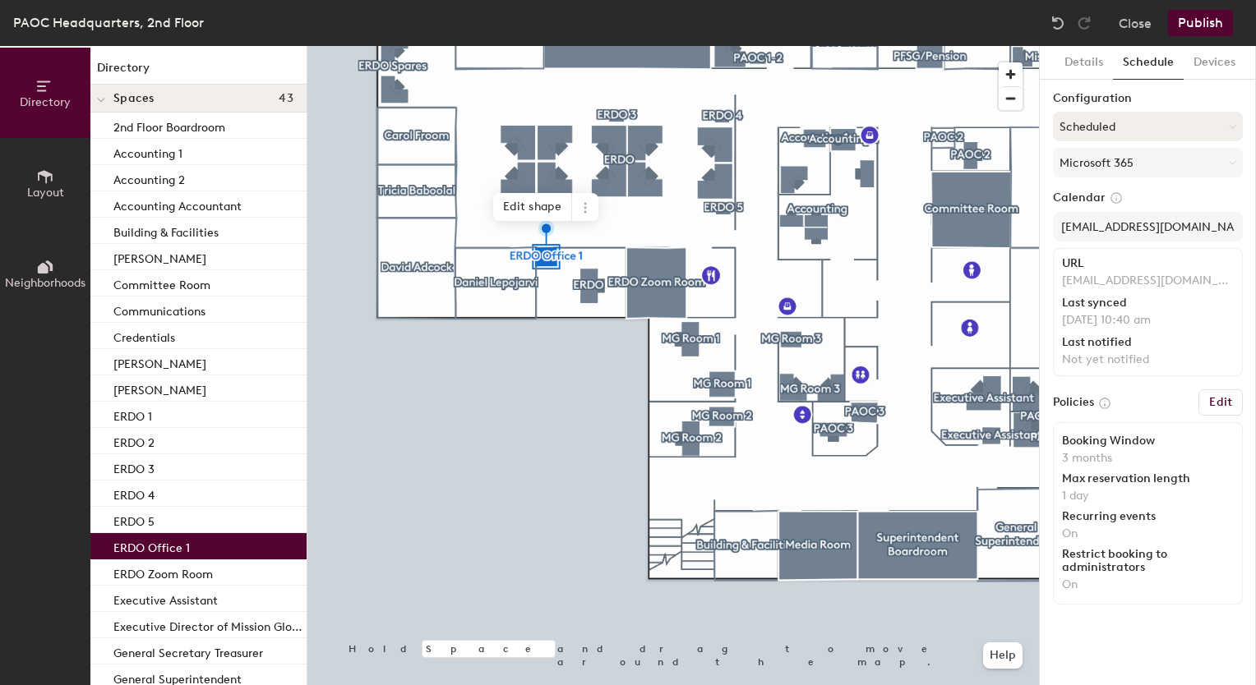
click at [1164, 119] on button "Scheduled" at bounding box center [1148, 127] width 190 height 30
click at [1135, 159] on div at bounding box center [1141, 168] width 18 height 18
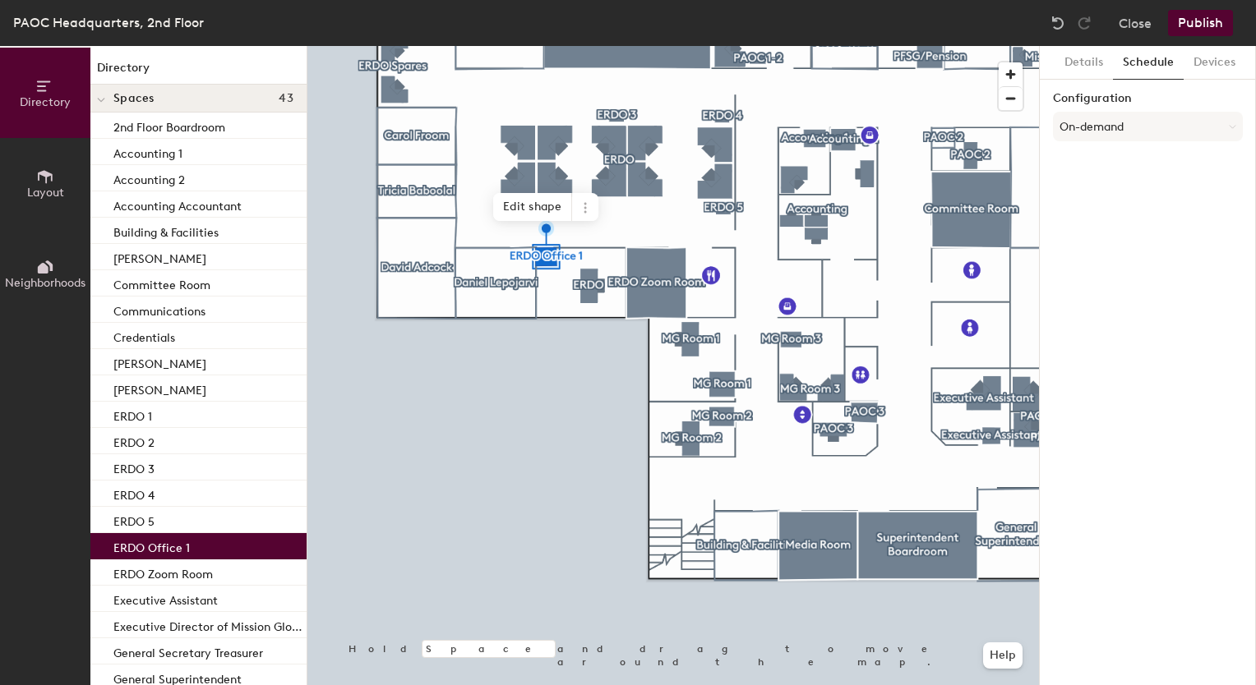
click at [1191, 15] on button "Publish" at bounding box center [1200, 23] width 65 height 26
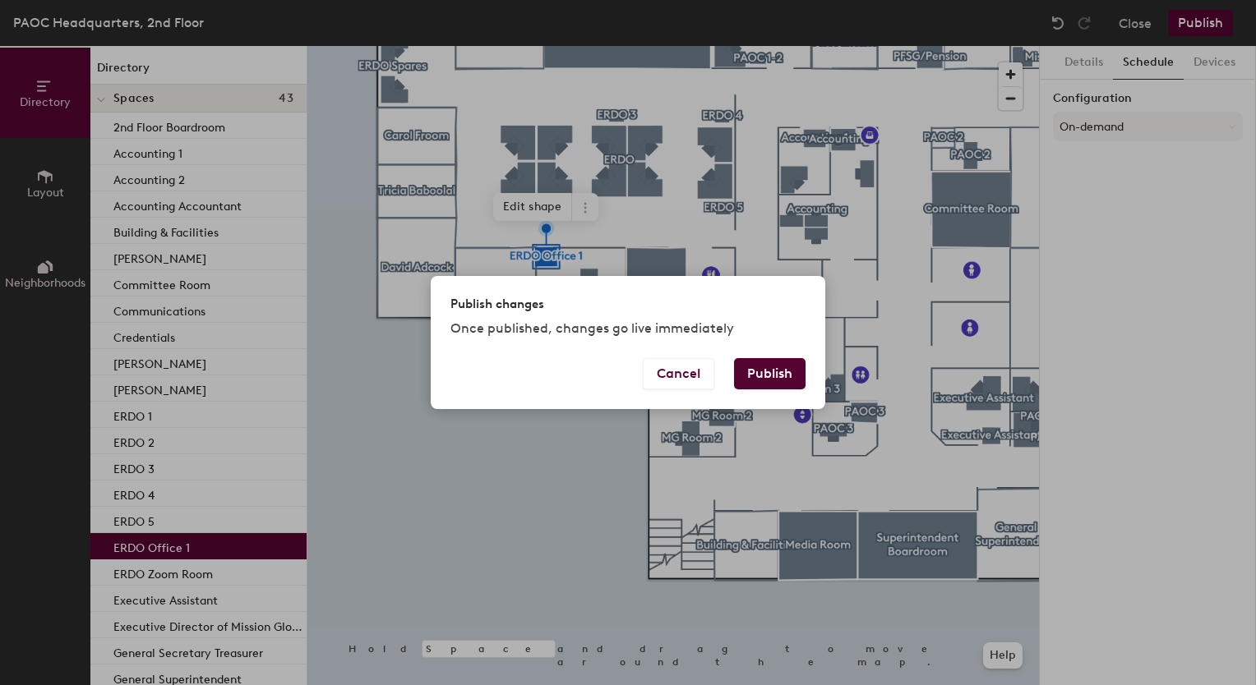
click at [759, 370] on button "Publish" at bounding box center [769, 373] width 71 height 31
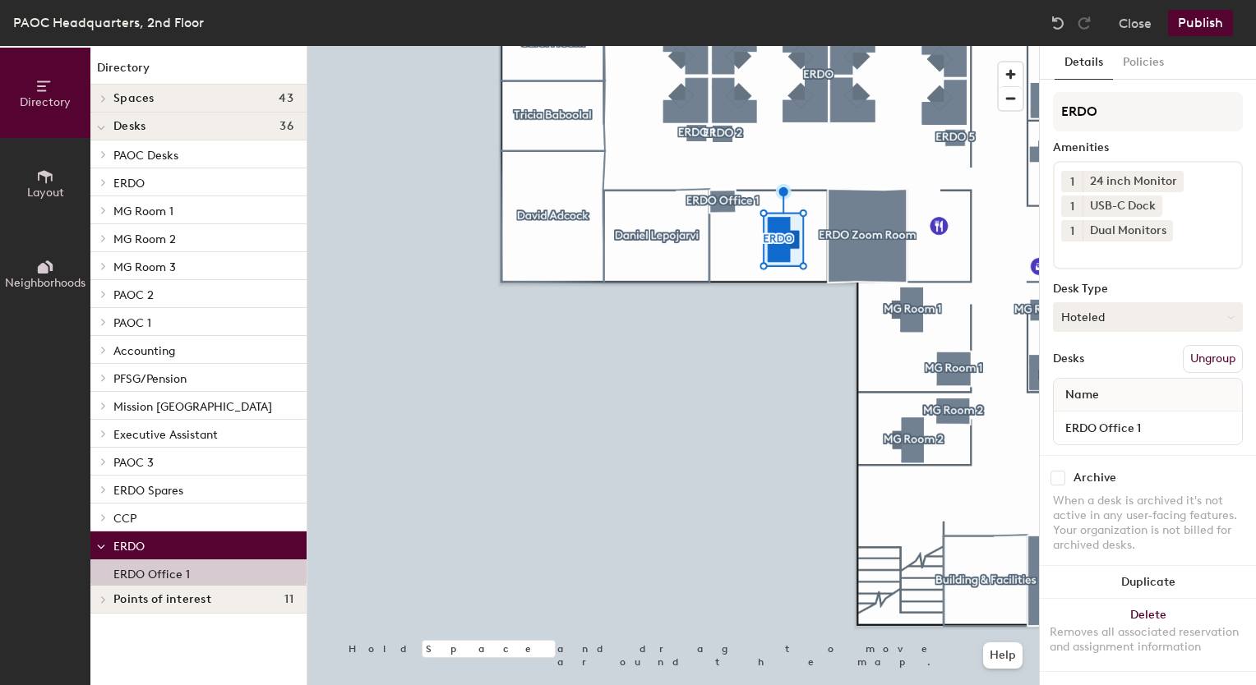
click at [1101, 321] on button "Hoteled" at bounding box center [1148, 317] width 190 height 30
click at [1057, 386] on div "Hot" at bounding box center [1136, 393] width 164 height 25
click at [1096, 310] on button "Hot" at bounding box center [1148, 317] width 190 height 30
click at [1096, 359] on div "Assigned" at bounding box center [1136, 368] width 164 height 25
click at [1123, 113] on input "ERDO" at bounding box center [1148, 111] width 190 height 39
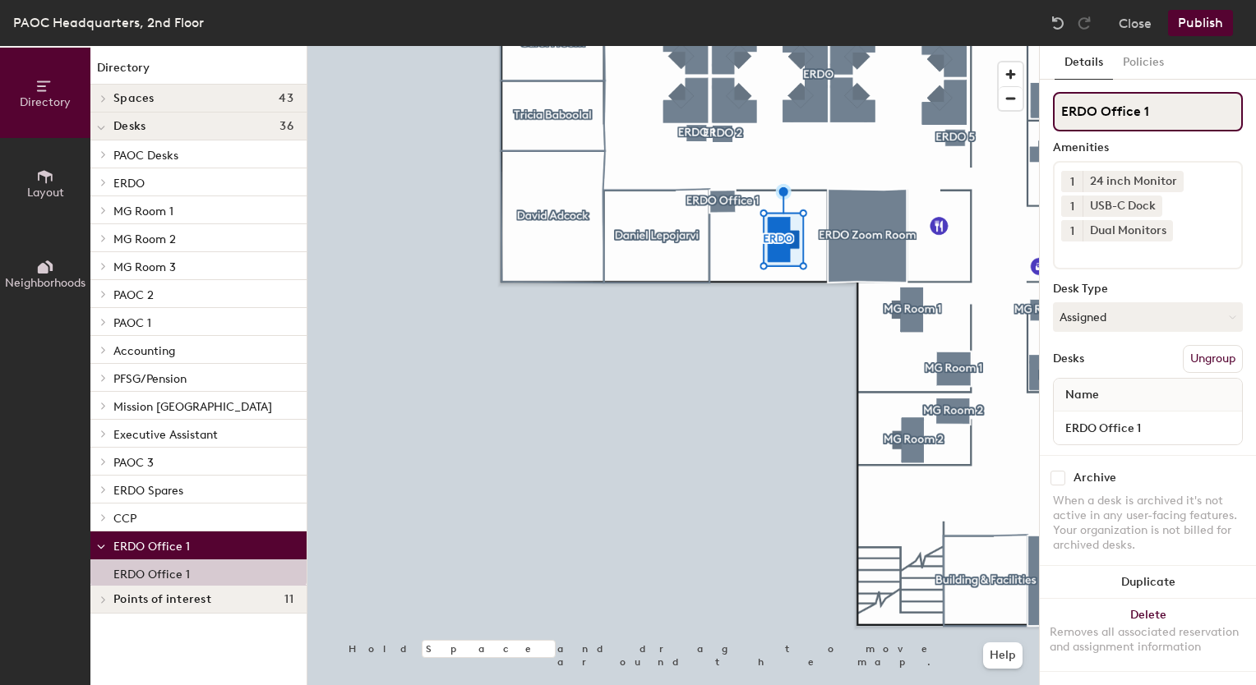
type input "ERDO Office 1"
click at [1137, 58] on button "Policies" at bounding box center [1143, 63] width 61 height 34
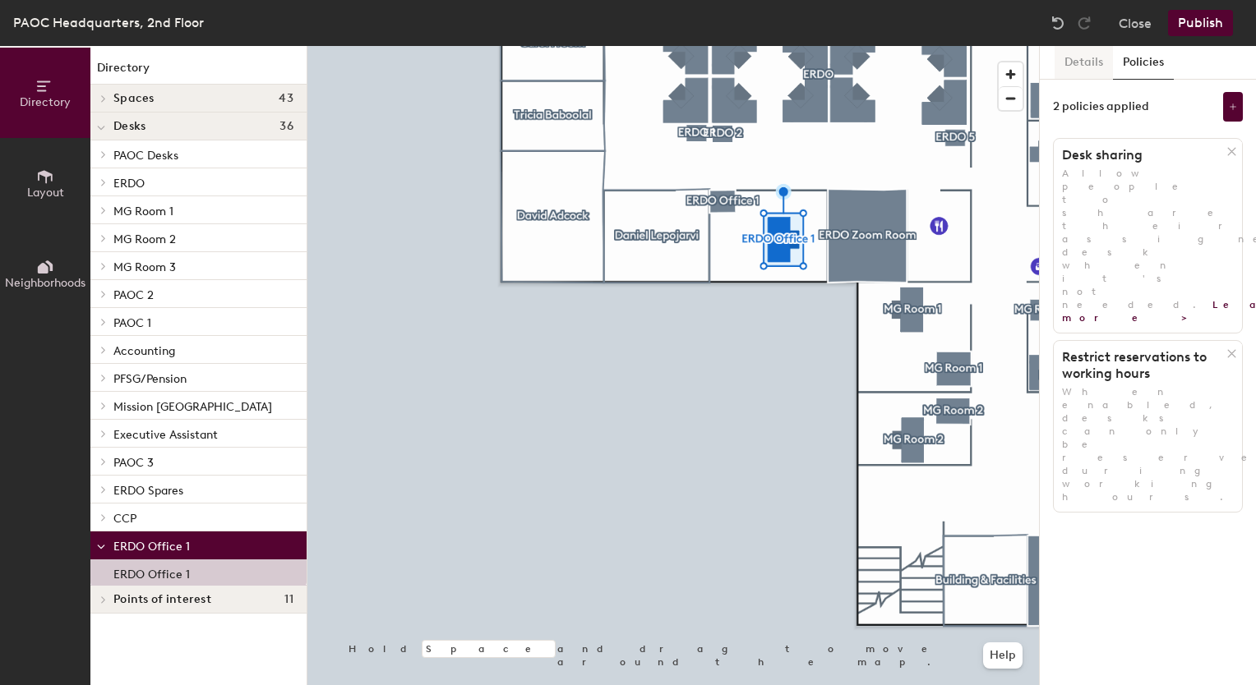
click at [1097, 71] on button "Details" at bounding box center [1083, 63] width 58 height 34
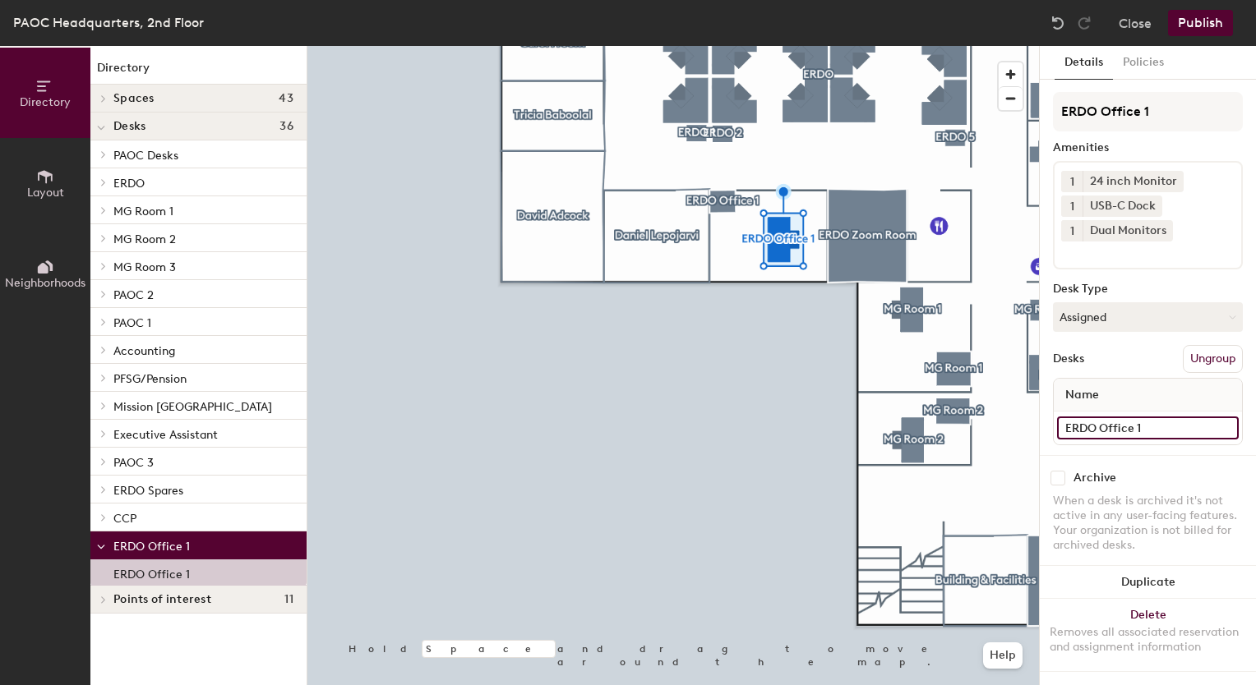
click at [1105, 427] on input "ERDO Office 1" at bounding box center [1148, 428] width 182 height 23
click at [1123, 382] on div "Name" at bounding box center [1148, 395] width 188 height 33
click at [1130, 319] on button "Assigned" at bounding box center [1148, 317] width 190 height 30
click at [1100, 391] on div "Hot" at bounding box center [1136, 393] width 164 height 25
click at [1192, 22] on button "Publish" at bounding box center [1200, 23] width 65 height 26
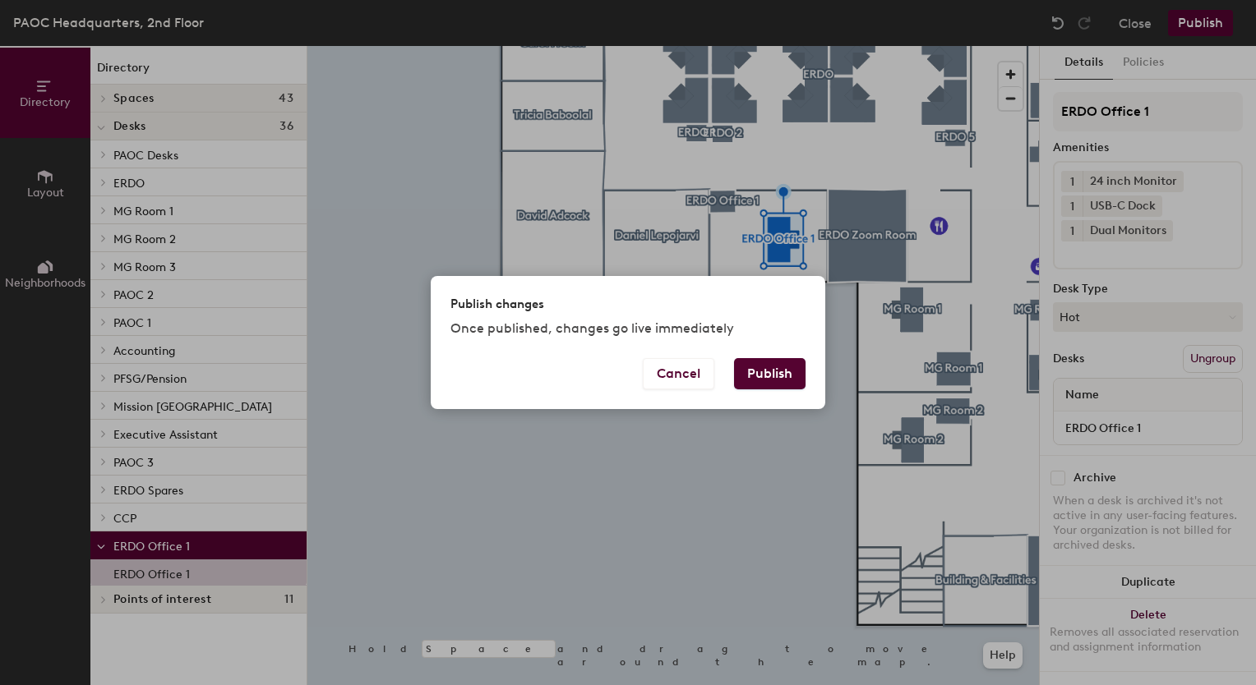
click at [773, 378] on button "Publish" at bounding box center [769, 373] width 71 height 31
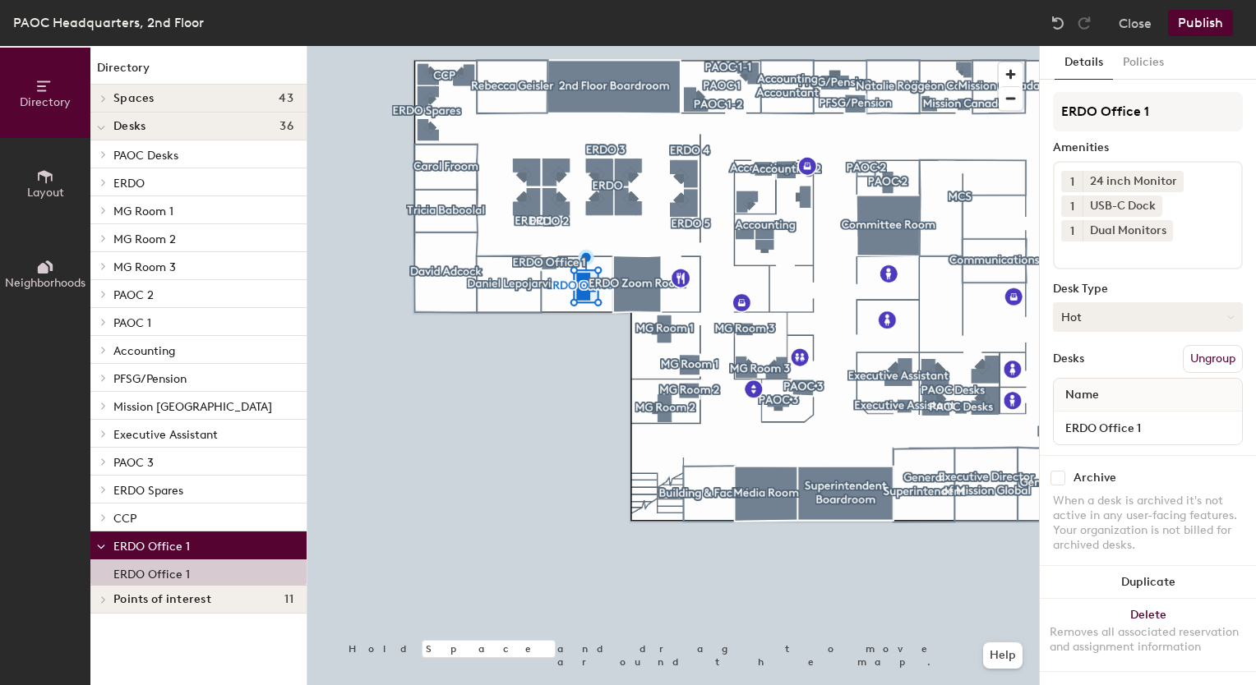
click at [1095, 317] on button "Hot" at bounding box center [1148, 317] width 190 height 30
click at [1093, 413] on div "Hoteled" at bounding box center [1136, 417] width 164 height 25
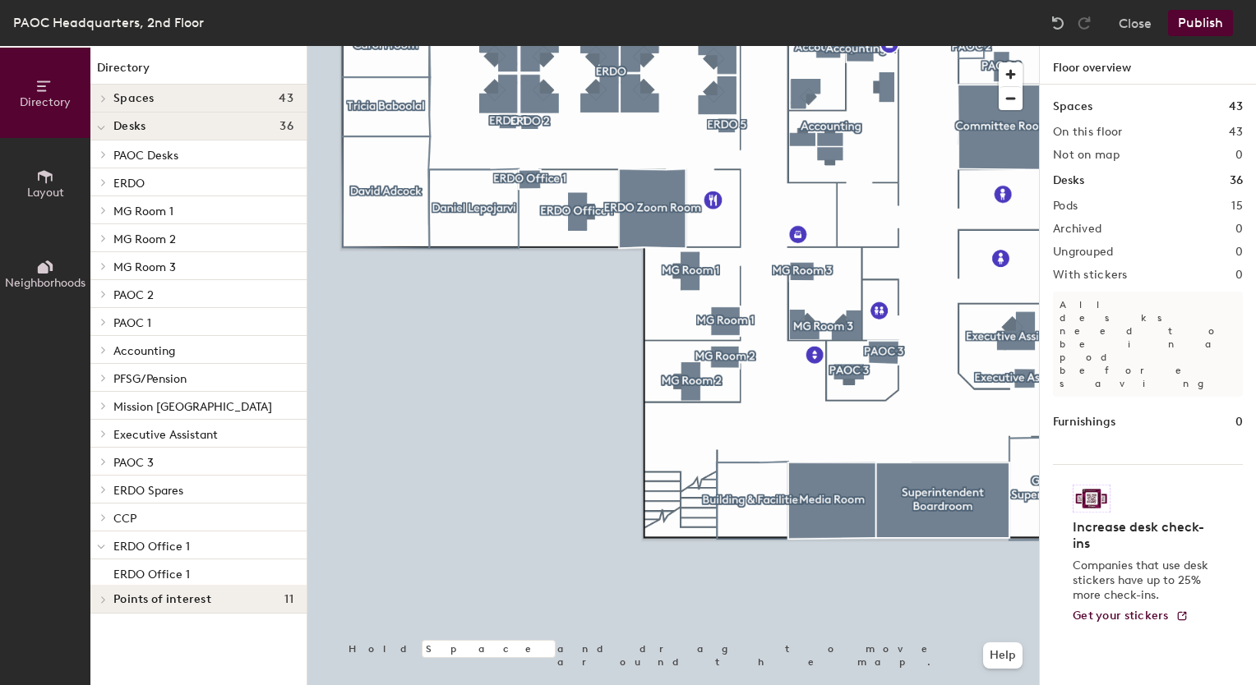
click at [583, 46] on div at bounding box center [672, 46] width 731 height 0
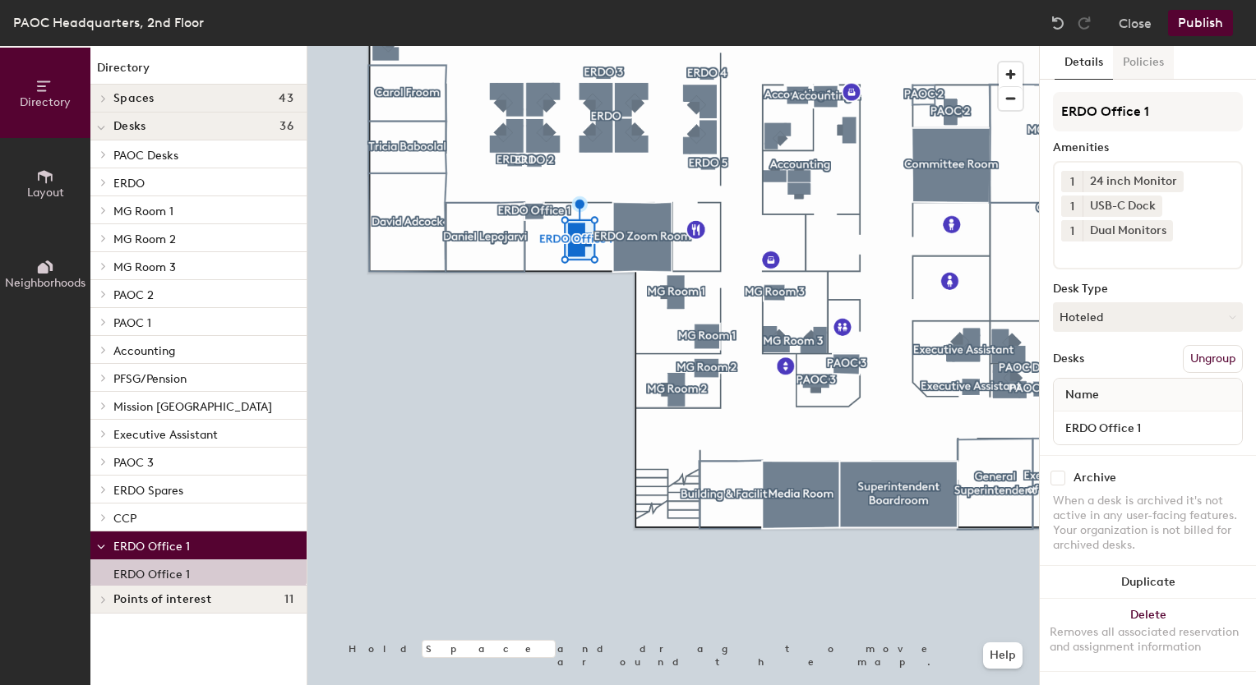
click at [1137, 69] on button "Policies" at bounding box center [1143, 63] width 61 height 34
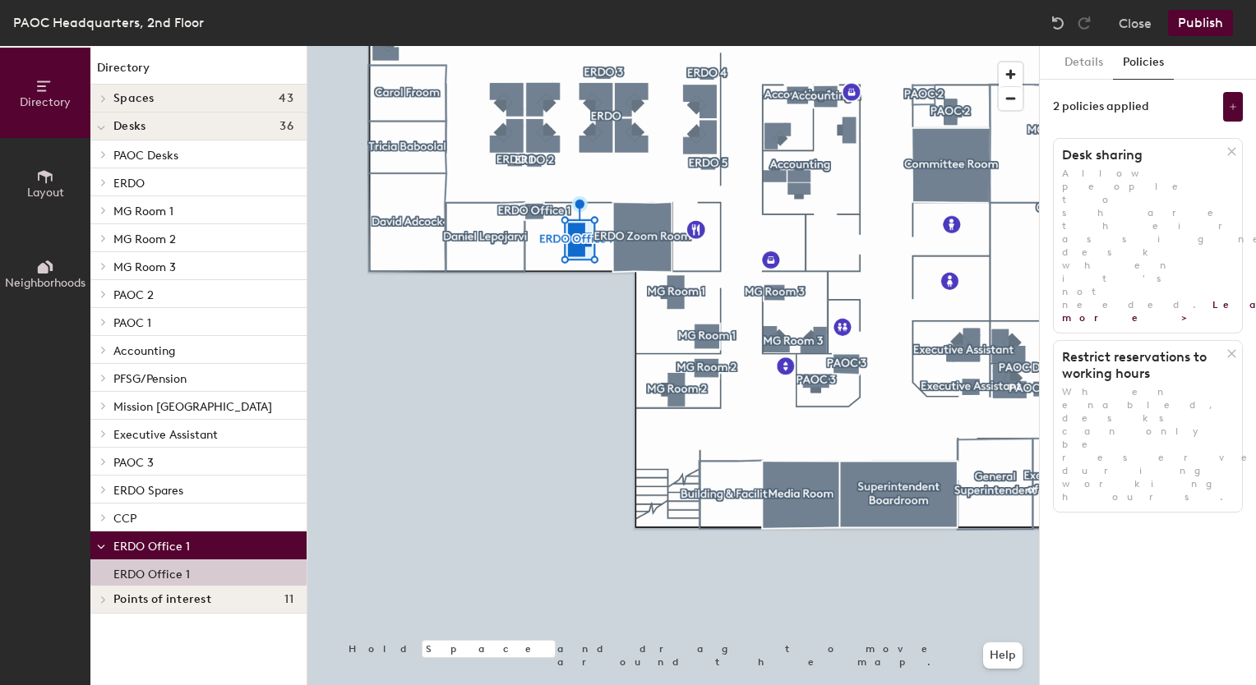
click at [1197, 27] on button "Publish" at bounding box center [1200, 23] width 65 height 26
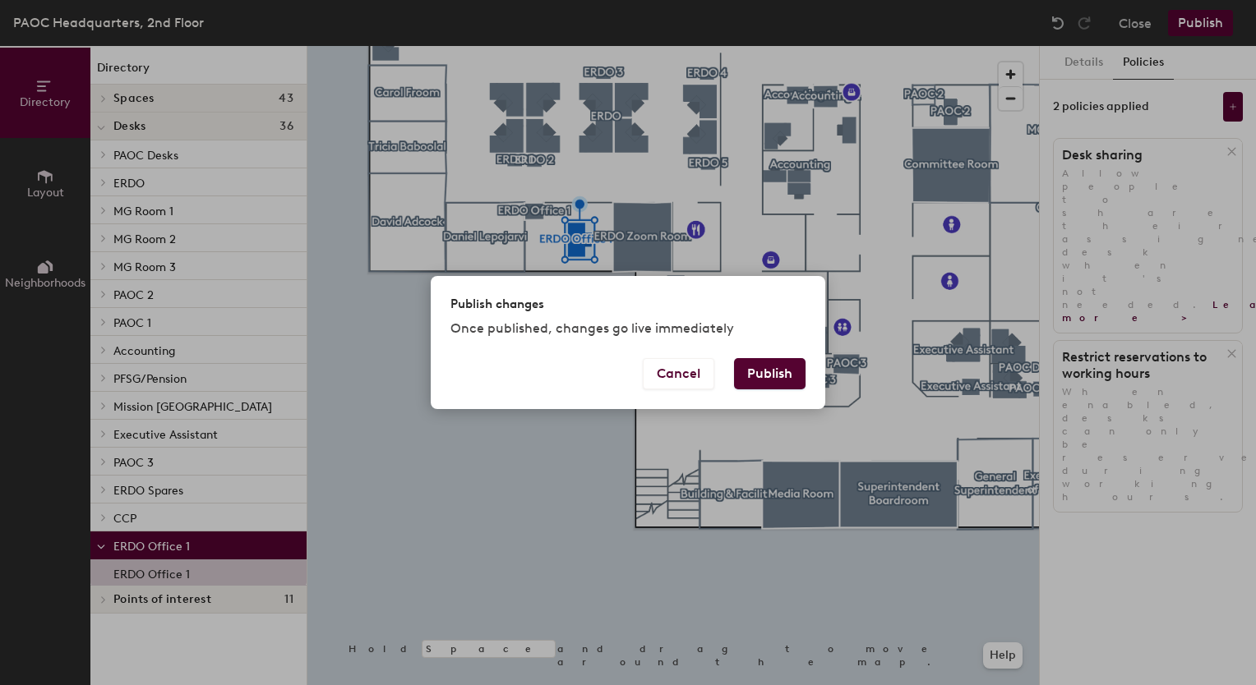
click at [753, 382] on button "Publish" at bounding box center [769, 373] width 71 height 31
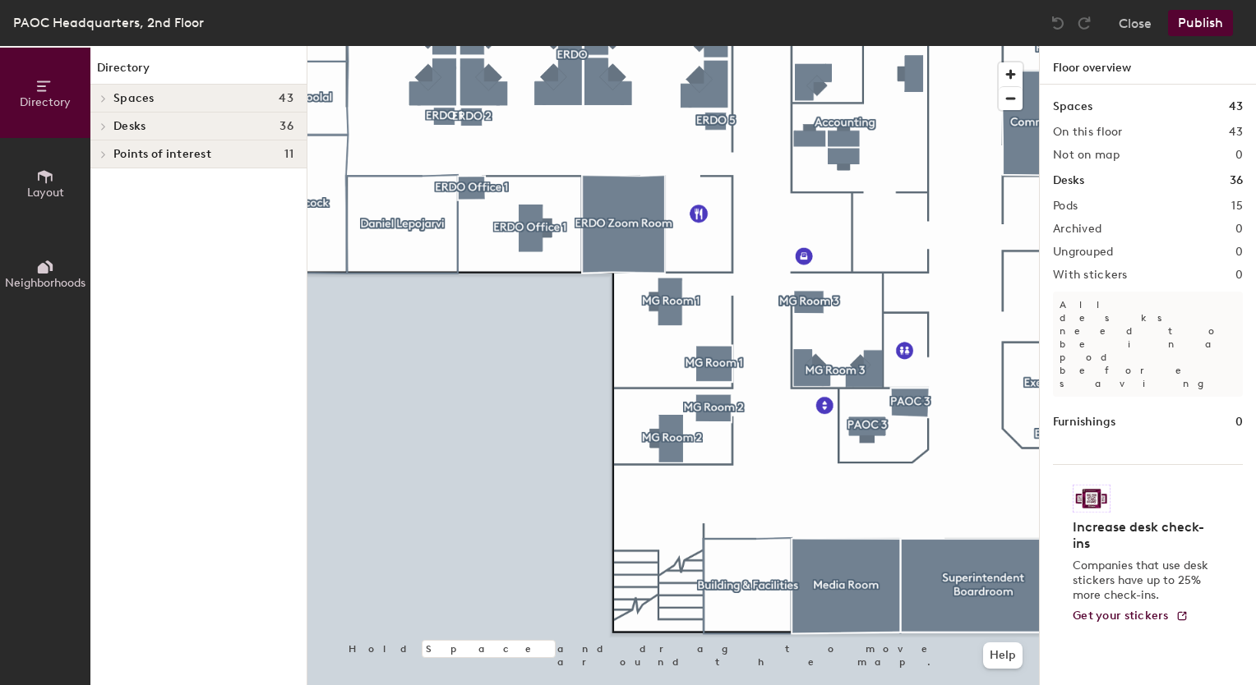
click at [533, 46] on div at bounding box center [672, 46] width 731 height 0
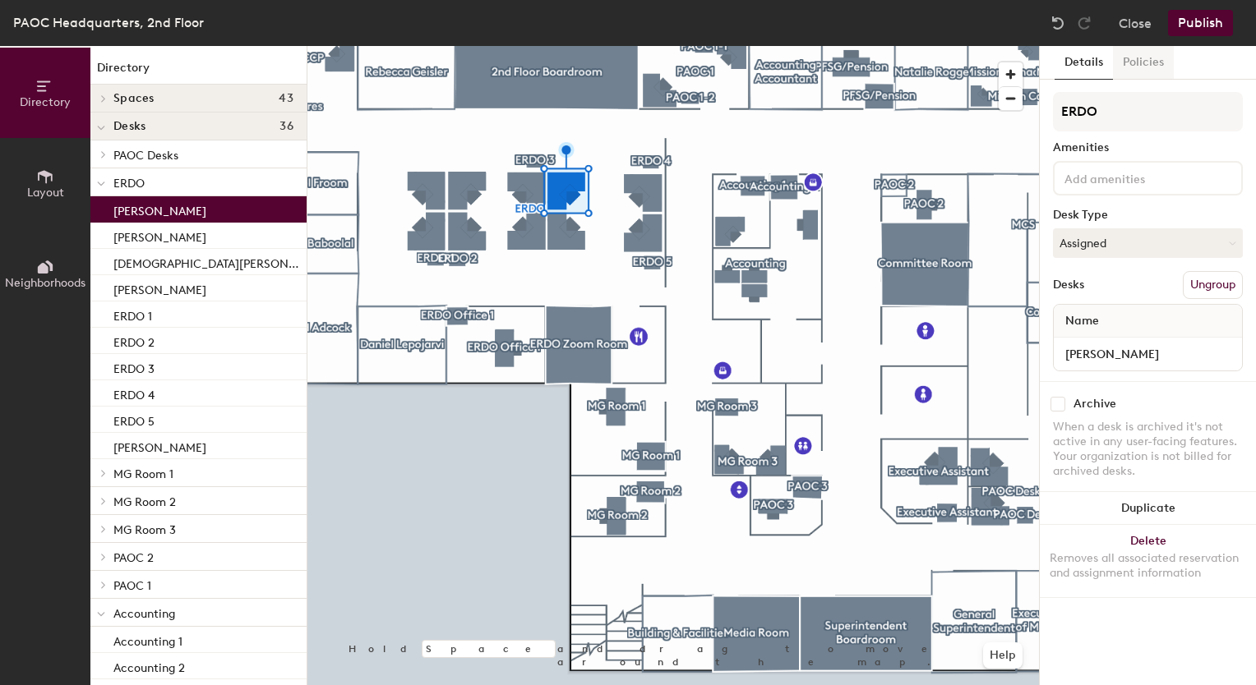
click at [1126, 51] on button "Policies" at bounding box center [1143, 63] width 61 height 34
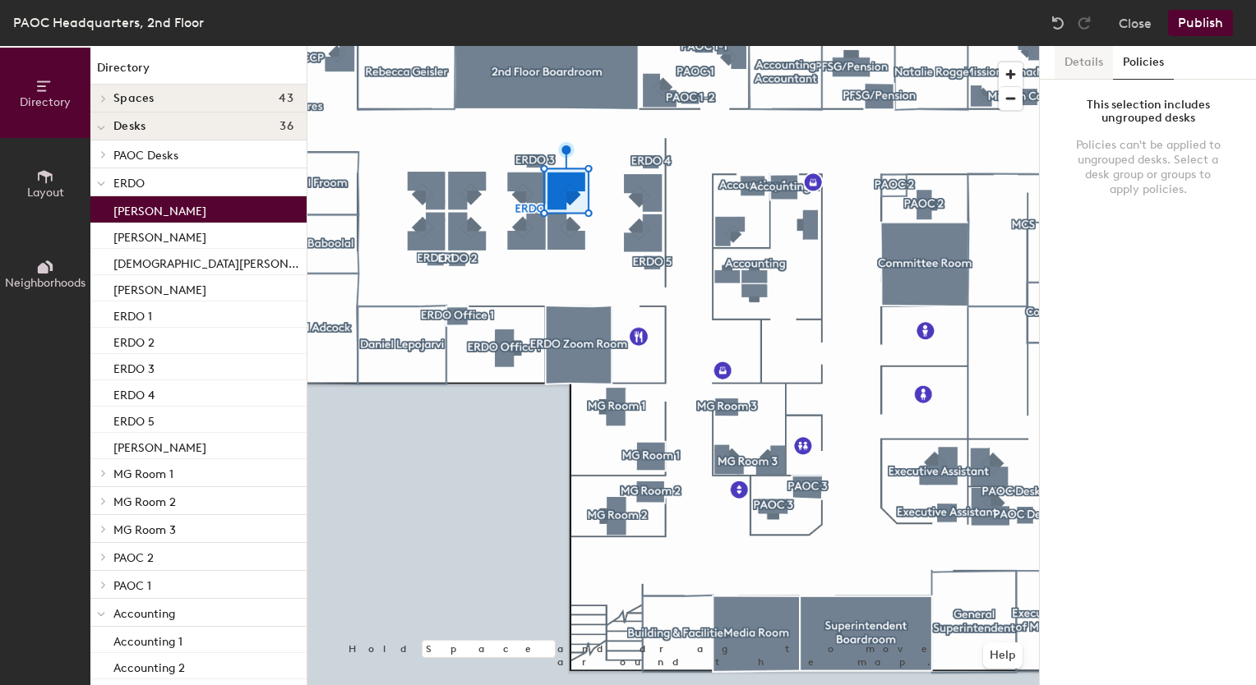
click at [1083, 67] on button "Details" at bounding box center [1083, 63] width 58 height 34
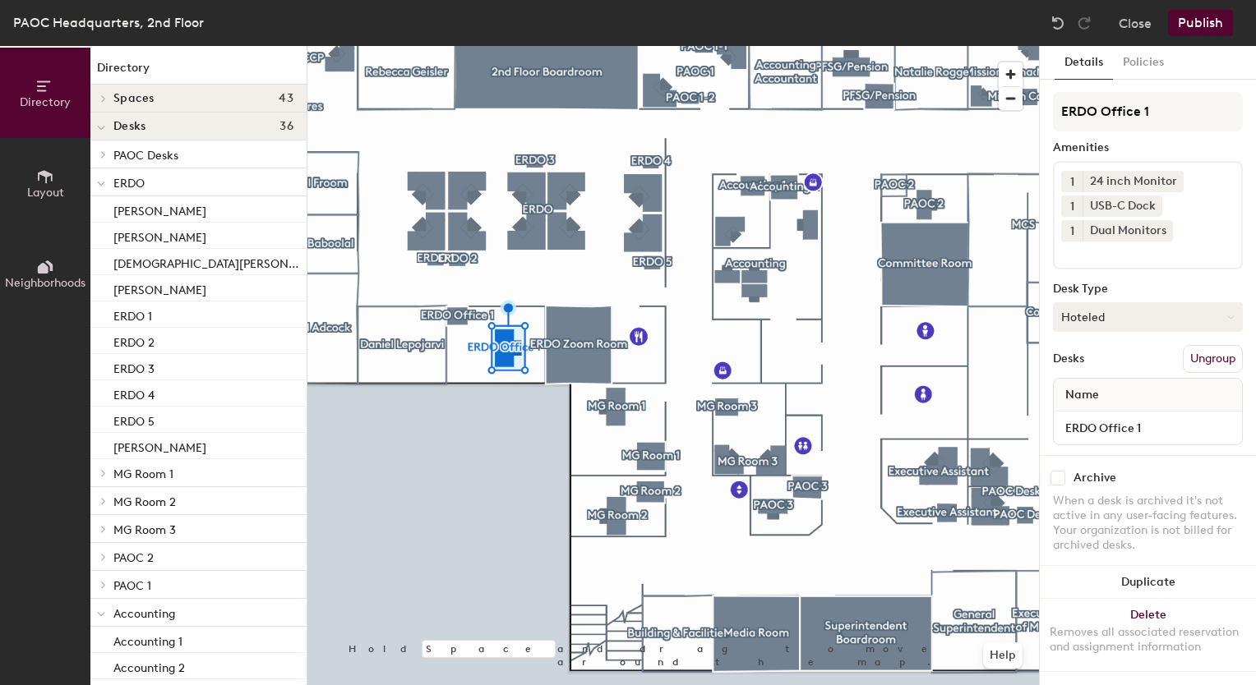
click at [1081, 308] on button "Hoteled" at bounding box center [1148, 317] width 190 height 30
click at [1085, 364] on div "Assigned" at bounding box center [1136, 368] width 164 height 25
click at [1210, 34] on button "Publish" at bounding box center [1200, 23] width 65 height 26
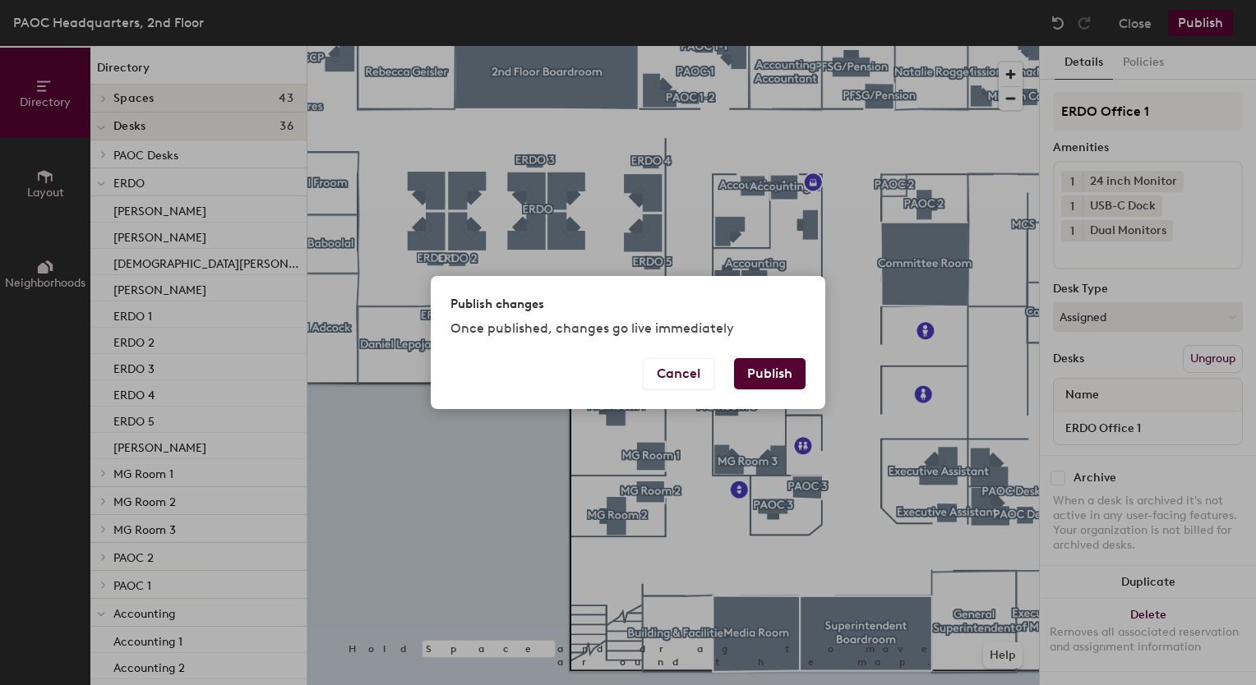
click at [747, 366] on button "Publish" at bounding box center [769, 373] width 71 height 31
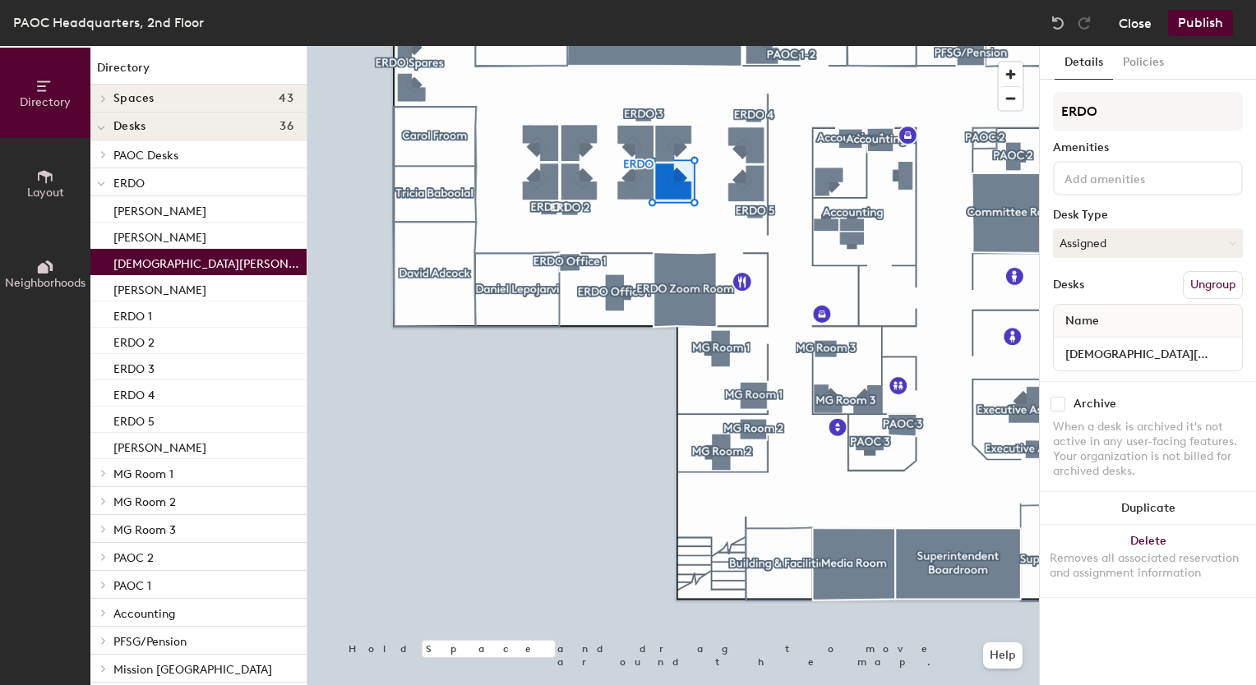
click at [1137, 25] on button "Close" at bounding box center [1135, 23] width 33 height 26
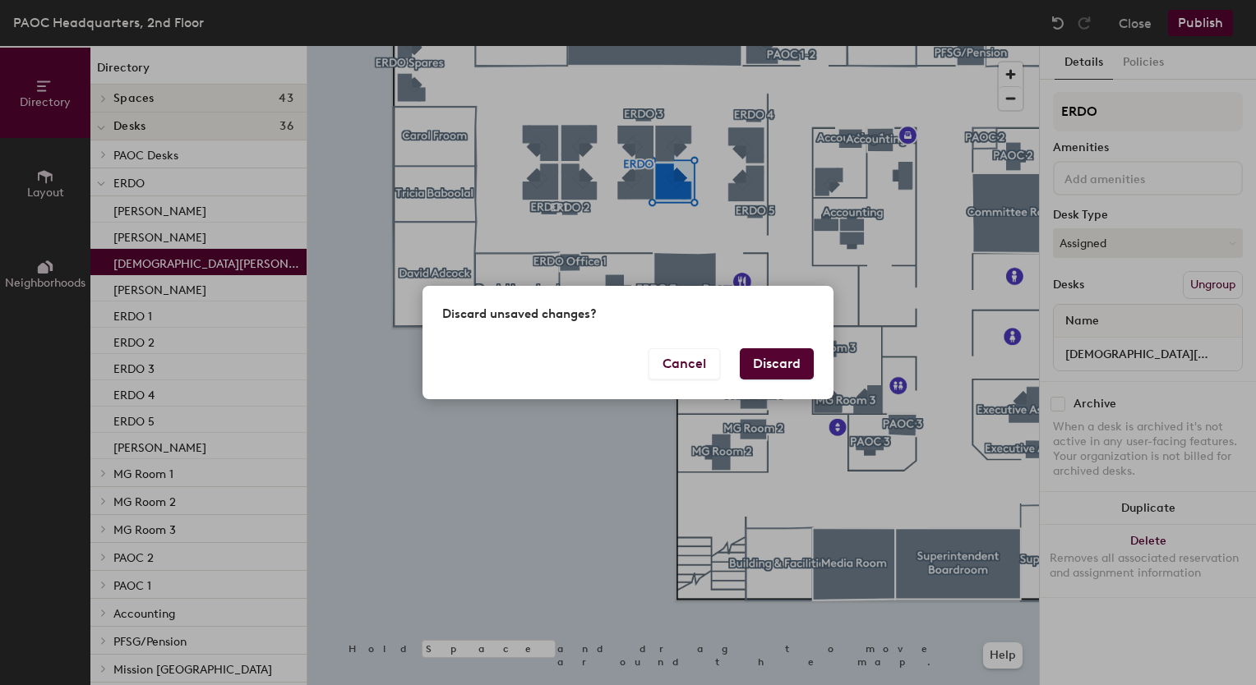
click at [776, 371] on button "Discard" at bounding box center [777, 363] width 74 height 31
